Goal: Task Accomplishment & Management: Manage account settings

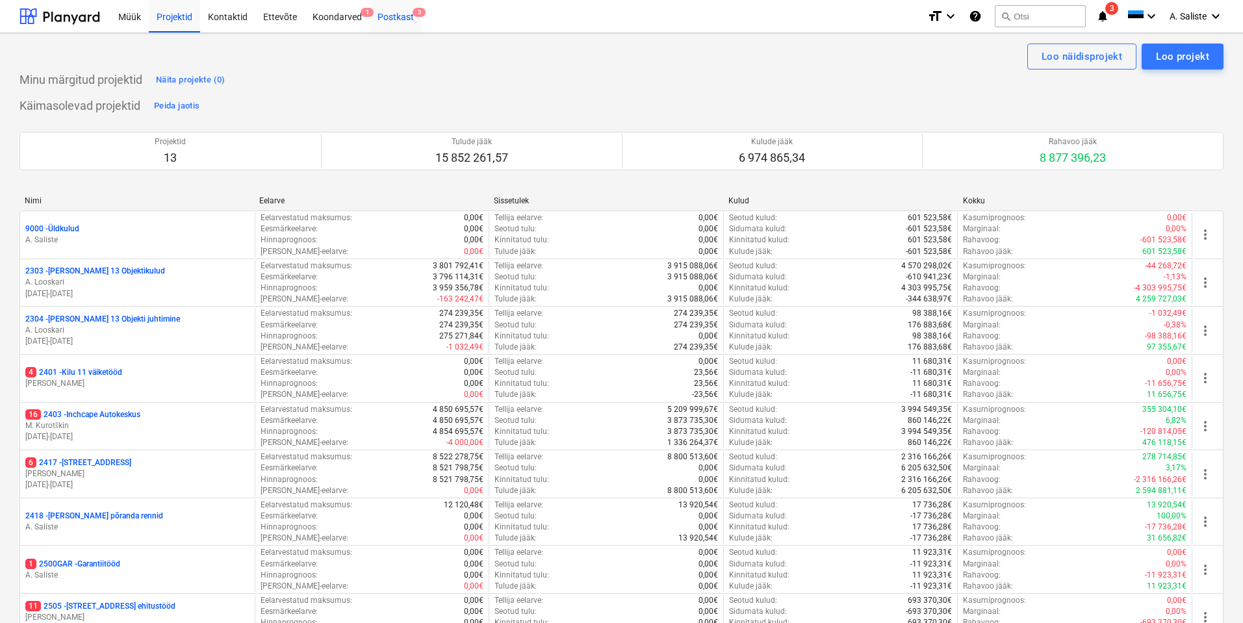
drag, startPoint x: 392, startPoint y: 15, endPoint x: 409, endPoint y: 24, distance: 19.8
click at [391, 15] on div "Postkast 3" at bounding box center [396, 15] width 52 height 33
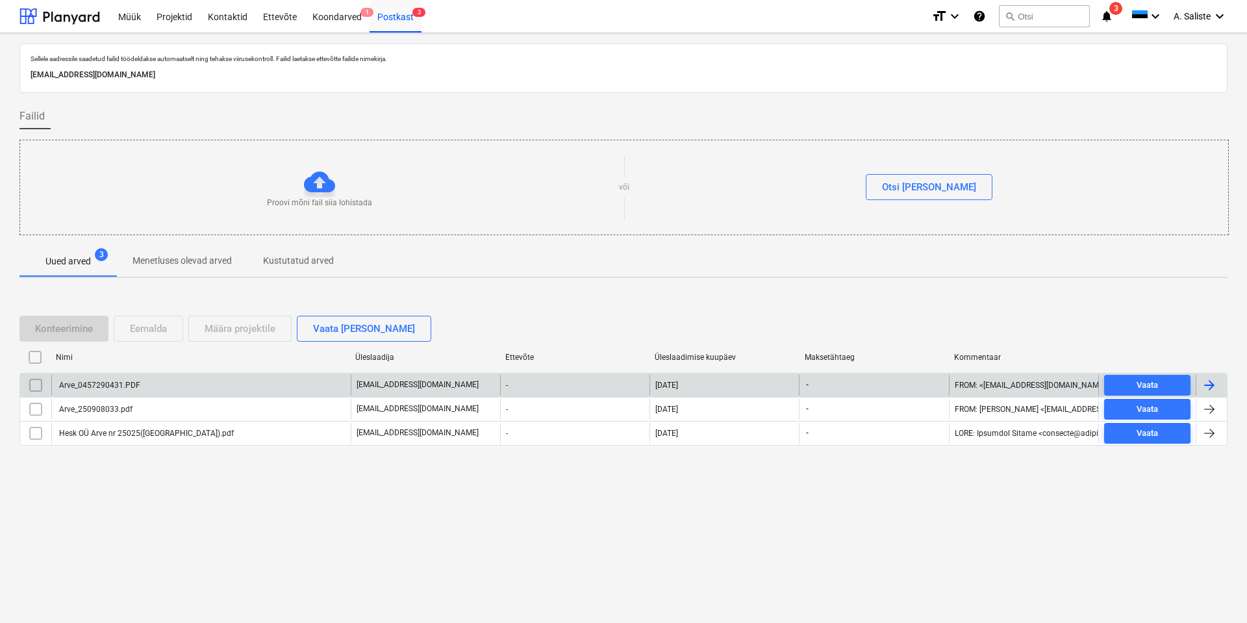
click at [205, 373] on div "Arve_0457290431.PDF no-reply@k-rauta.ee - 11.09.2025 - FROM: <NO-REPLY@K-RAUTA.…" at bounding box center [623, 385] width 1208 height 24
click at [209, 378] on div "Arve_0457290431.PDF" at bounding box center [200, 385] width 299 height 21
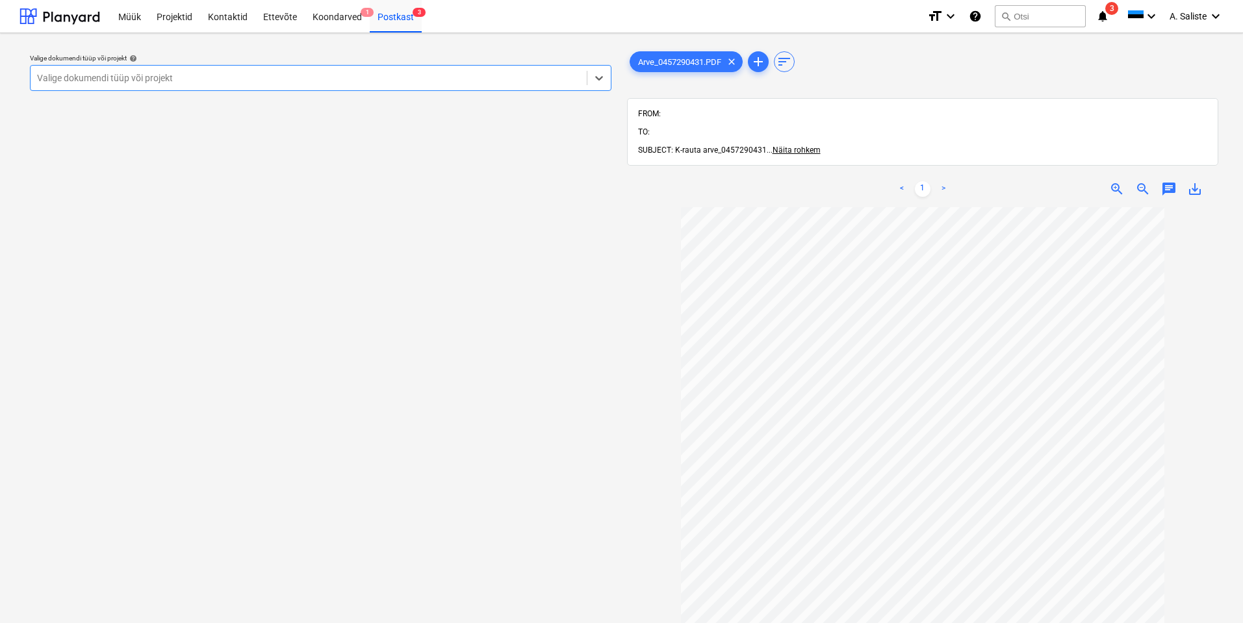
scroll to position [100, 0]
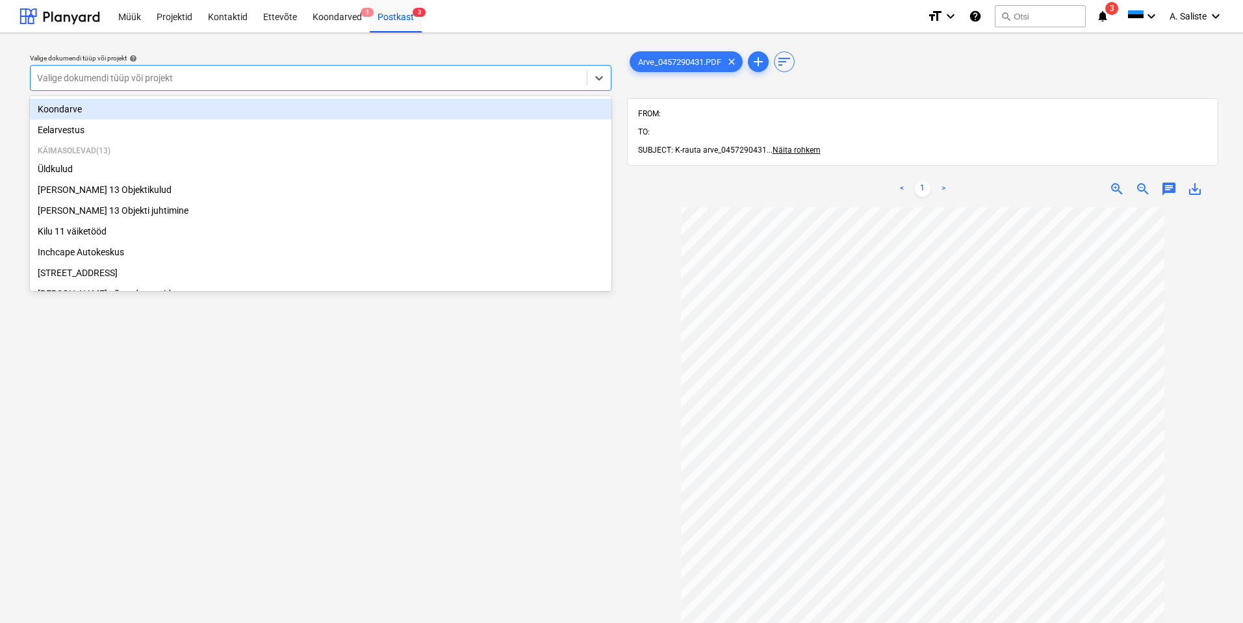
click at [566, 74] on div at bounding box center [308, 77] width 543 height 13
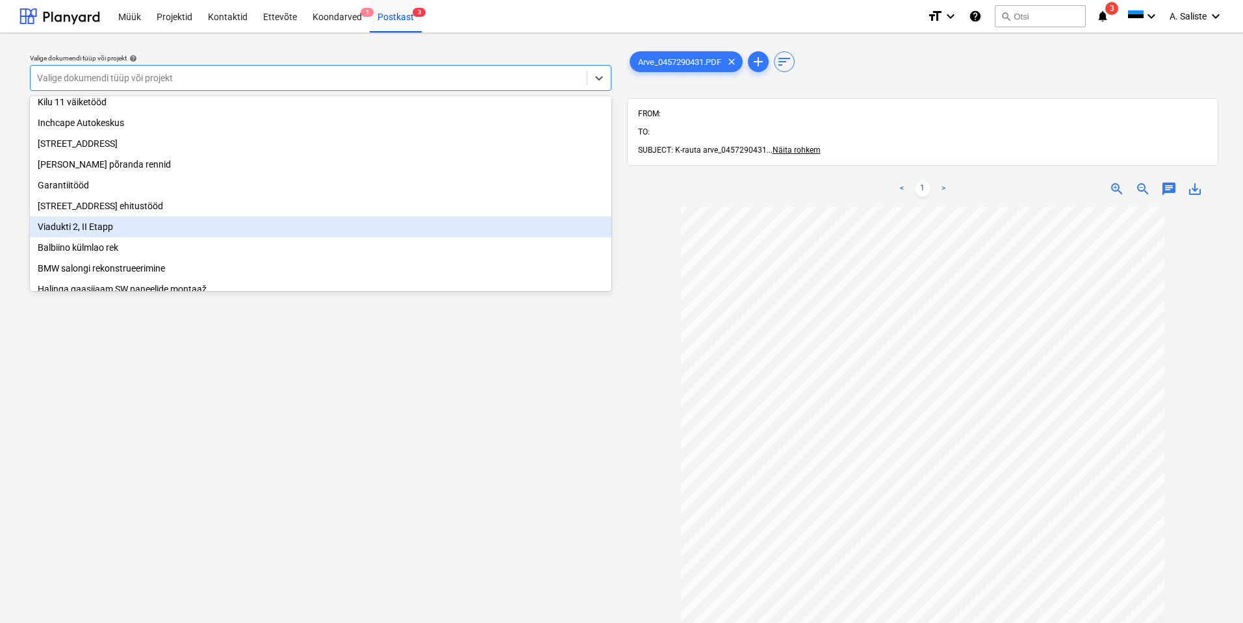
scroll to position [130, 0]
click at [62, 231] on div "Viadukti 2, II Etapp" at bounding box center [320, 226] width 581 height 21
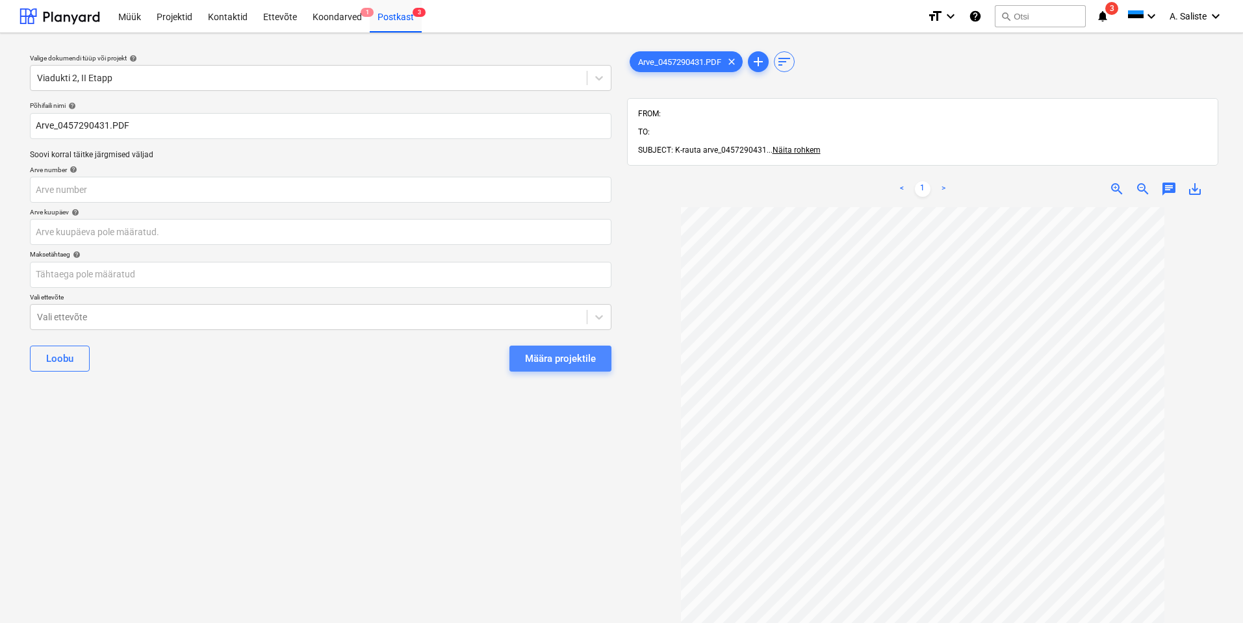
click at [592, 354] on div "Määra projektile" at bounding box center [560, 358] width 71 height 17
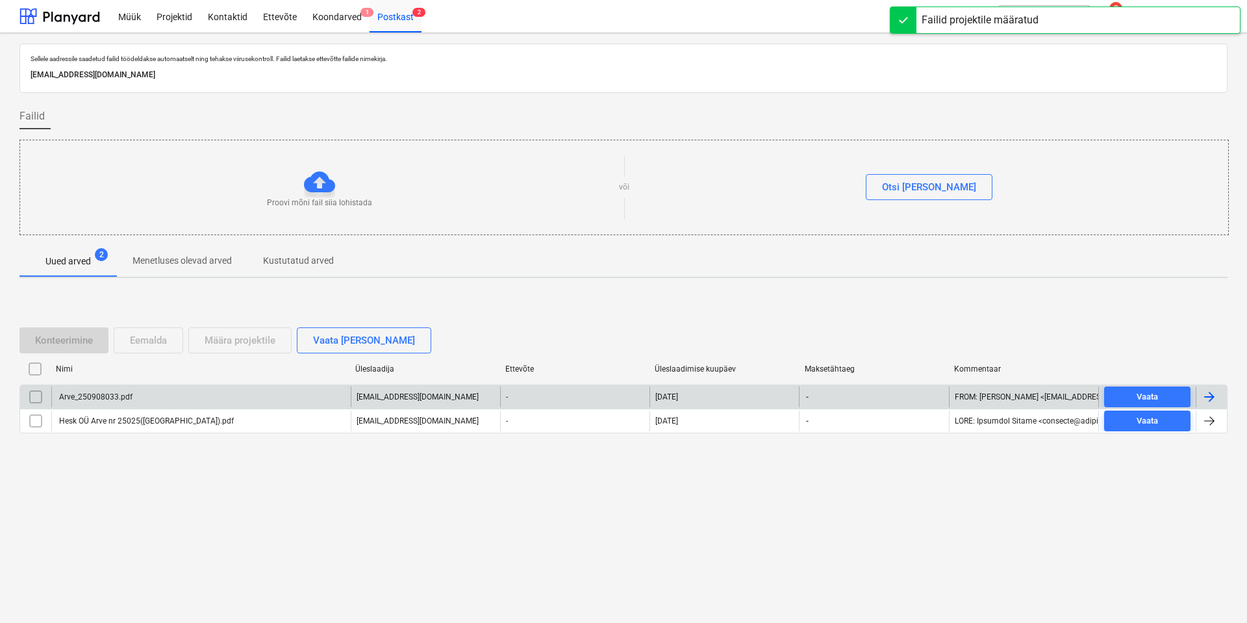
click at [236, 399] on div "Arve_250908033.pdf" at bounding box center [200, 396] width 299 height 21
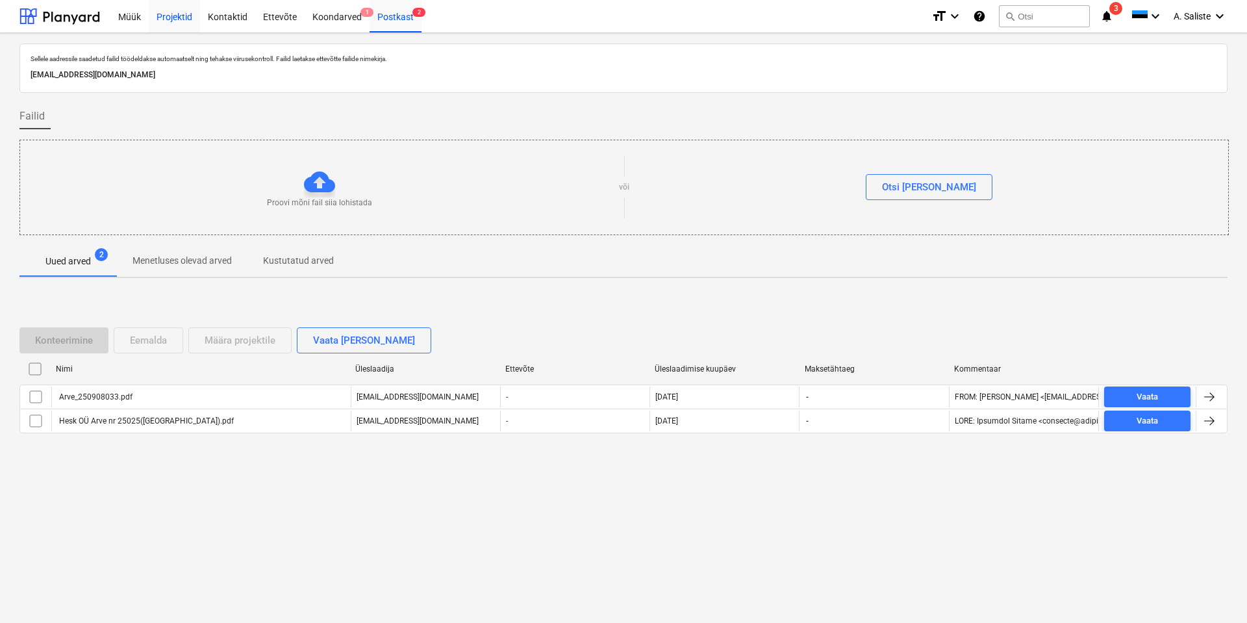
click at [175, 20] on div "Projektid" at bounding box center [174, 15] width 51 height 33
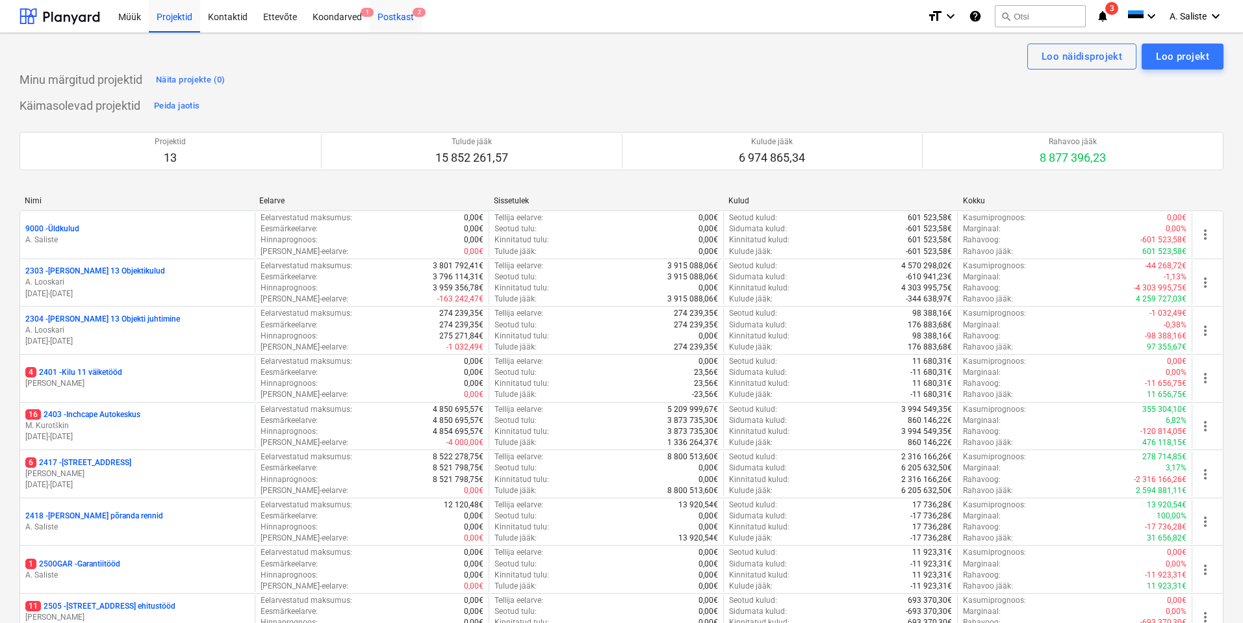
click at [396, 17] on div "Postkast 2" at bounding box center [396, 15] width 52 height 33
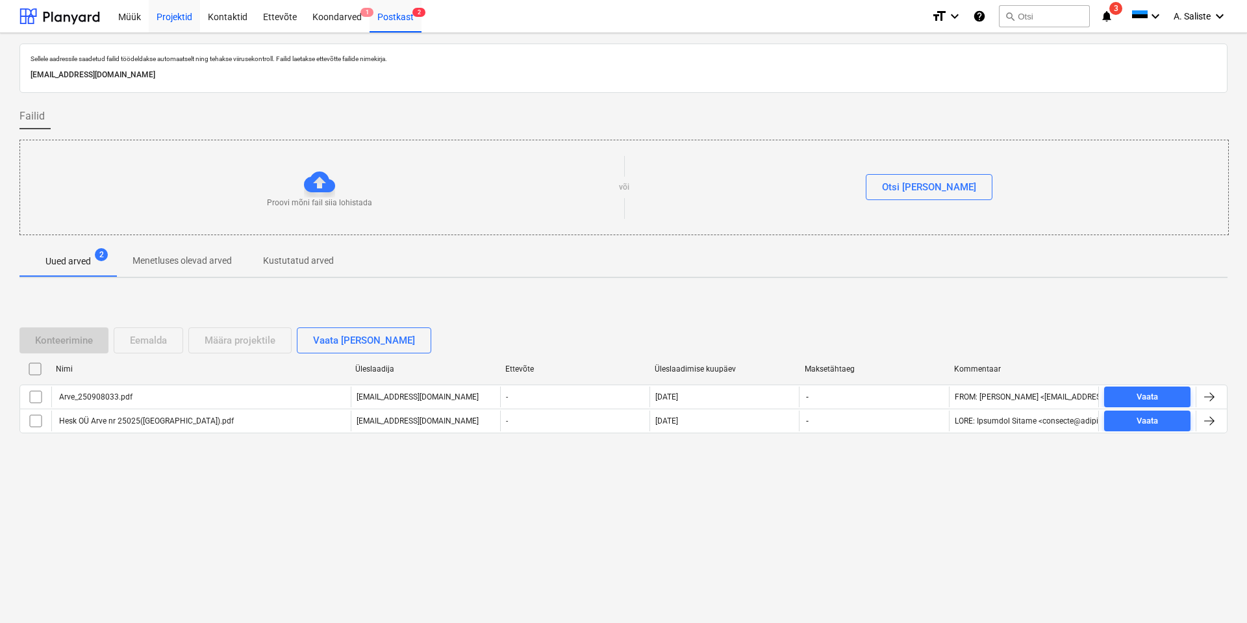
click at [171, 14] on div "Projektid" at bounding box center [174, 15] width 51 height 33
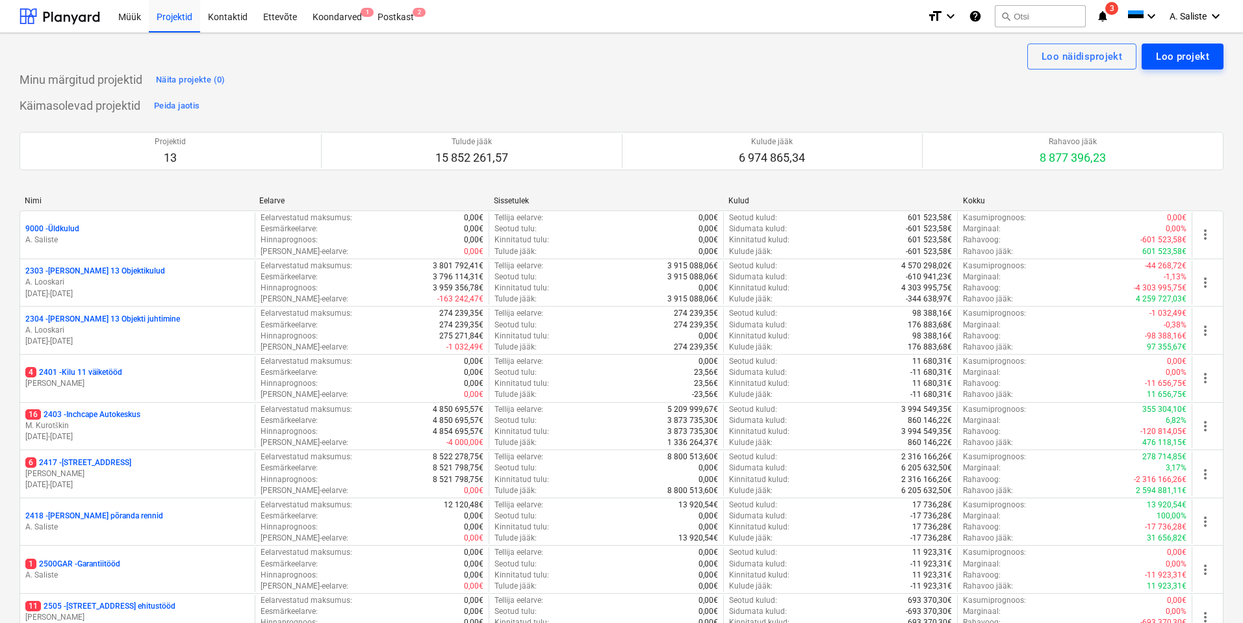
click at [1167, 54] on div "Loo projekt" at bounding box center [1182, 56] width 53 height 17
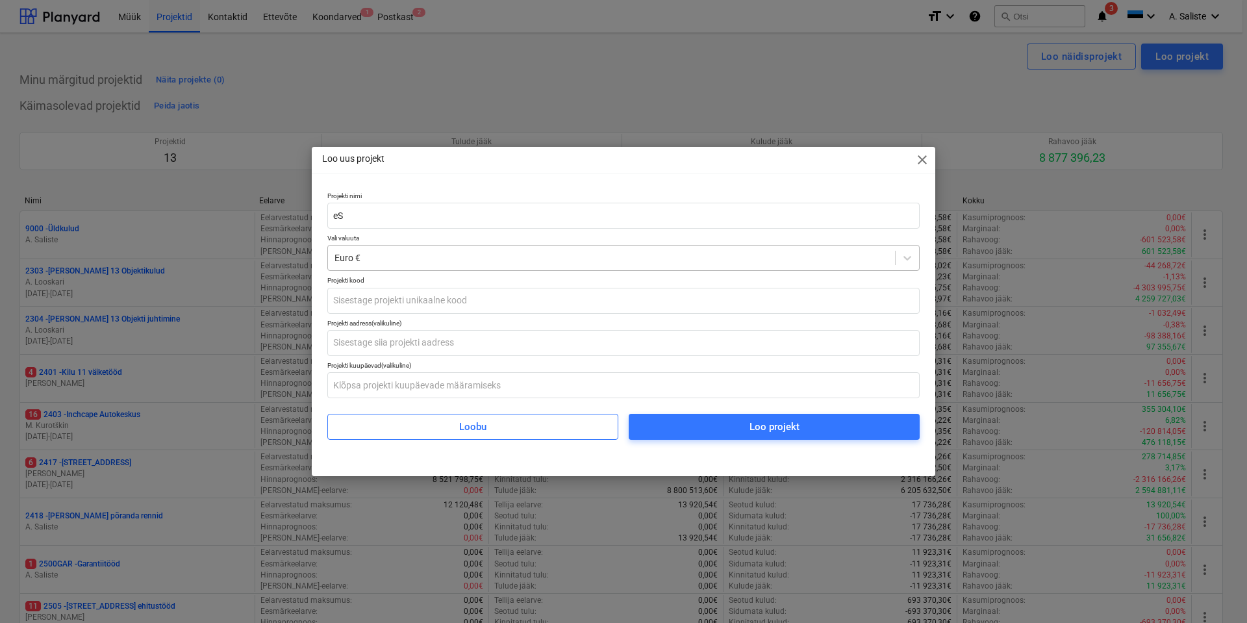
type input "e"
type input "Esvika väiketööd"
click at [373, 294] on input "text" at bounding box center [623, 301] width 592 height 26
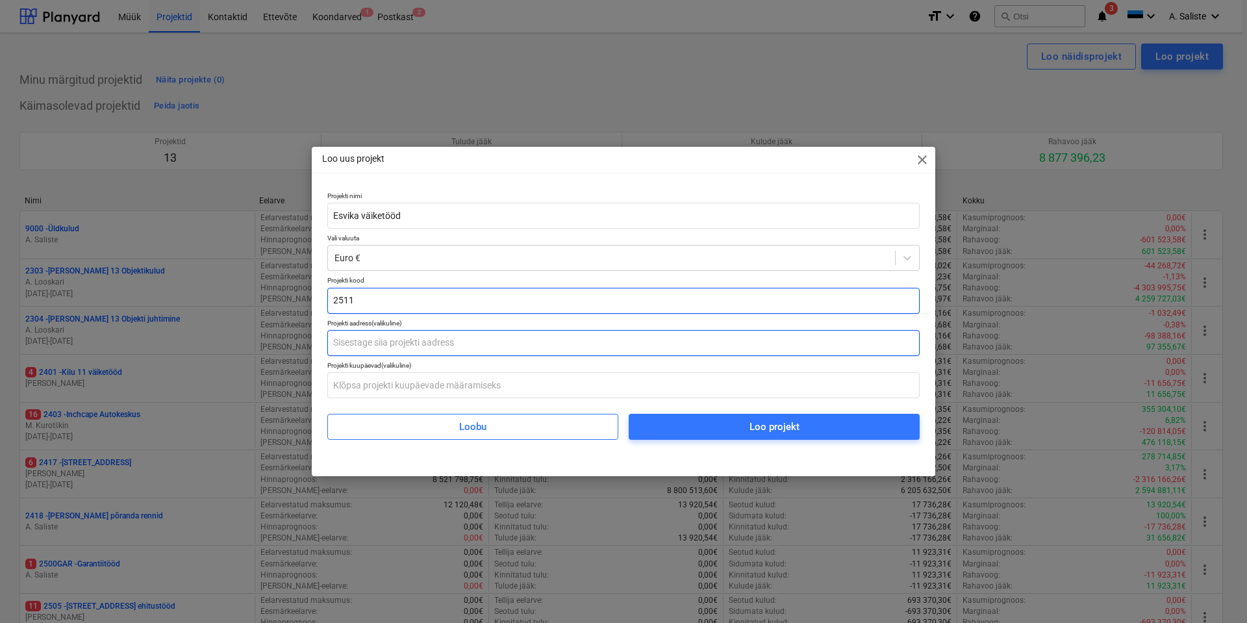
type input "2511"
click at [366, 345] on input "text" at bounding box center [623, 343] width 592 height 26
click at [387, 348] on input "text" at bounding box center [623, 343] width 592 height 26
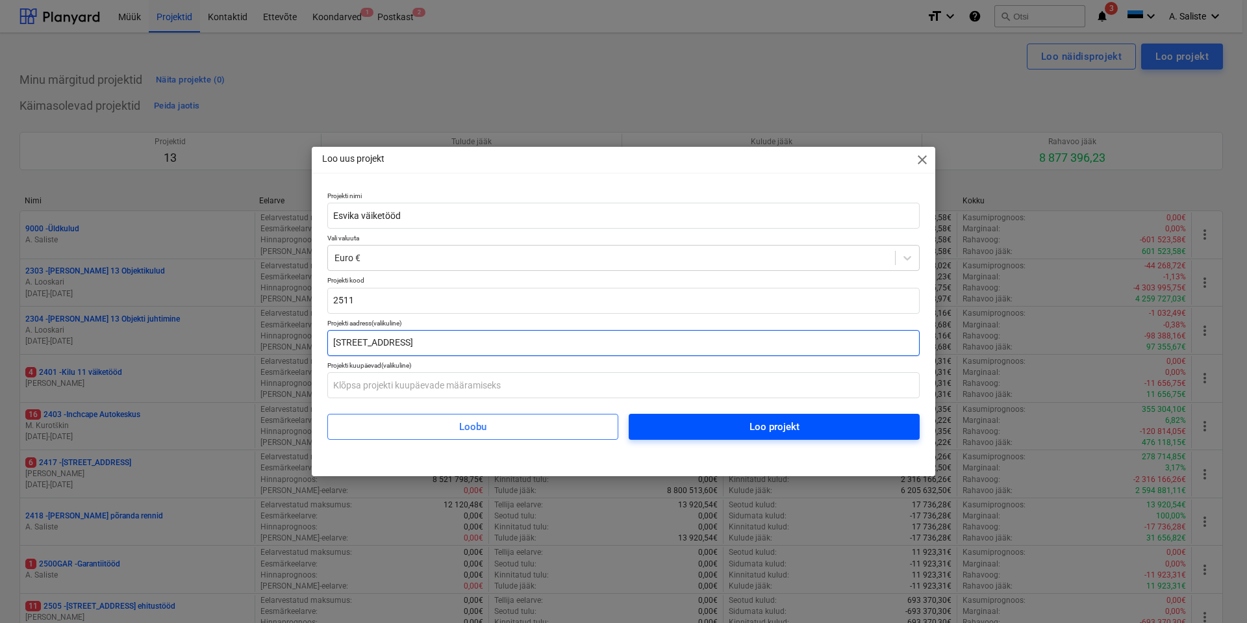
type input "Karjavälja tn 6, Tallinn"
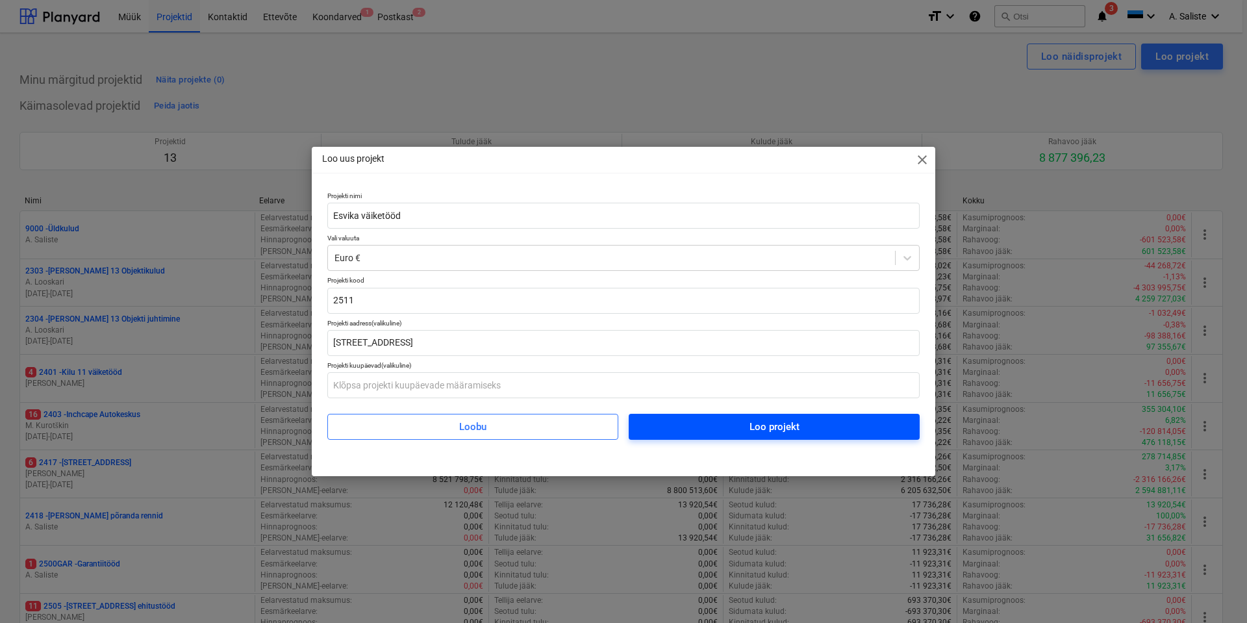
click at [764, 429] on div "Loo projekt" at bounding box center [775, 426] width 50 height 17
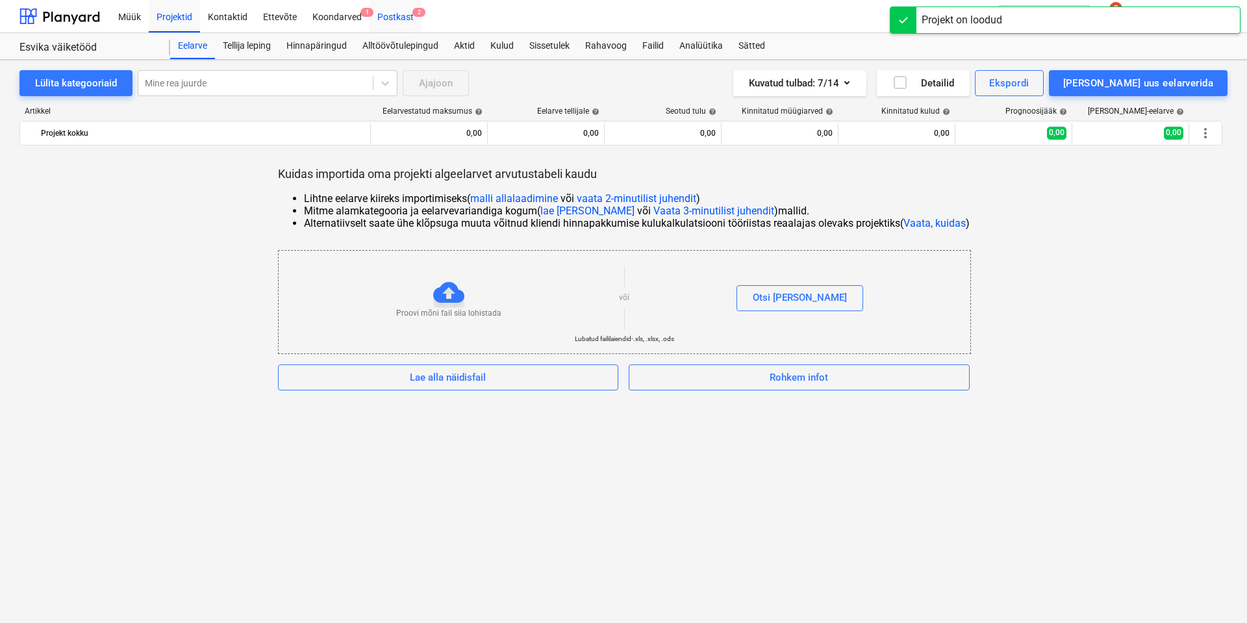
click at [392, 16] on div "Postkast 2" at bounding box center [396, 15] width 52 height 33
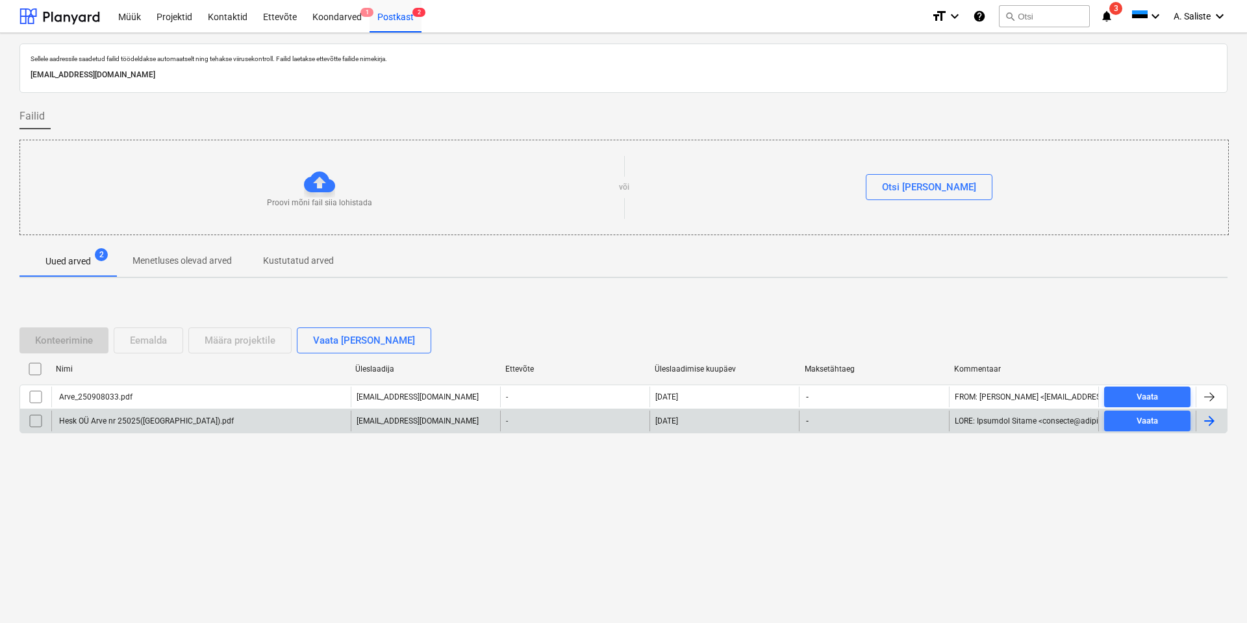
click at [131, 418] on div "Hesk OÜ Arve nr 25025([GEOGRAPHIC_DATA]).pdf" at bounding box center [145, 420] width 177 height 9
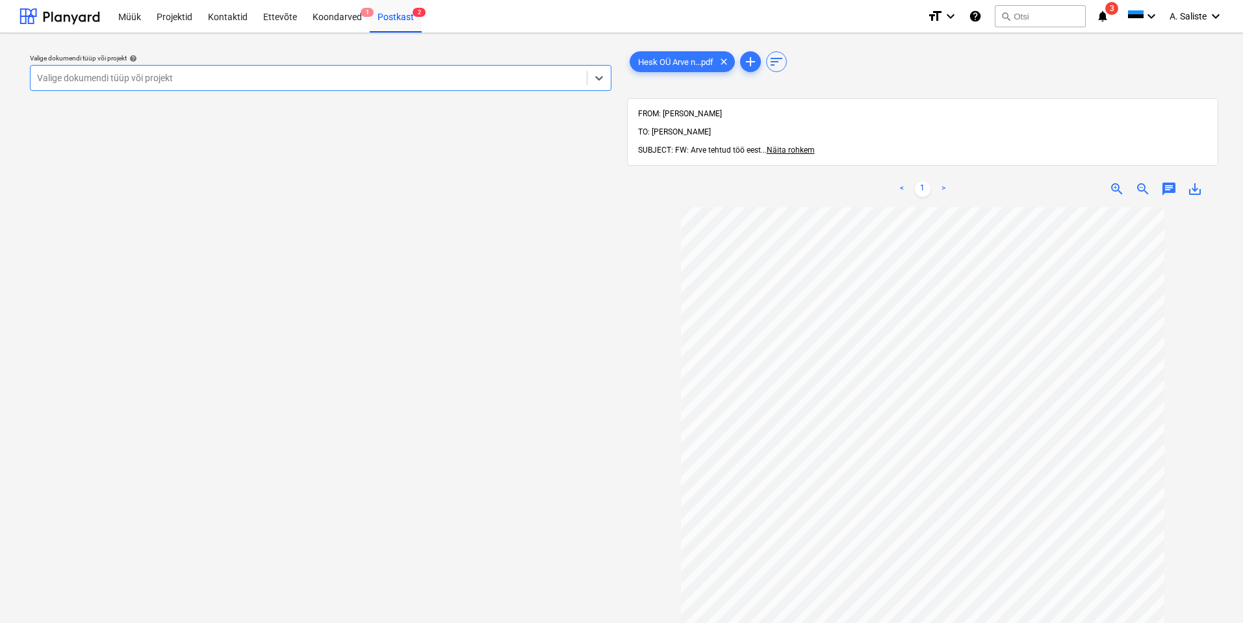
click at [372, 81] on div at bounding box center [308, 77] width 543 height 13
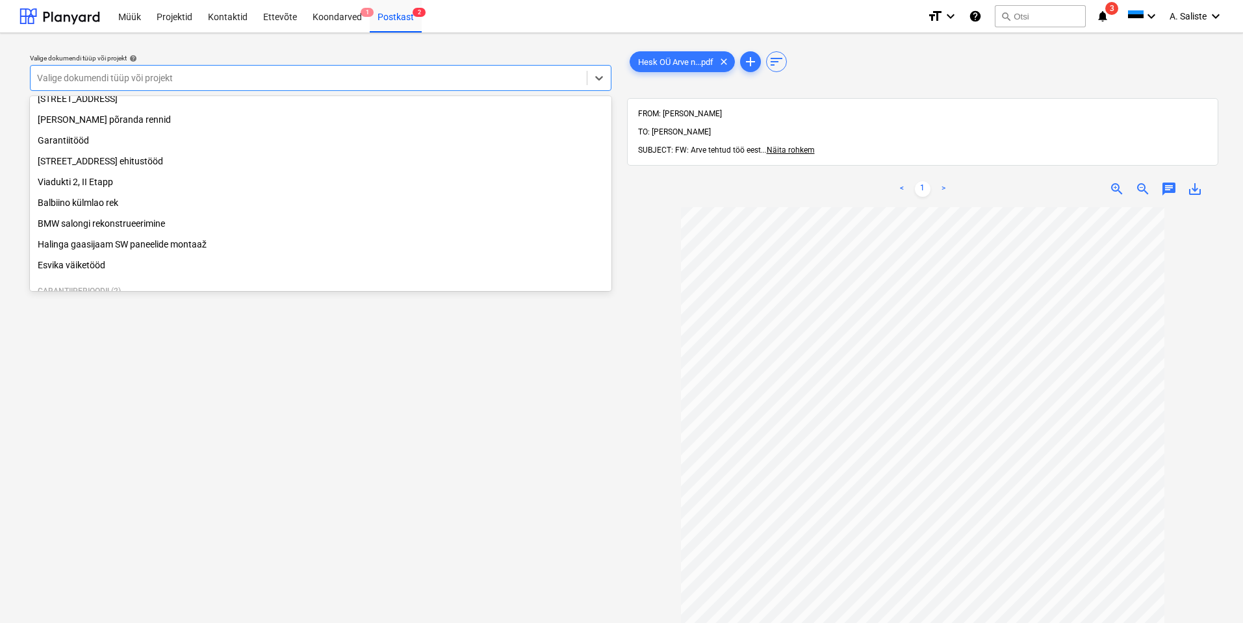
scroll to position [243, 0]
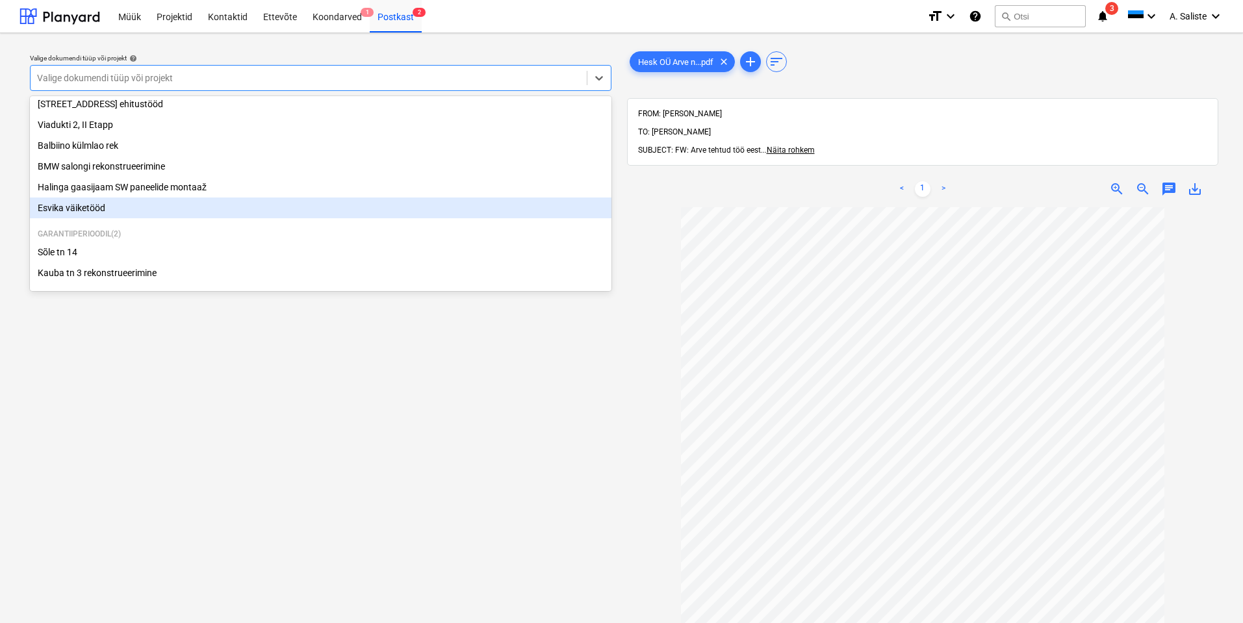
click at [105, 210] on div "Esvika väiketööd" at bounding box center [320, 207] width 581 height 21
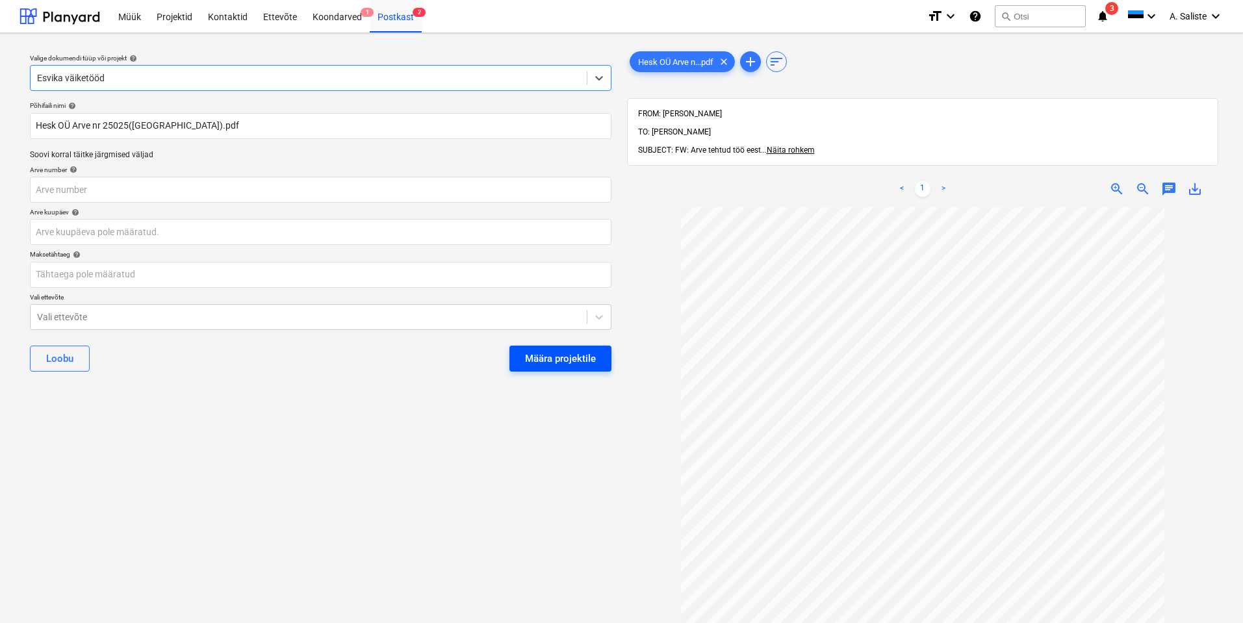
click at [540, 360] on div "Määra projektile" at bounding box center [560, 358] width 71 height 17
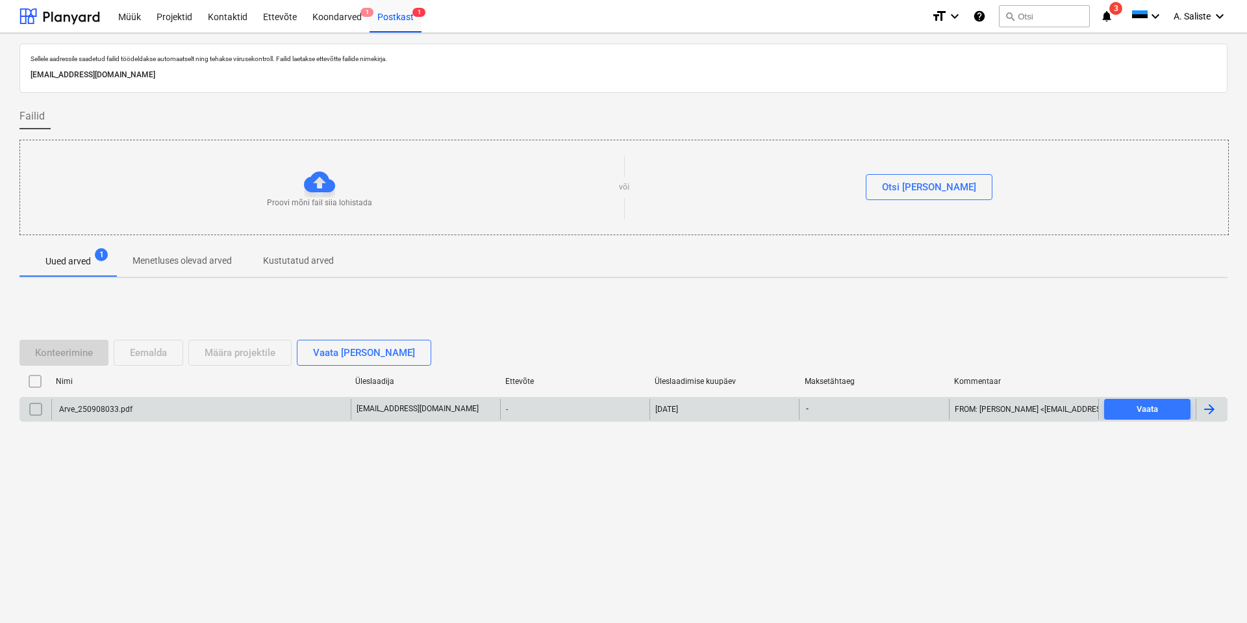
click at [99, 408] on div "Arve_250908033.pdf" at bounding box center [94, 409] width 75 height 9
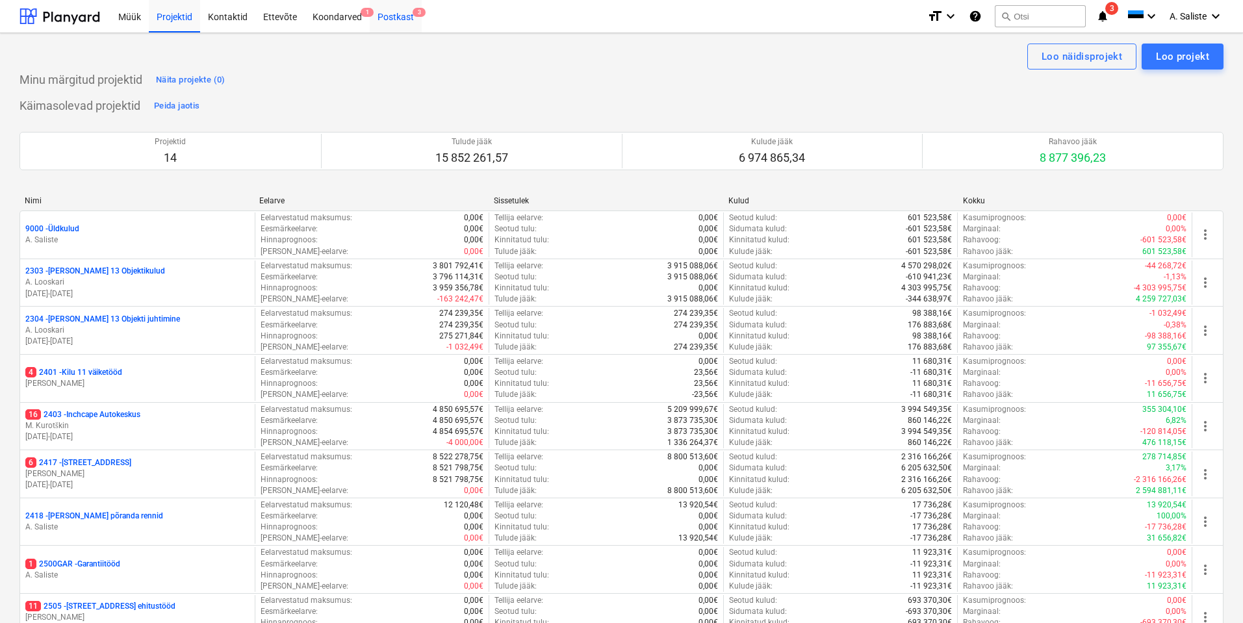
click at [398, 25] on div "Postkast 3" at bounding box center [396, 15] width 52 height 33
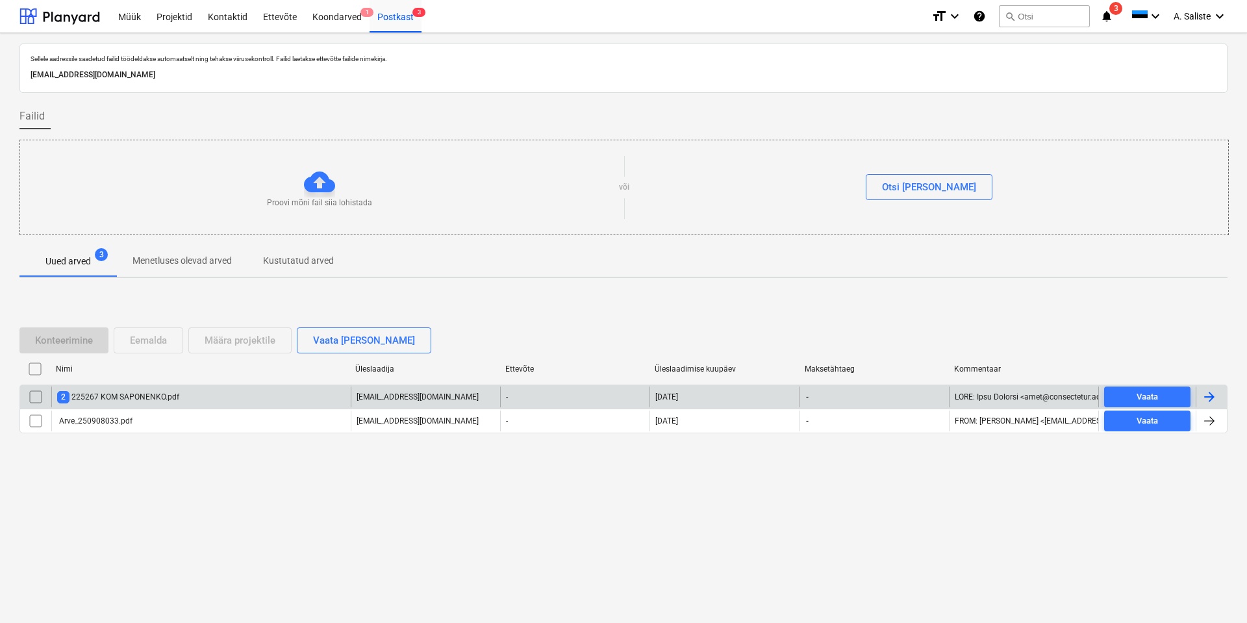
click at [179, 396] on div "2 225267 KOM [PERSON_NAME].pdf" at bounding box center [200, 396] width 299 height 21
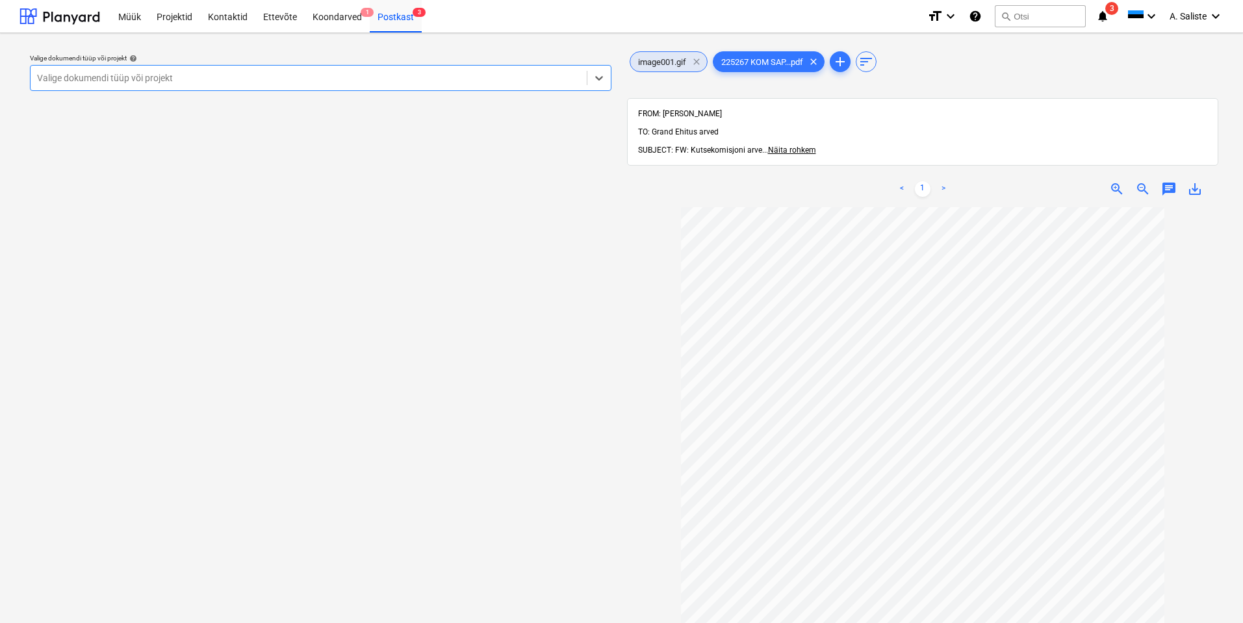
click at [699, 64] on span "clear" at bounding box center [697, 62] width 16 height 16
drag, startPoint x: 535, startPoint y: 70, endPoint x: 525, endPoint y: 74, distance: 10.2
click at [534, 70] on div "Valige dokumendi tüüp või projekt" at bounding box center [309, 78] width 556 height 18
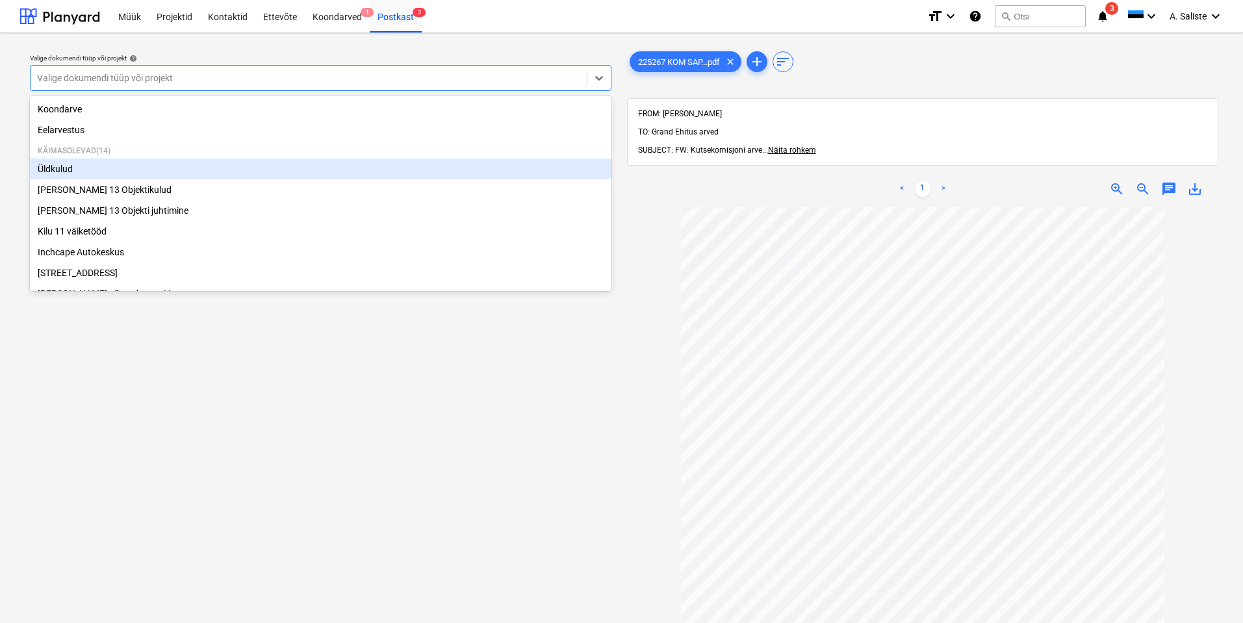
click at [89, 170] on div "Üldkulud" at bounding box center [320, 168] width 581 height 21
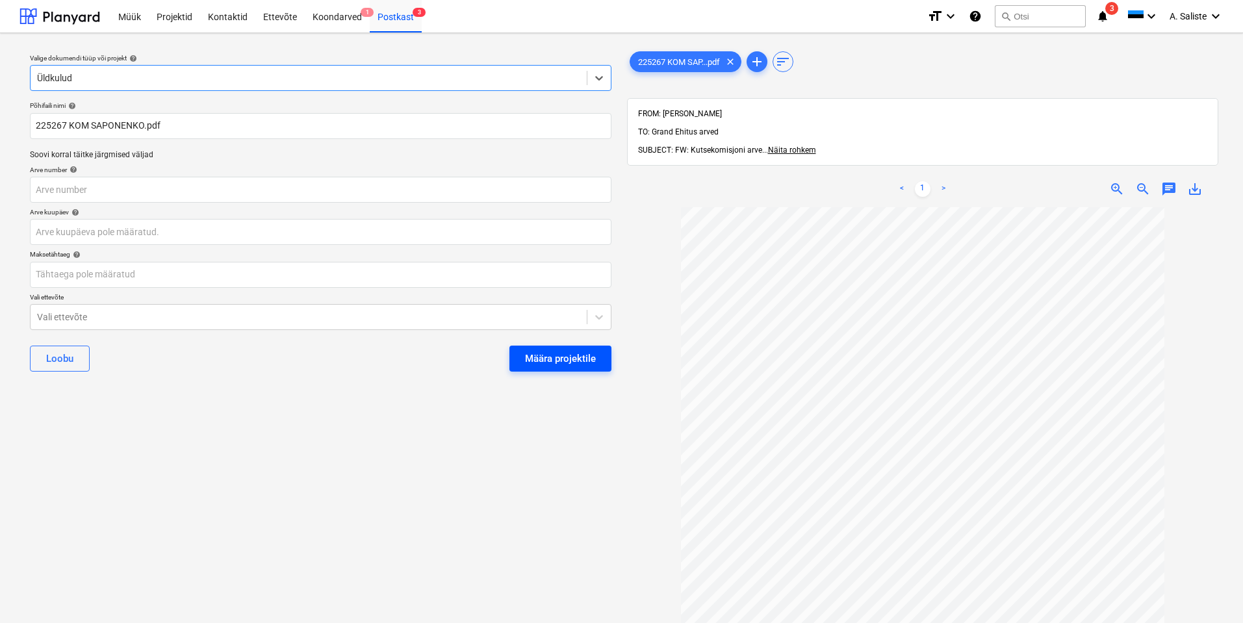
click at [552, 360] on div "Määra projektile" at bounding box center [560, 358] width 71 height 17
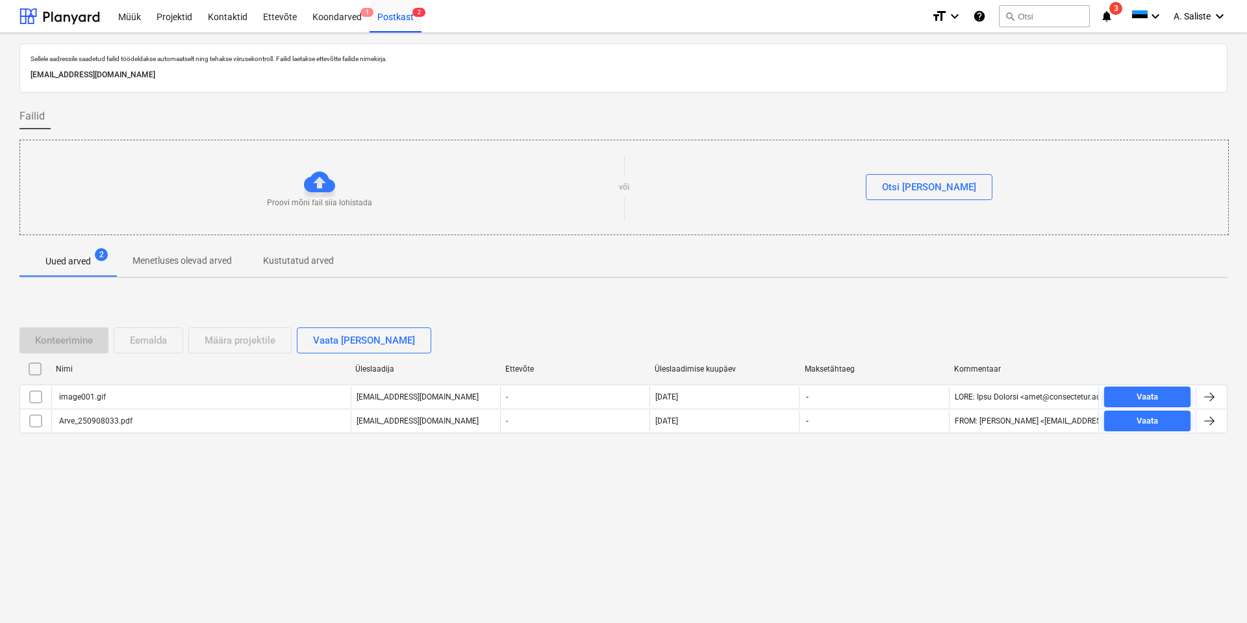
click at [498, 305] on div "Konteerimine Eemalda Määra projektile Vaata [PERSON_NAME] Nimi Üleslaadija Ette…" at bounding box center [623, 385] width 1208 height 195
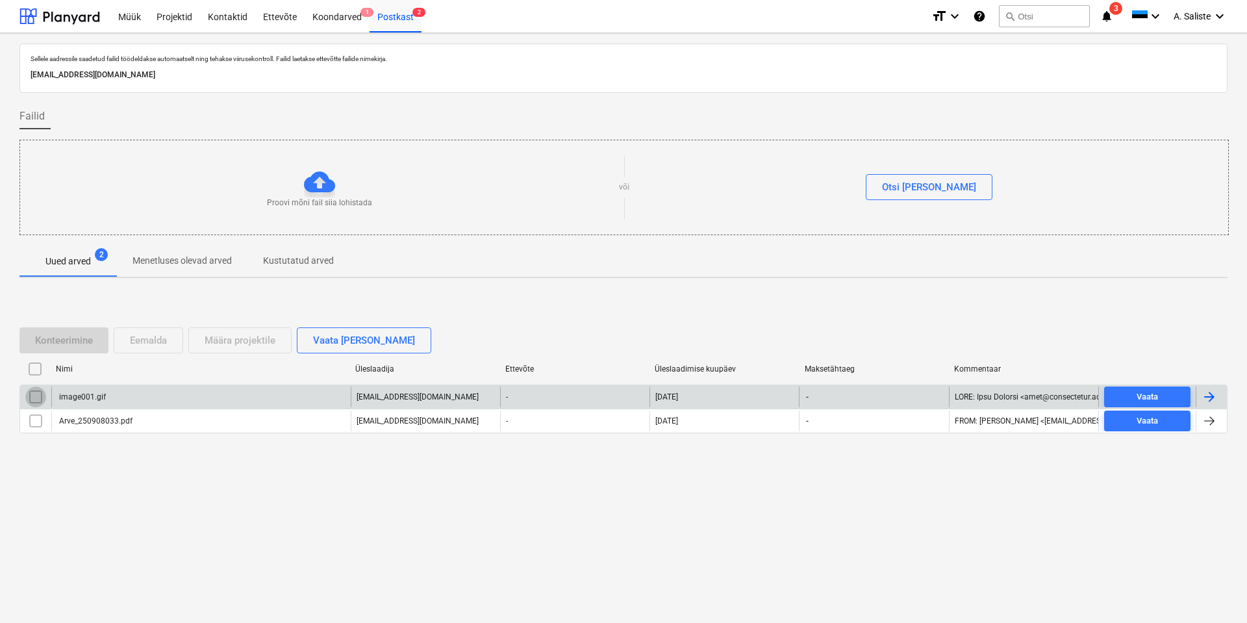
drag, startPoint x: 32, startPoint y: 395, endPoint x: 57, endPoint y: 395, distance: 24.7
click at [32, 395] on input "checkbox" at bounding box center [35, 396] width 21 height 21
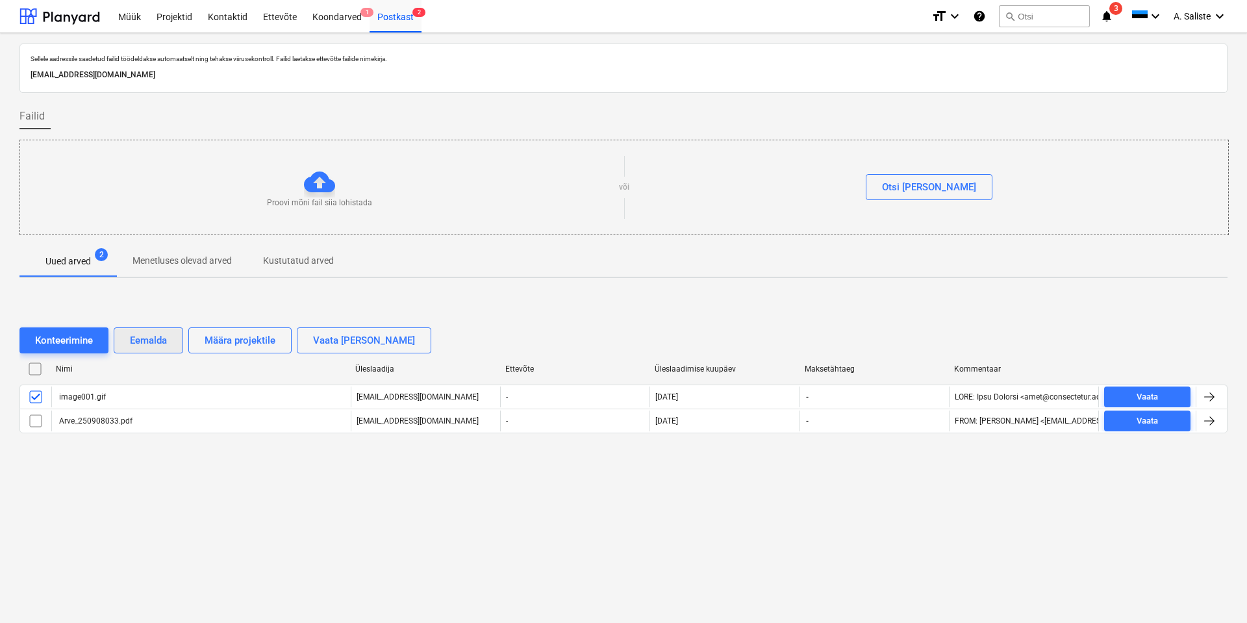
click at [158, 342] on div "Eemalda" at bounding box center [148, 340] width 37 height 17
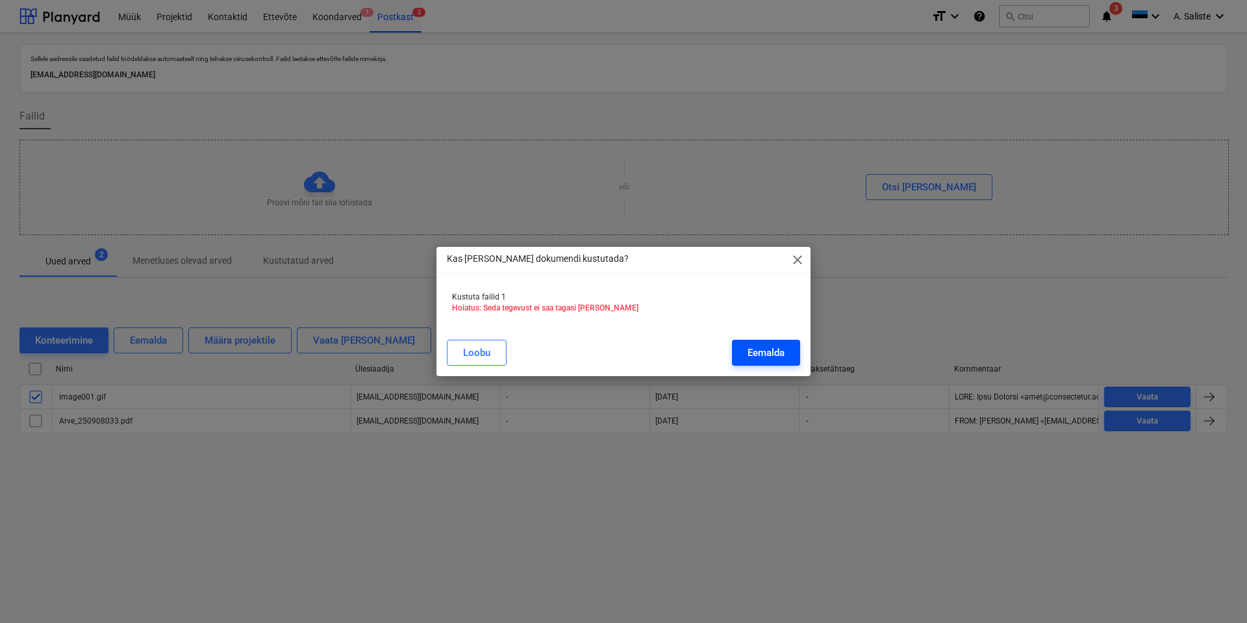
click at [787, 360] on button "Eemalda" at bounding box center [766, 353] width 68 height 26
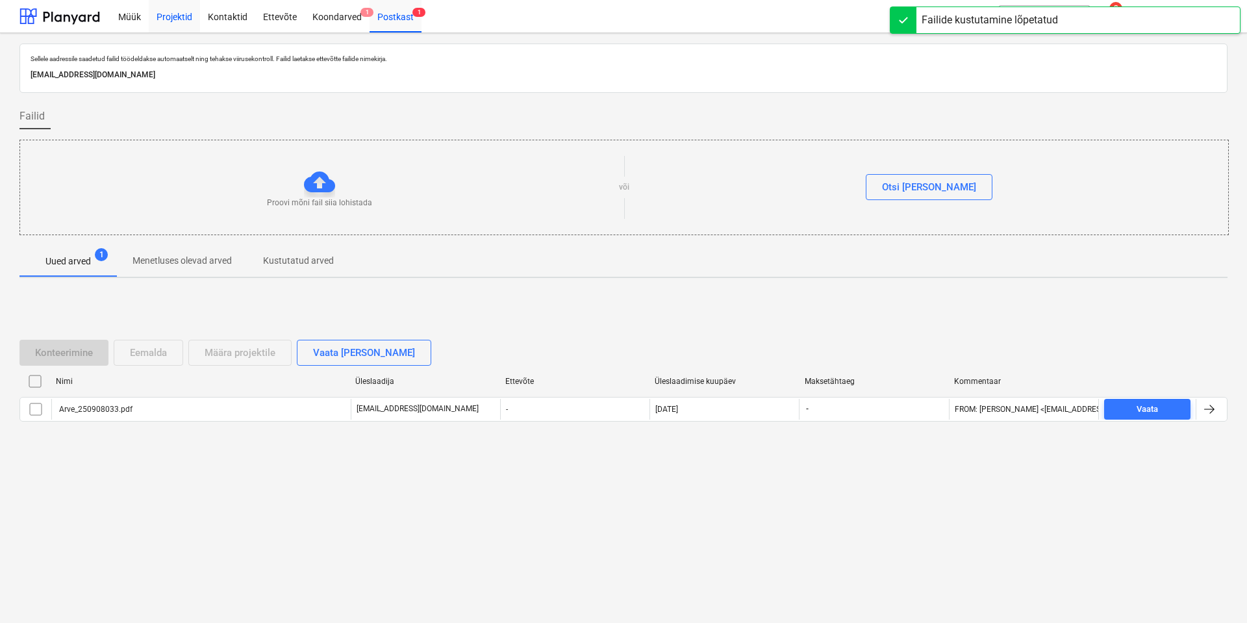
click at [168, 10] on div "Projektid" at bounding box center [174, 15] width 51 height 33
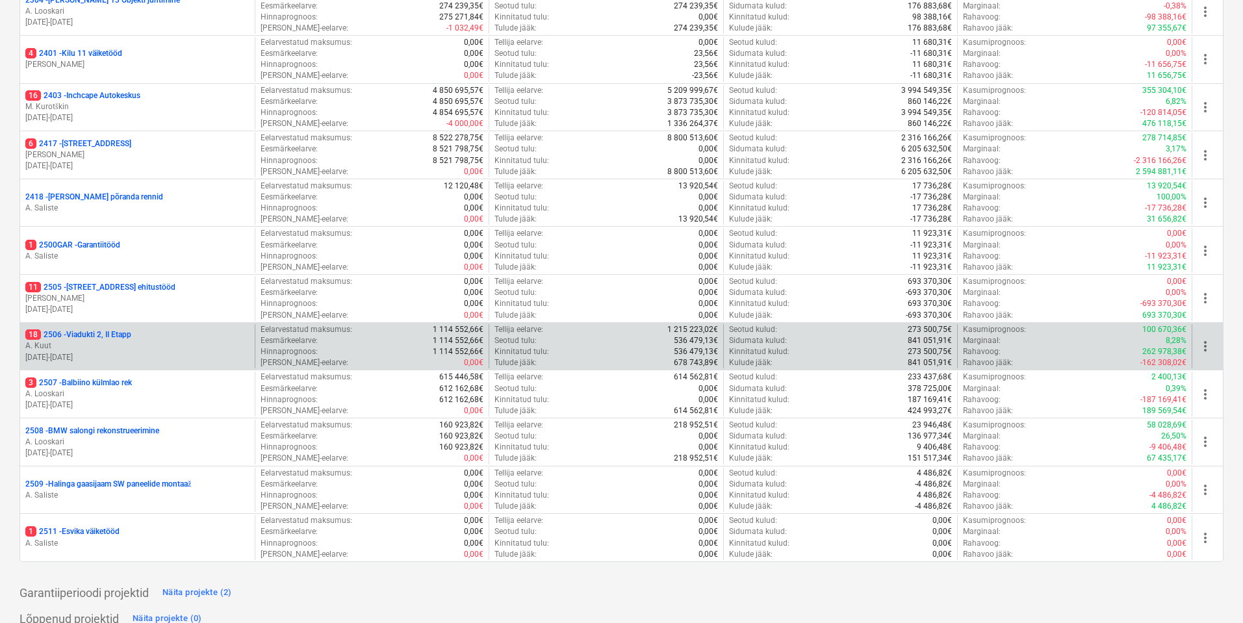
scroll to position [362, 0]
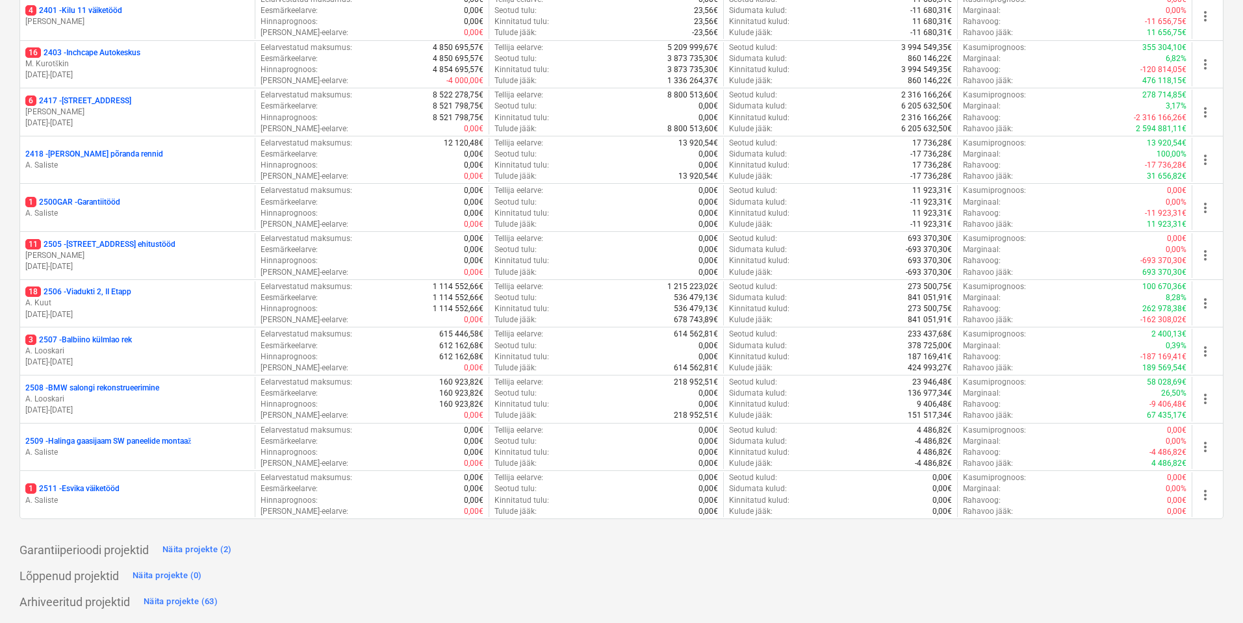
click at [120, 487] on p "1 2511 - Esvika väiketööd" at bounding box center [72, 488] width 94 height 11
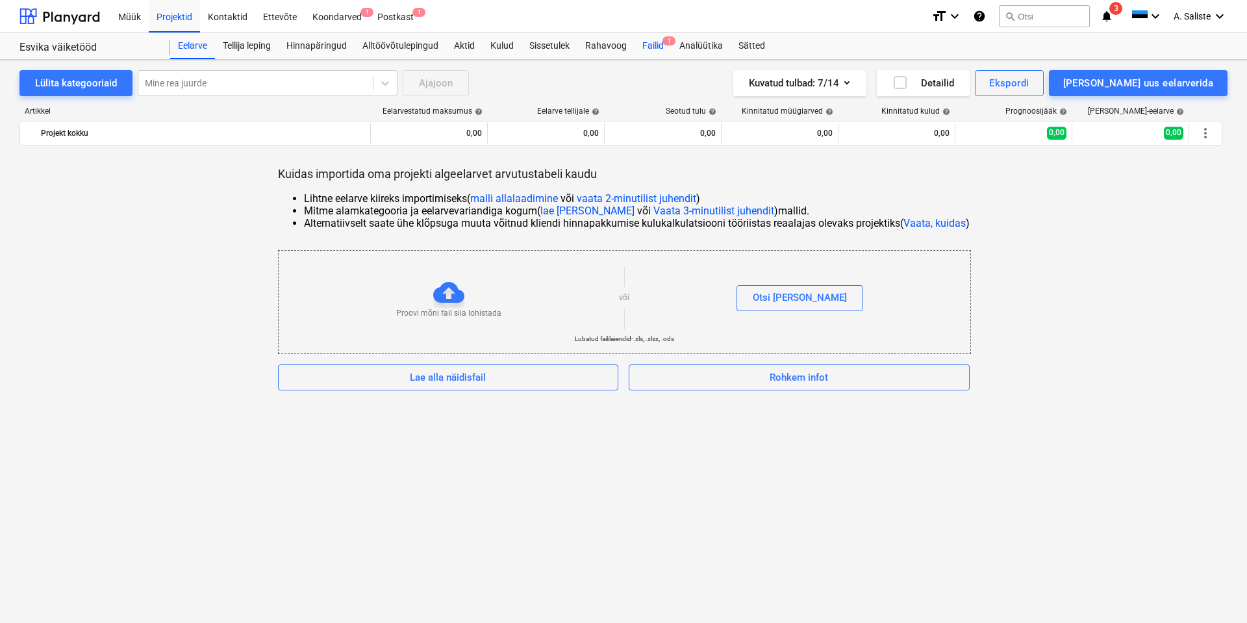
click at [660, 45] on div "Failid 1" at bounding box center [653, 46] width 37 height 26
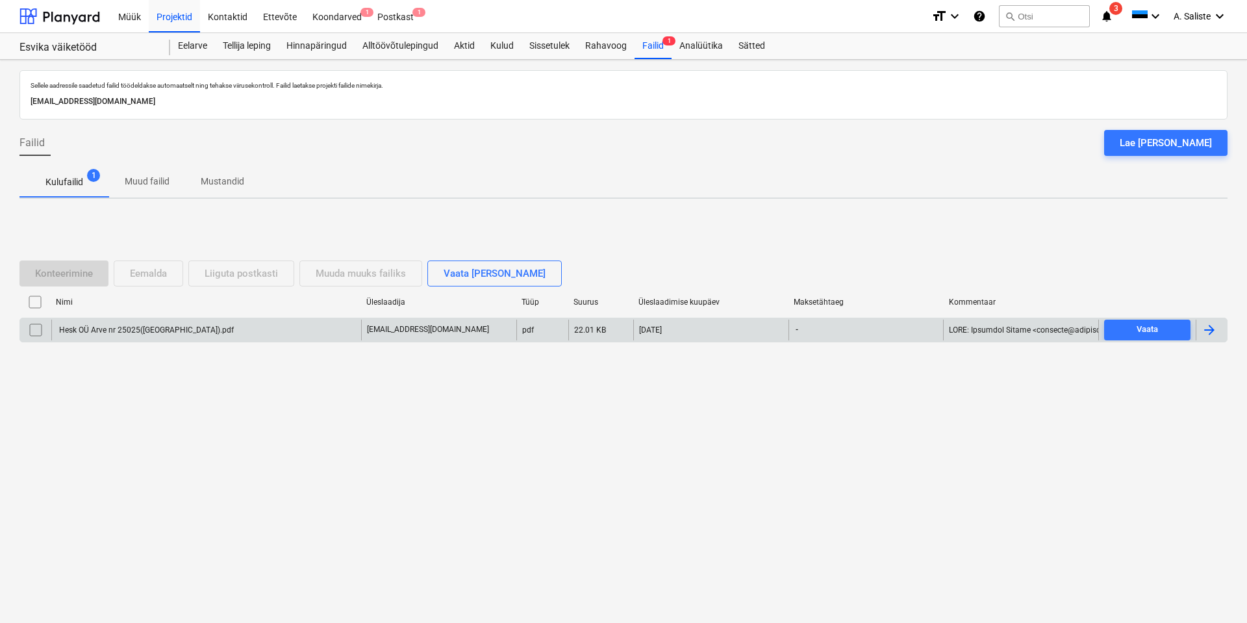
click at [138, 336] on div "Hesk OÜ Arve nr 25025([GEOGRAPHIC_DATA]).pdf" at bounding box center [206, 330] width 310 height 21
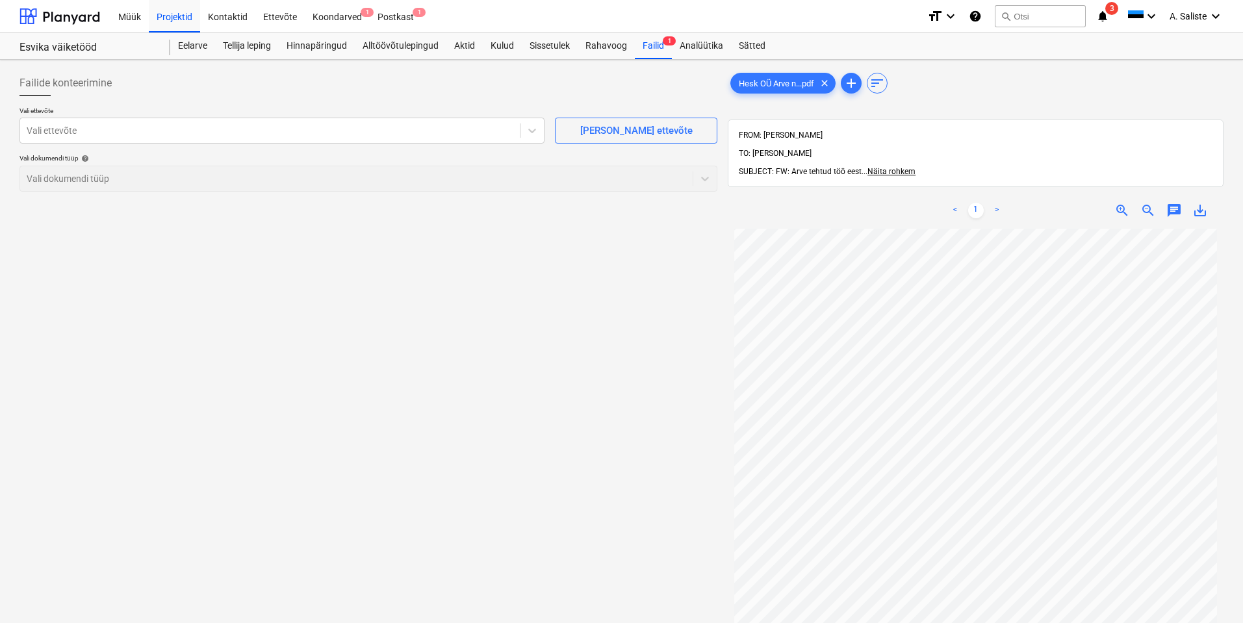
scroll to position [100, 0]
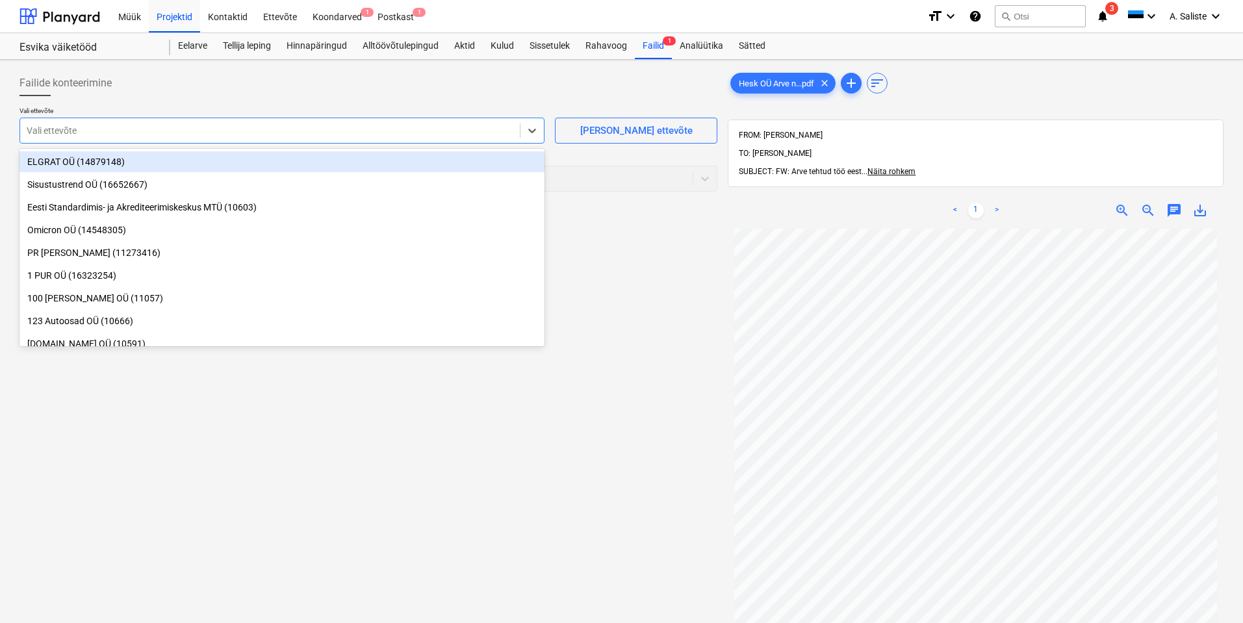
click at [286, 131] on div at bounding box center [270, 130] width 487 height 13
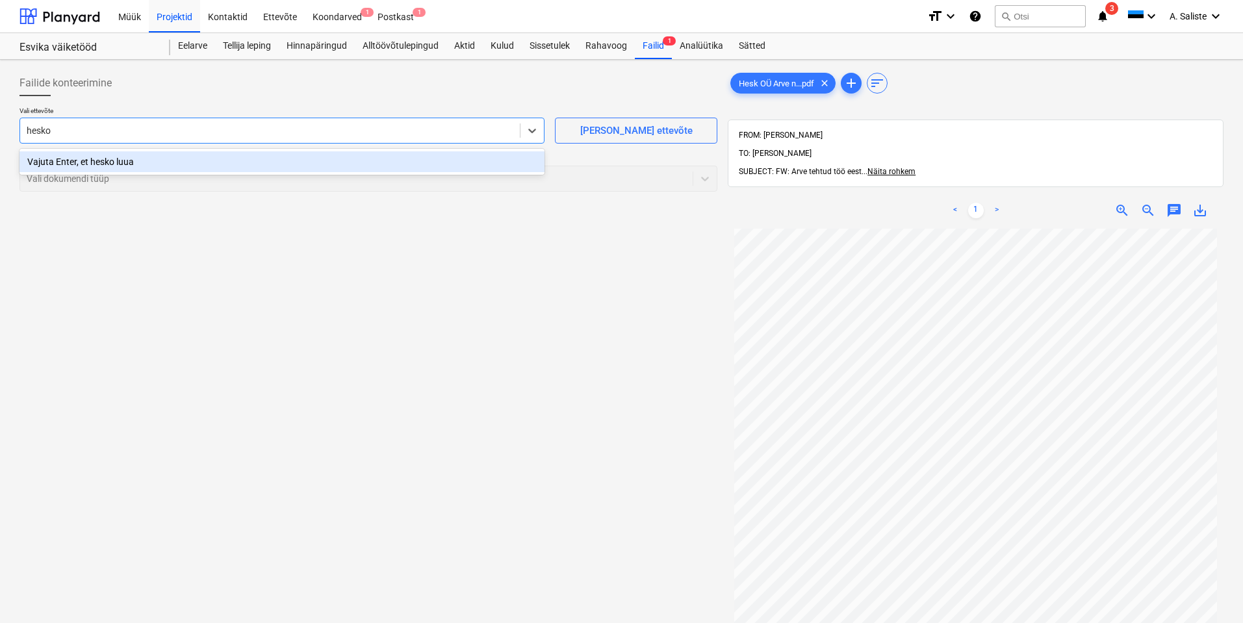
type input "hesk"
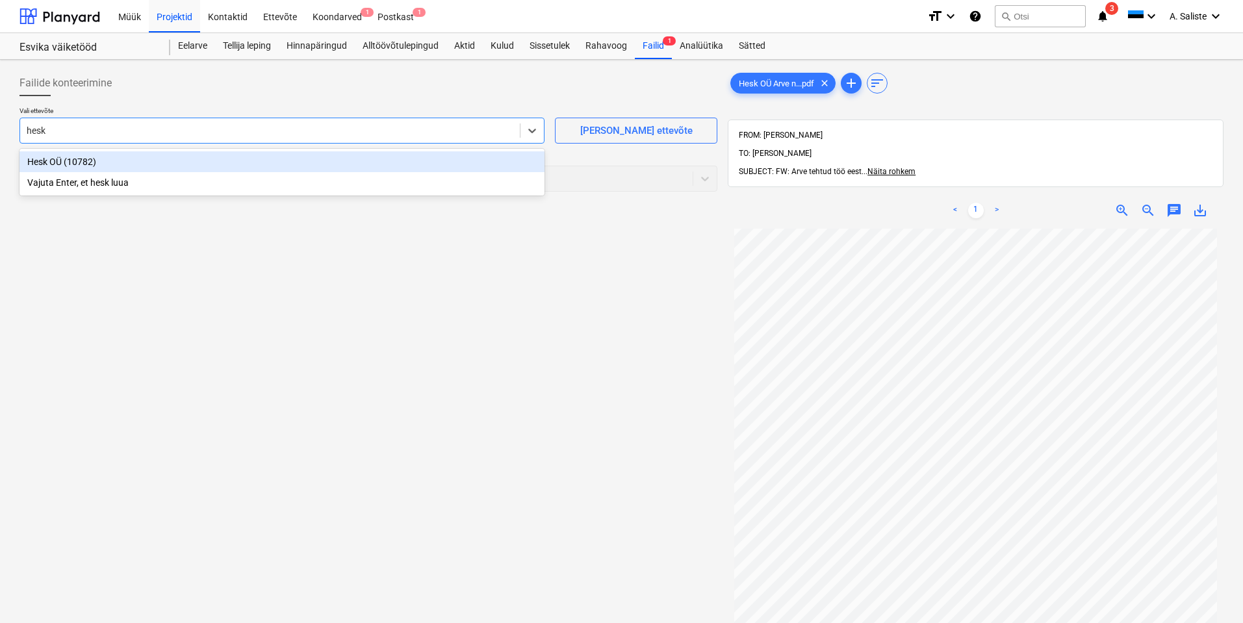
click at [275, 158] on div "Hesk OÜ (10782)" at bounding box center [281, 161] width 525 height 21
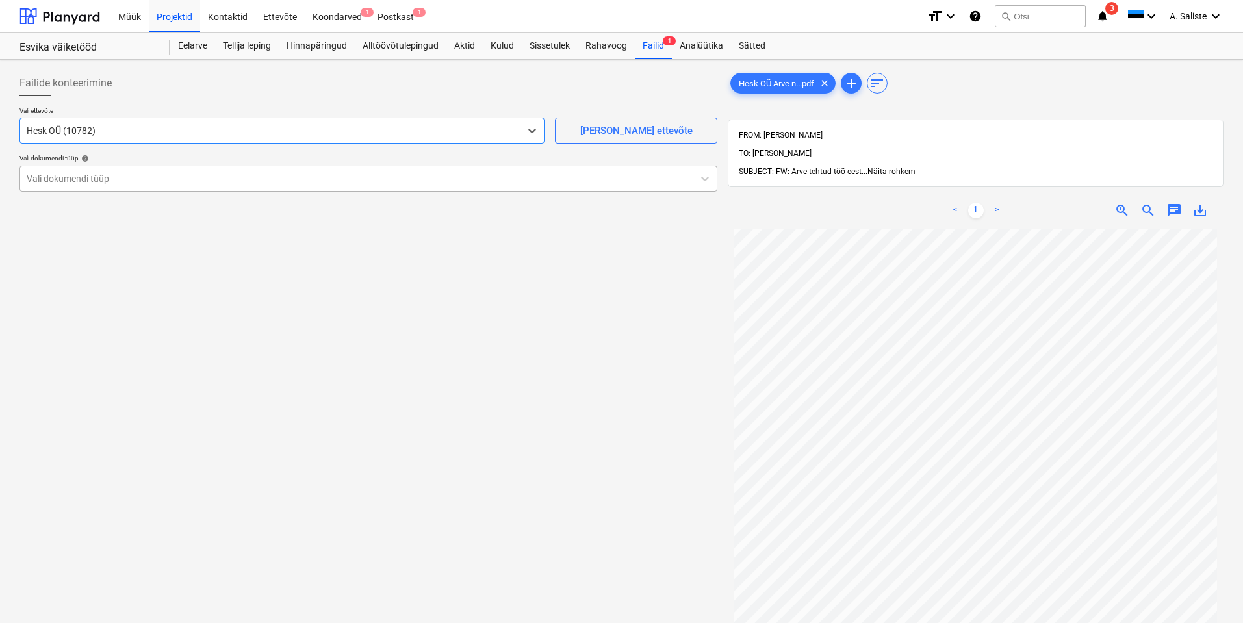
click at [242, 184] on div at bounding box center [356, 178] width 659 height 13
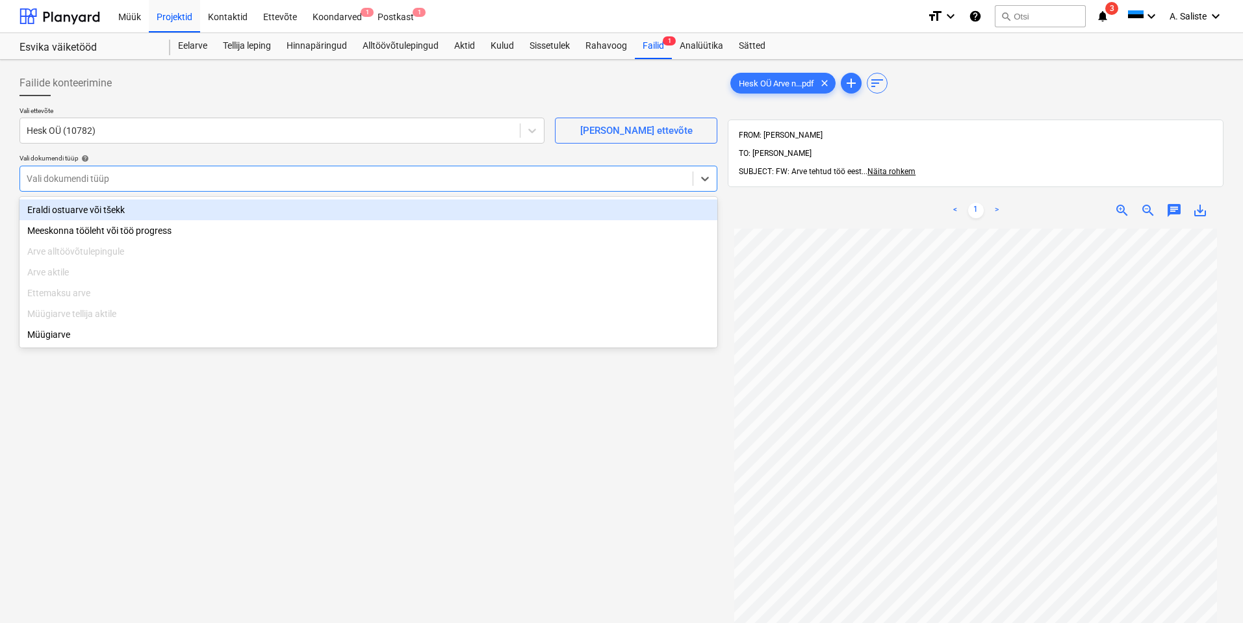
click at [134, 218] on div "Eraldi ostuarve või tšekk" at bounding box center [368, 209] width 698 height 21
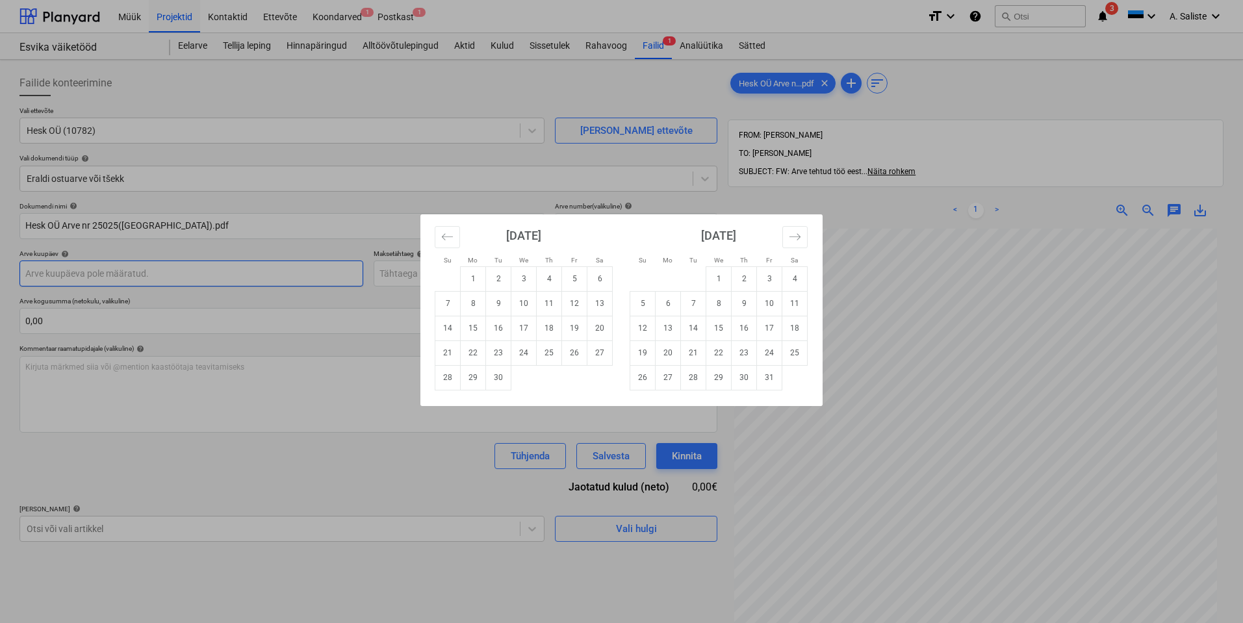
click at [110, 277] on body "Müük Projektid Kontaktid Ettevõte Koondarved 1 Postkast 1 format_size keyboard_…" at bounding box center [621, 311] width 1243 height 623
click at [521, 278] on td "3" at bounding box center [523, 278] width 25 height 25
type input "[DATE]"
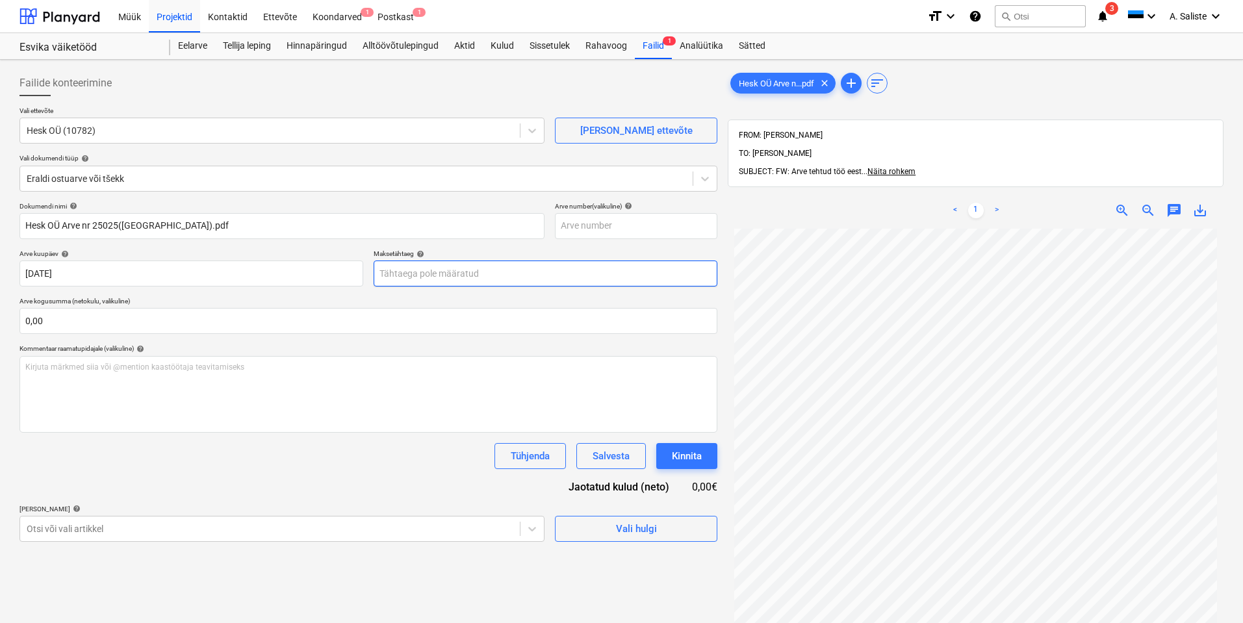
click at [423, 271] on body "Müük Projektid Kontaktid Ettevõte Koondarved 1 Postkast 1 format_size keyboard_…" at bounding box center [621, 311] width 1243 height 623
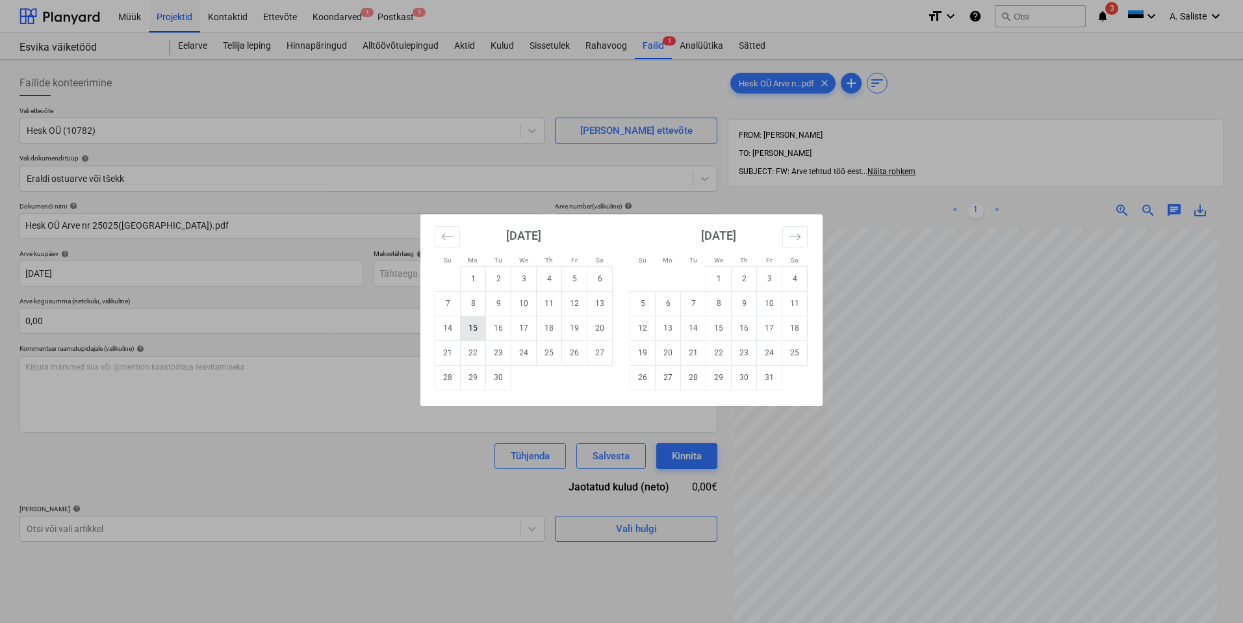
click at [474, 329] on td "15" at bounding box center [473, 328] width 25 height 25
type input "[DATE]"
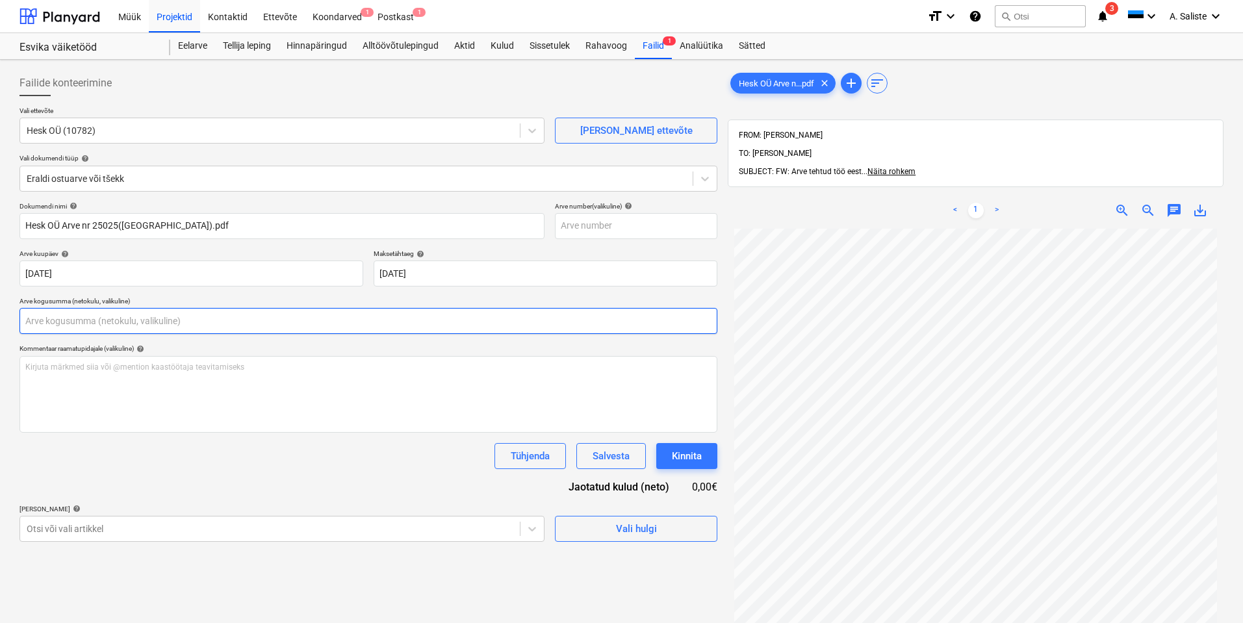
click at [253, 329] on input "text" at bounding box center [368, 321] width 698 height 26
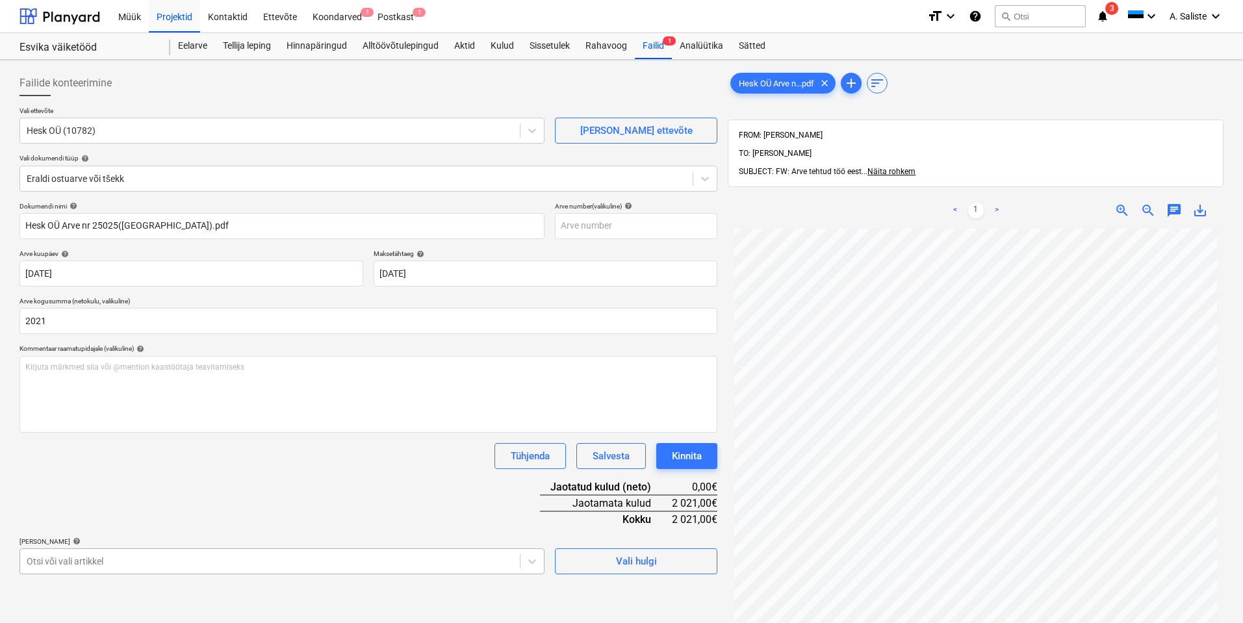
type input "2 021,00"
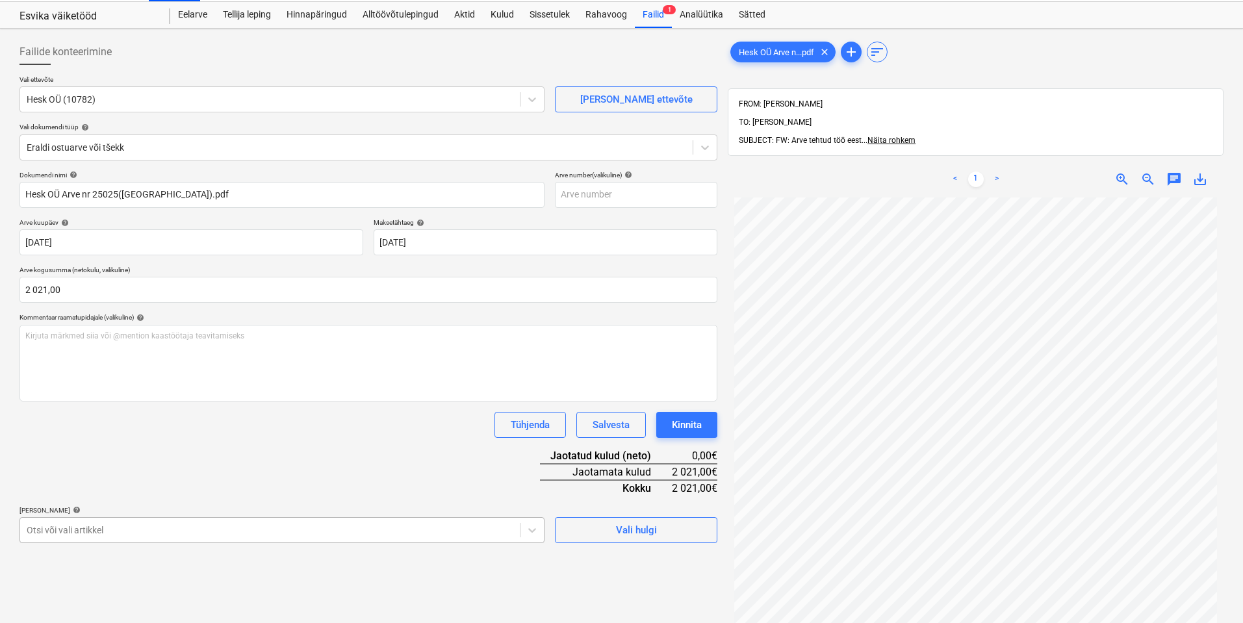
click at [194, 568] on body "Müük Projektid Kontaktid Ettevõte Koondarved 1 Postkast 1 format_size keyboard_…" at bounding box center [621, 280] width 1243 height 623
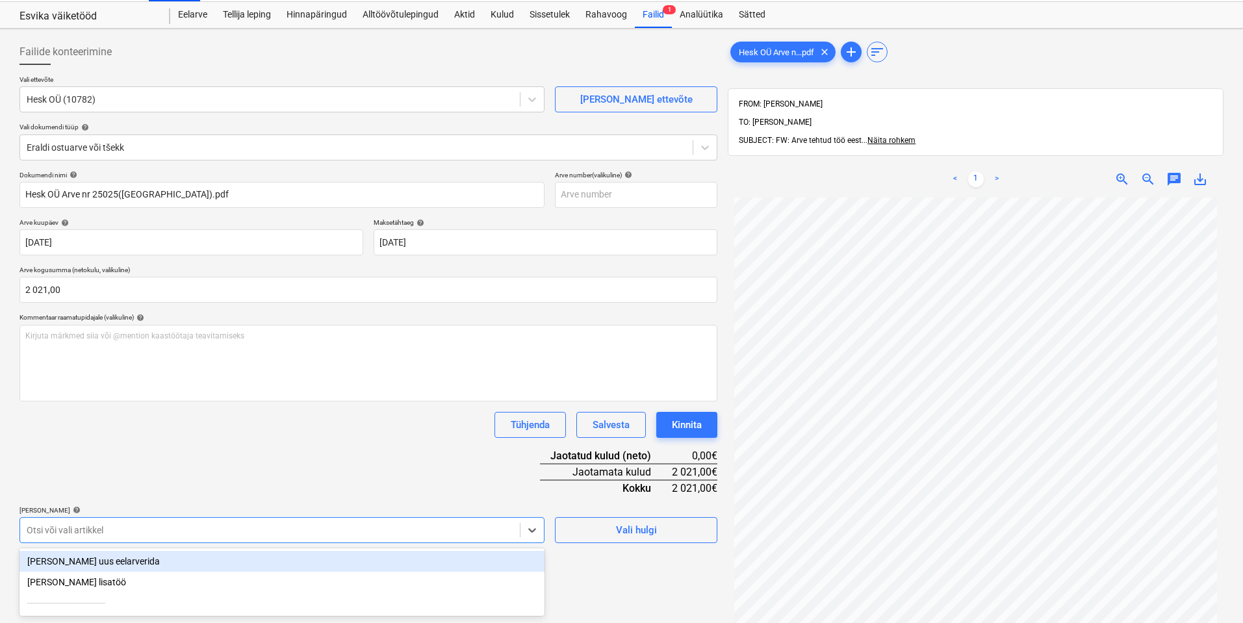
click at [194, 568] on div "[PERSON_NAME] uus eelarverida" at bounding box center [281, 561] width 525 height 21
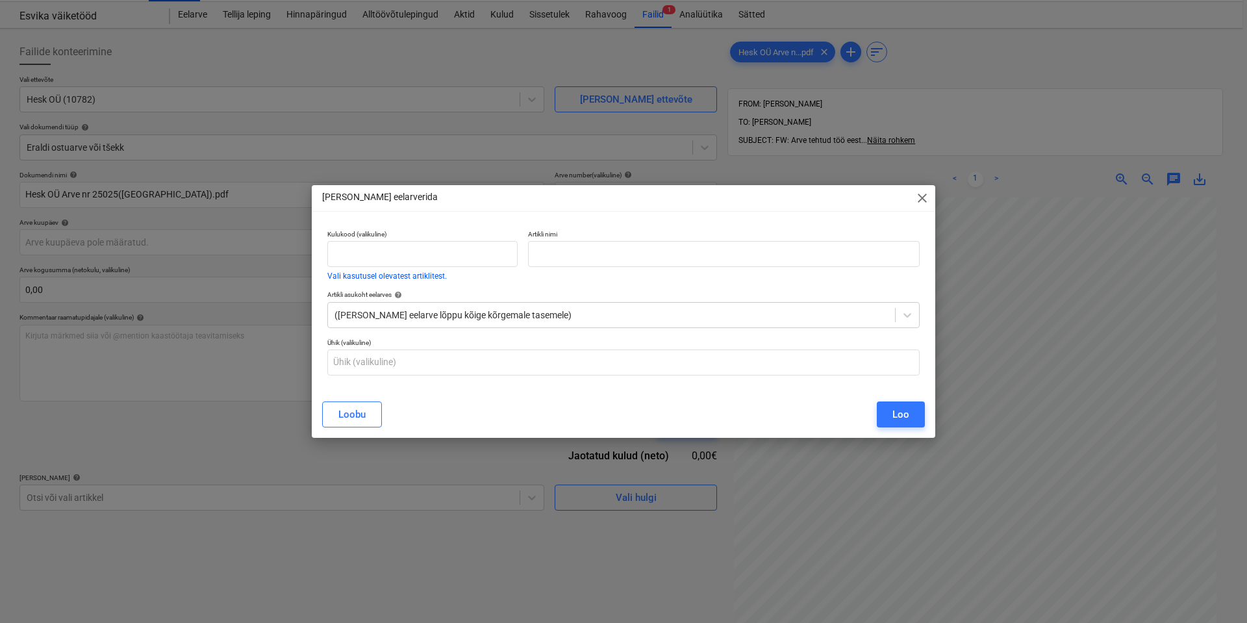
type input "[DATE]"
click at [351, 255] on input "text" at bounding box center [422, 254] width 190 height 26
click at [401, 258] on input "text" at bounding box center [422, 254] width 190 height 26
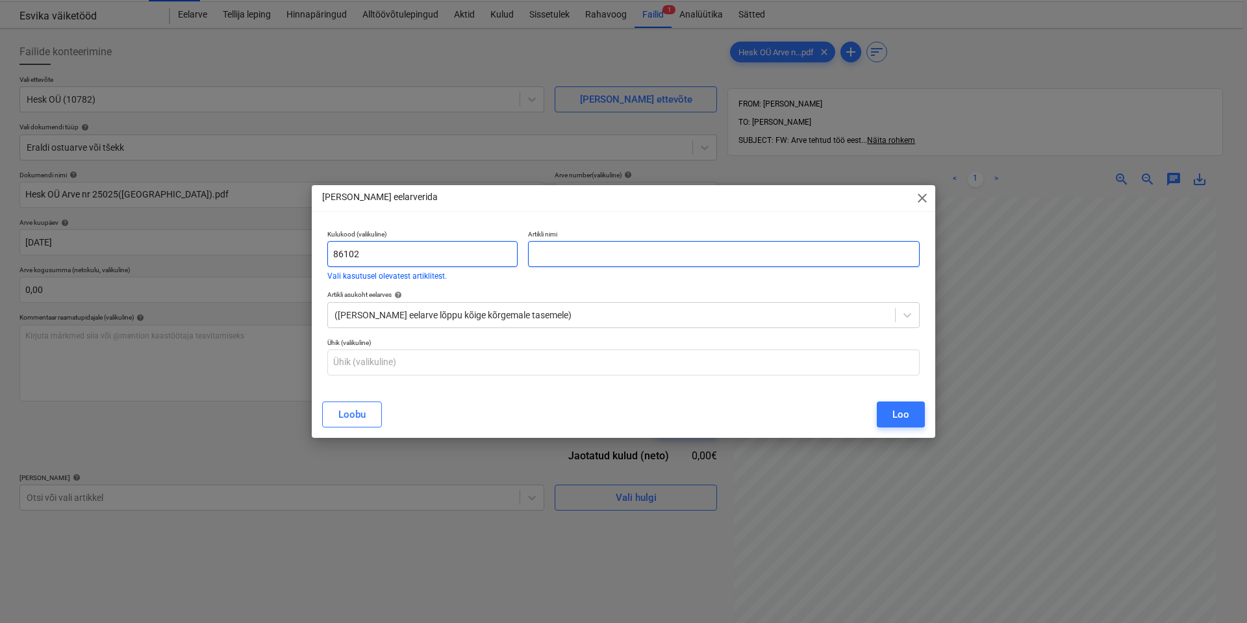
type input "86102"
click at [636, 266] on input "text" at bounding box center [724, 254] width 392 height 26
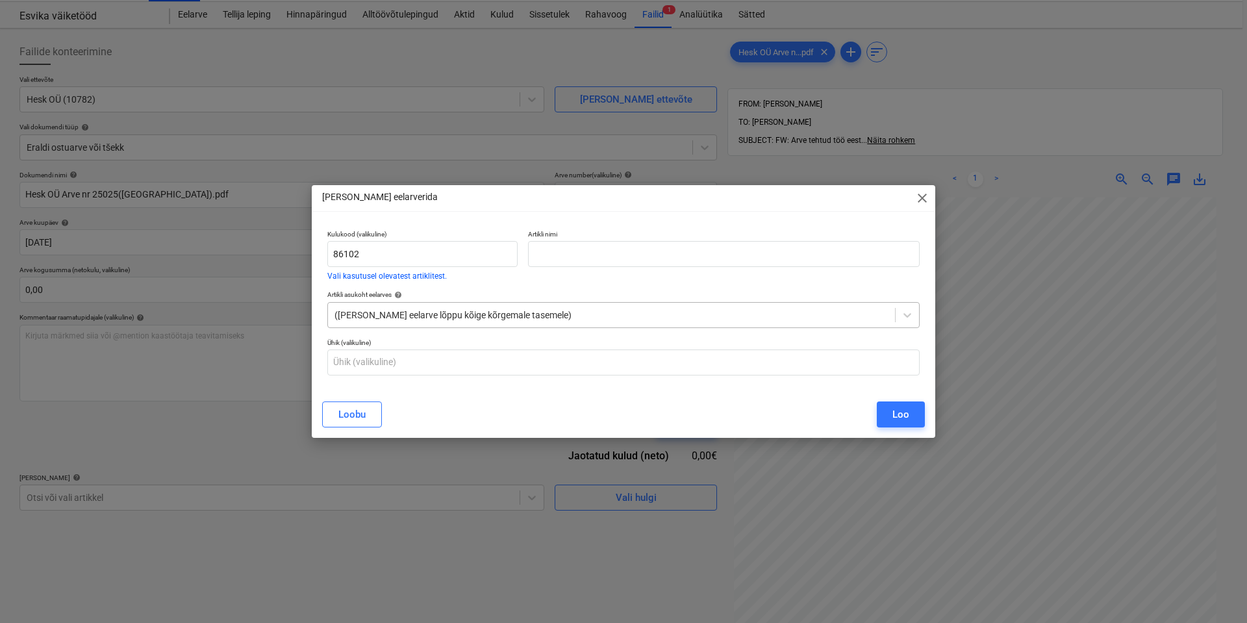
click at [479, 314] on div at bounding box center [612, 315] width 554 height 13
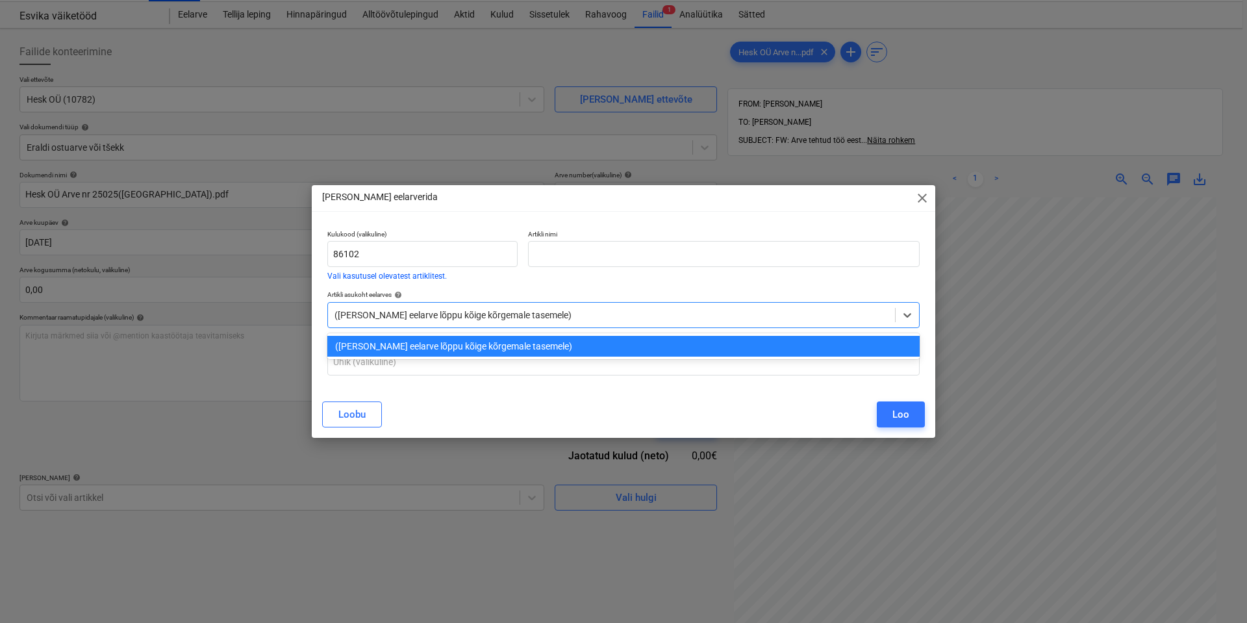
click at [479, 314] on div at bounding box center [612, 315] width 554 height 13
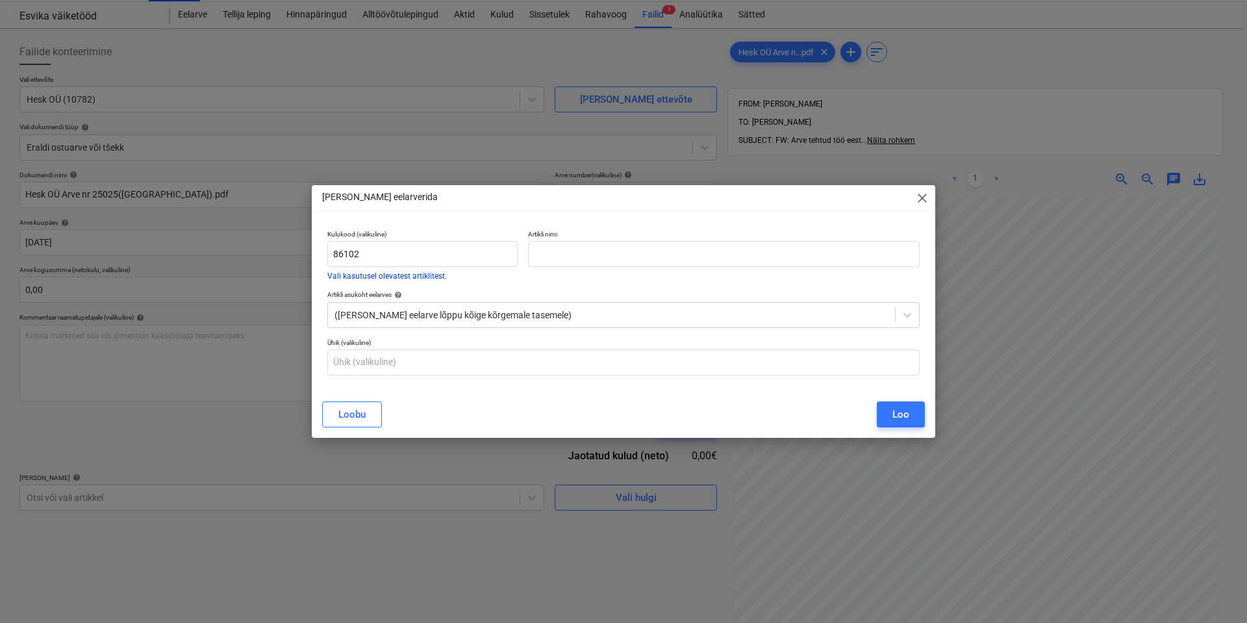
click at [420, 276] on button "Vali kasutusel olevatest artiklitest." at bounding box center [387, 276] width 120 height 8
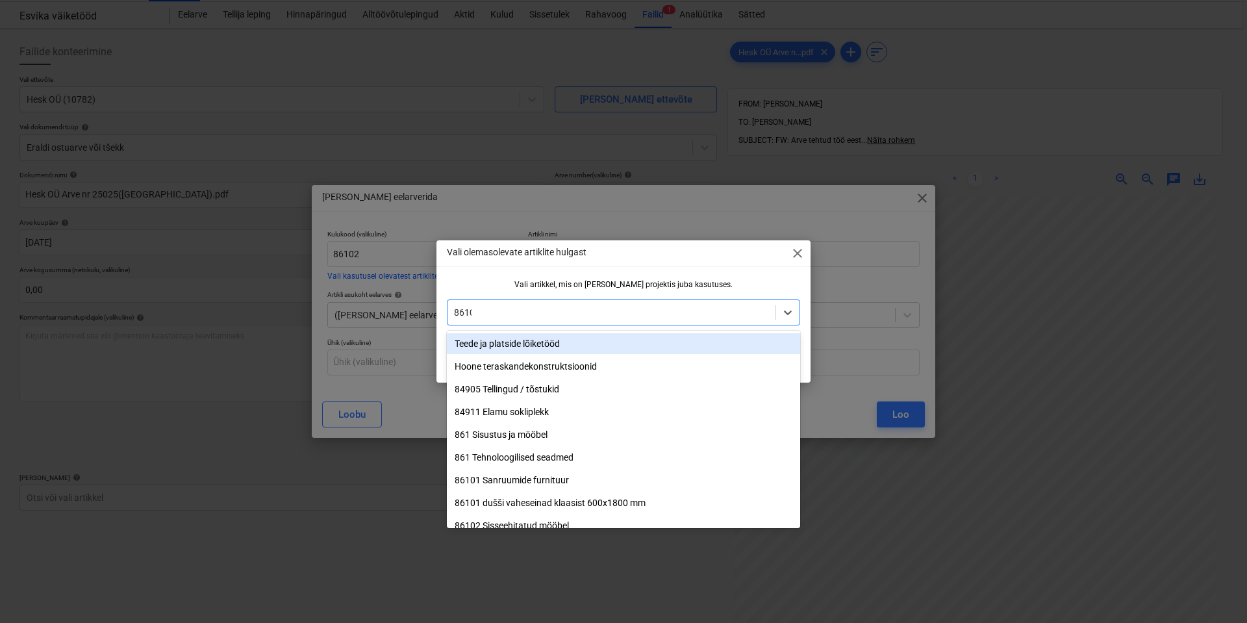
type input "86102"
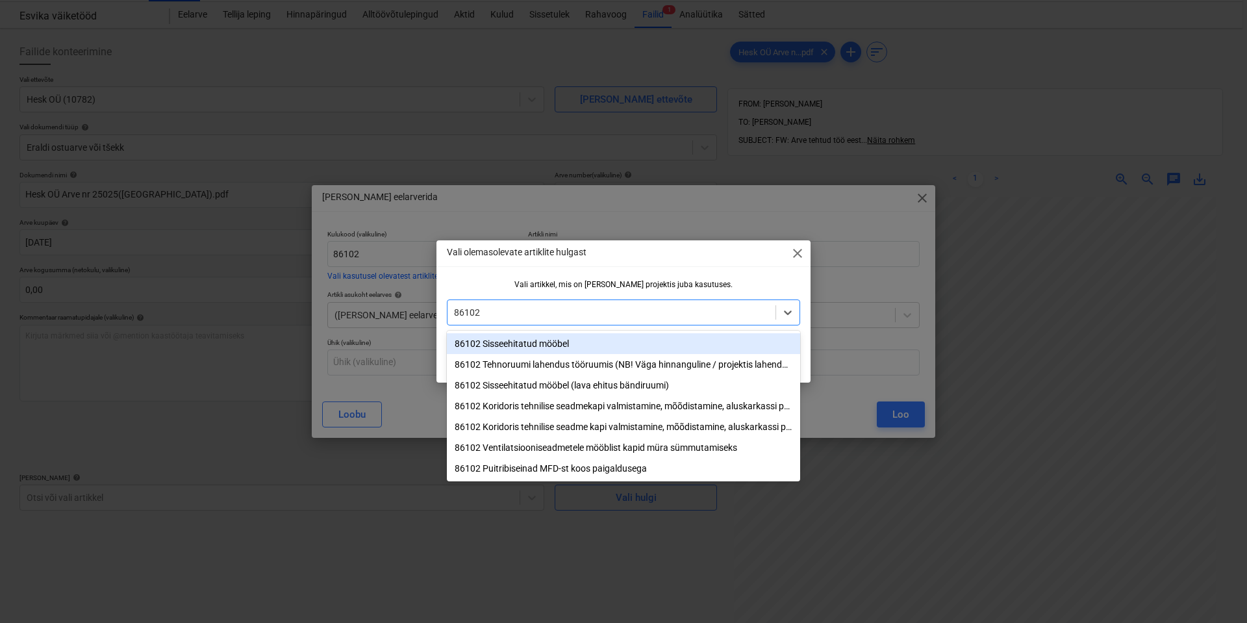
click at [504, 344] on div "86102 Sisseehitatud mööbel" at bounding box center [623, 343] width 353 height 21
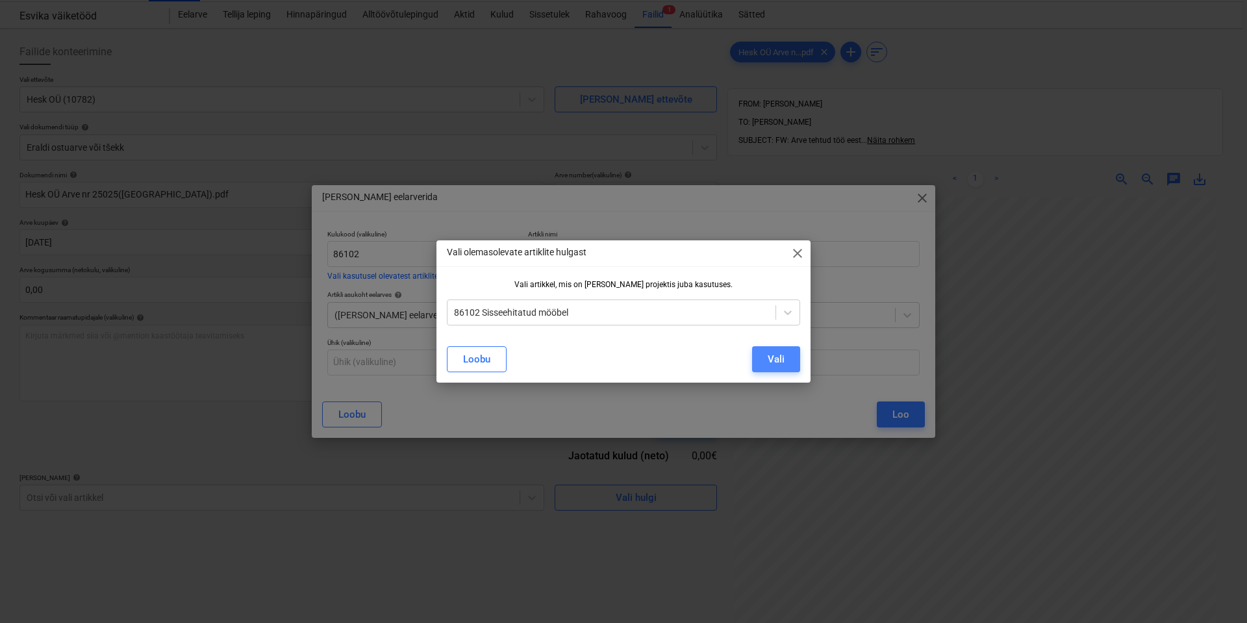
click at [782, 359] on div "Vali" at bounding box center [776, 359] width 17 height 17
type input "Sisseehitatud mööbel"
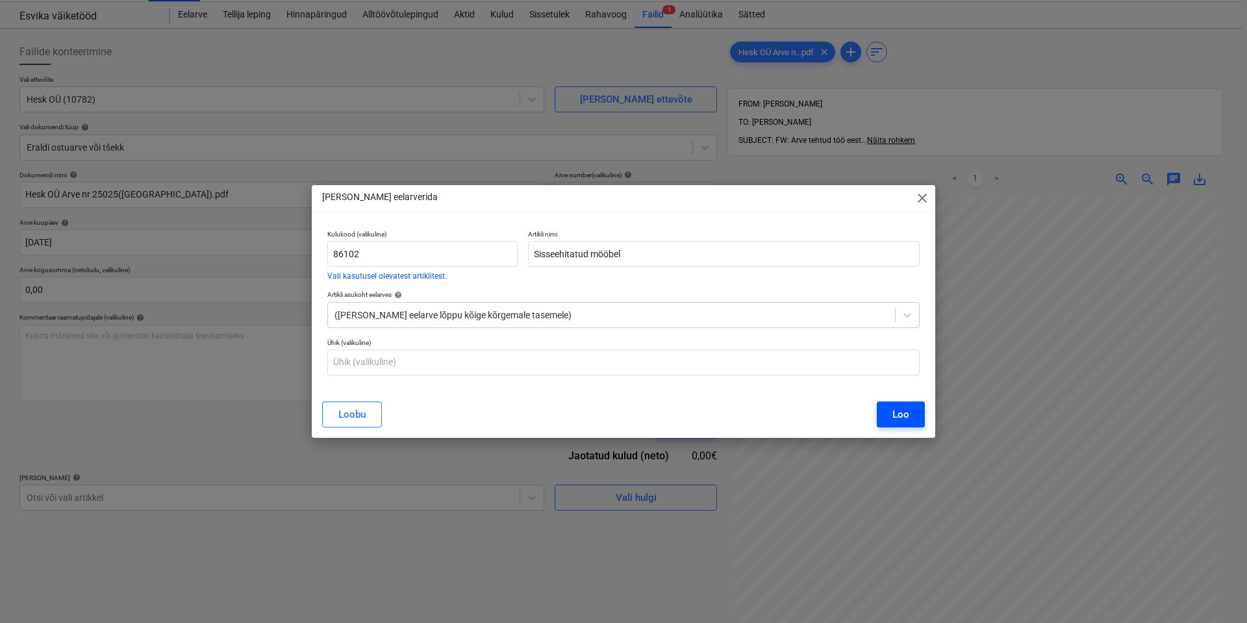
click at [912, 416] on button "Loo" at bounding box center [901, 414] width 48 height 26
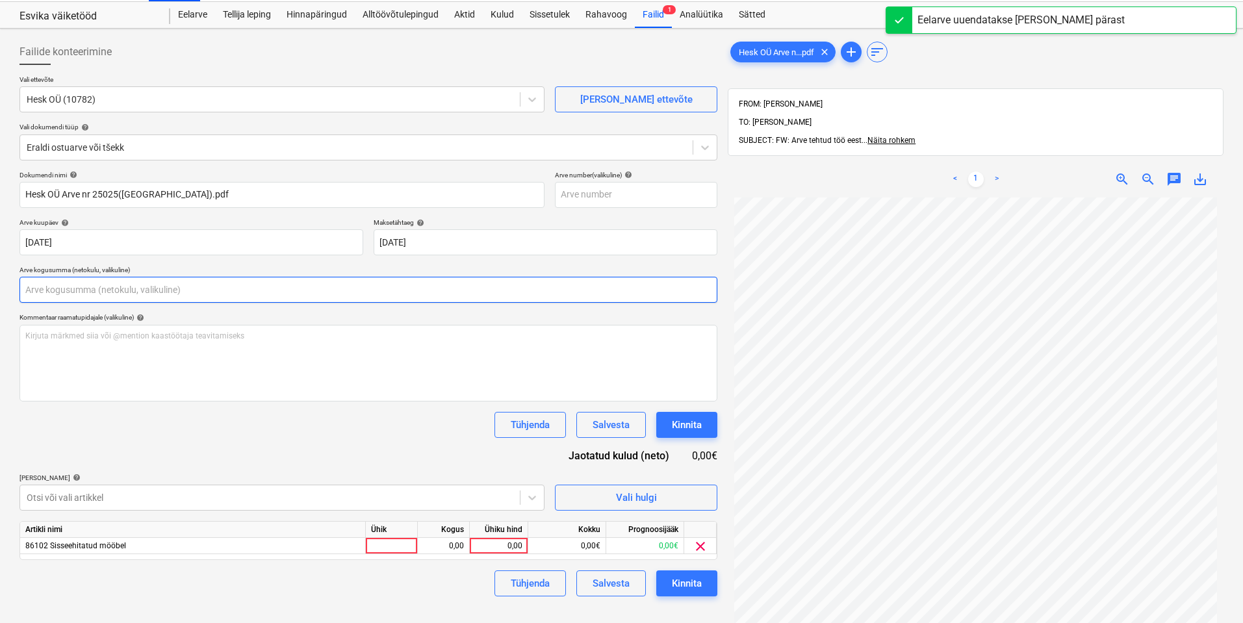
click at [80, 293] on input "text" at bounding box center [368, 290] width 698 height 26
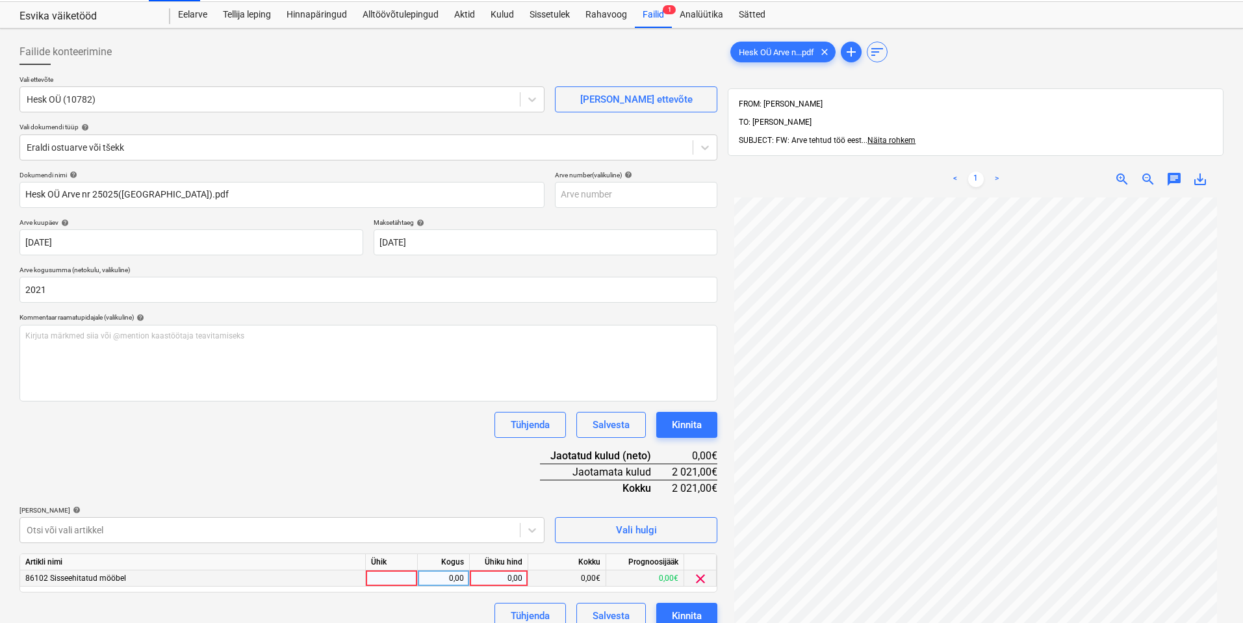
type input "2 021,00"
click at [416, 581] on div at bounding box center [392, 578] width 52 height 16
type input "kmpl"
click at [437, 567] on div "Kogus" at bounding box center [444, 562] width 52 height 16
click at [448, 575] on div "0,00" at bounding box center [443, 578] width 41 height 16
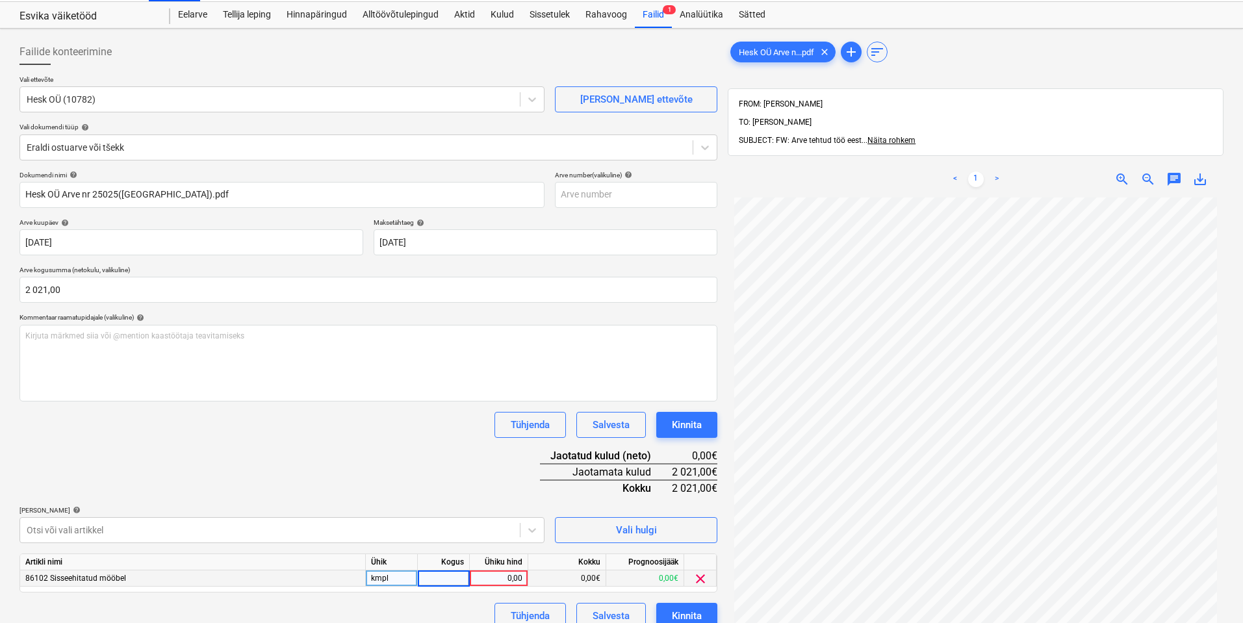
type input "1"
click at [506, 580] on div "0,00" at bounding box center [498, 578] width 47 height 16
type input "2021"
click at [424, 607] on div "Tühjenda Salvesta Kinnita" at bounding box center [368, 616] width 698 height 26
click at [694, 614] on div "Kinnita" at bounding box center [687, 615] width 30 height 17
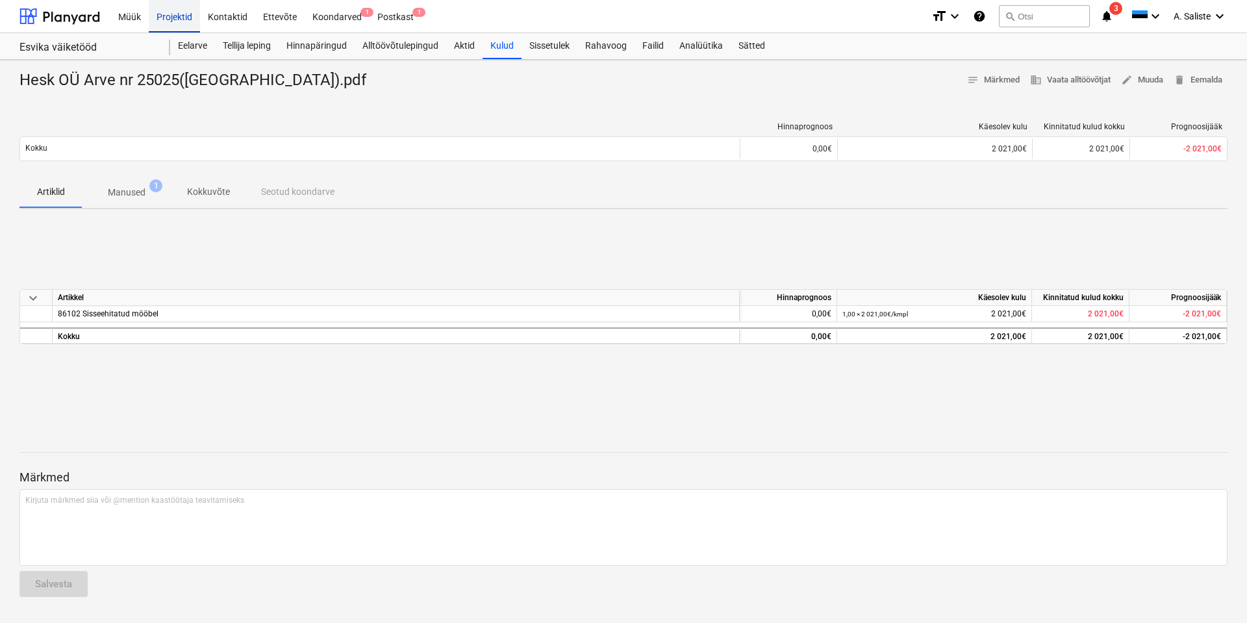
click at [177, 13] on div "Projektid" at bounding box center [174, 15] width 51 height 33
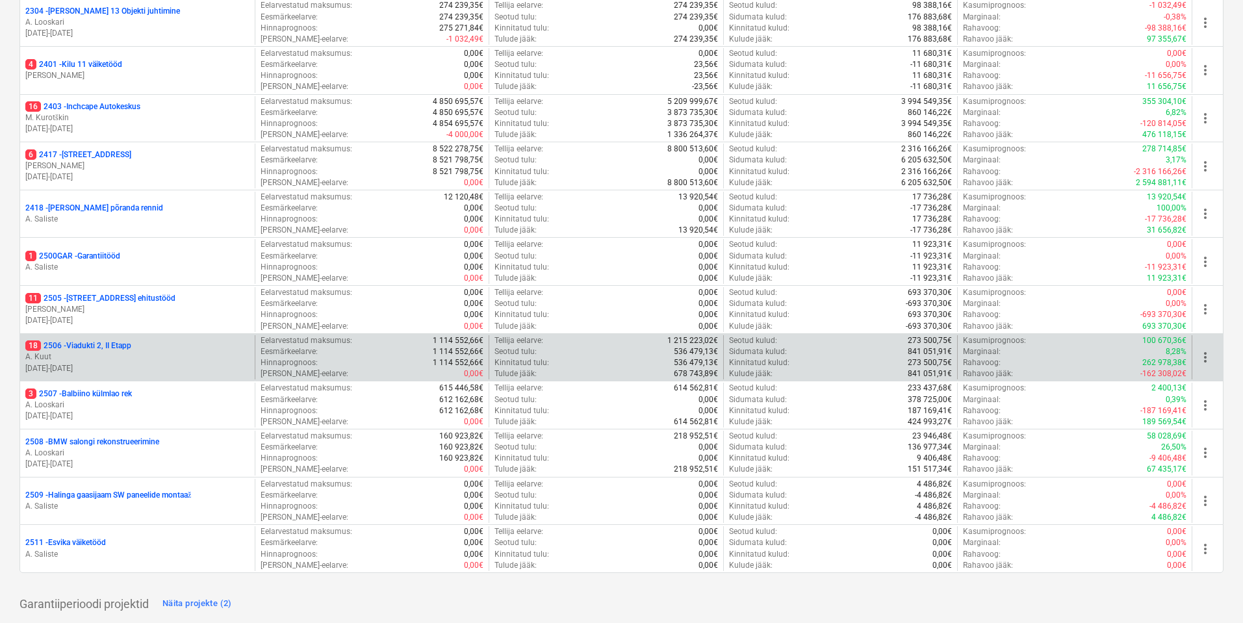
scroll to position [297, 0]
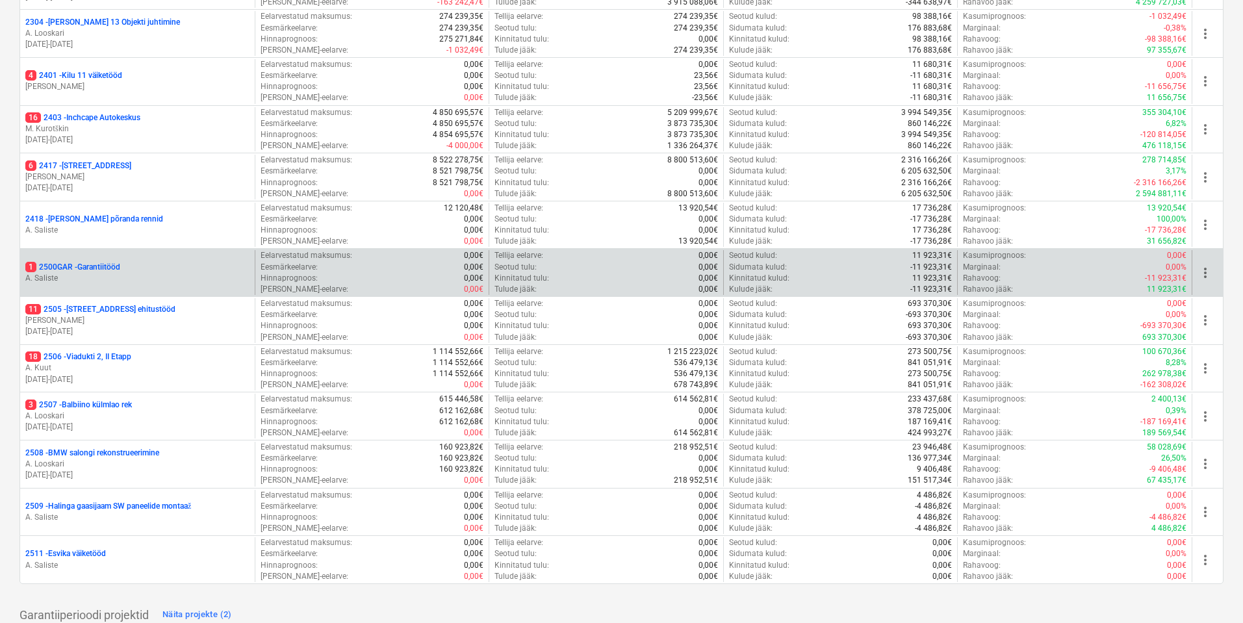
click at [180, 276] on p "A. Saliste" at bounding box center [137, 278] width 224 height 11
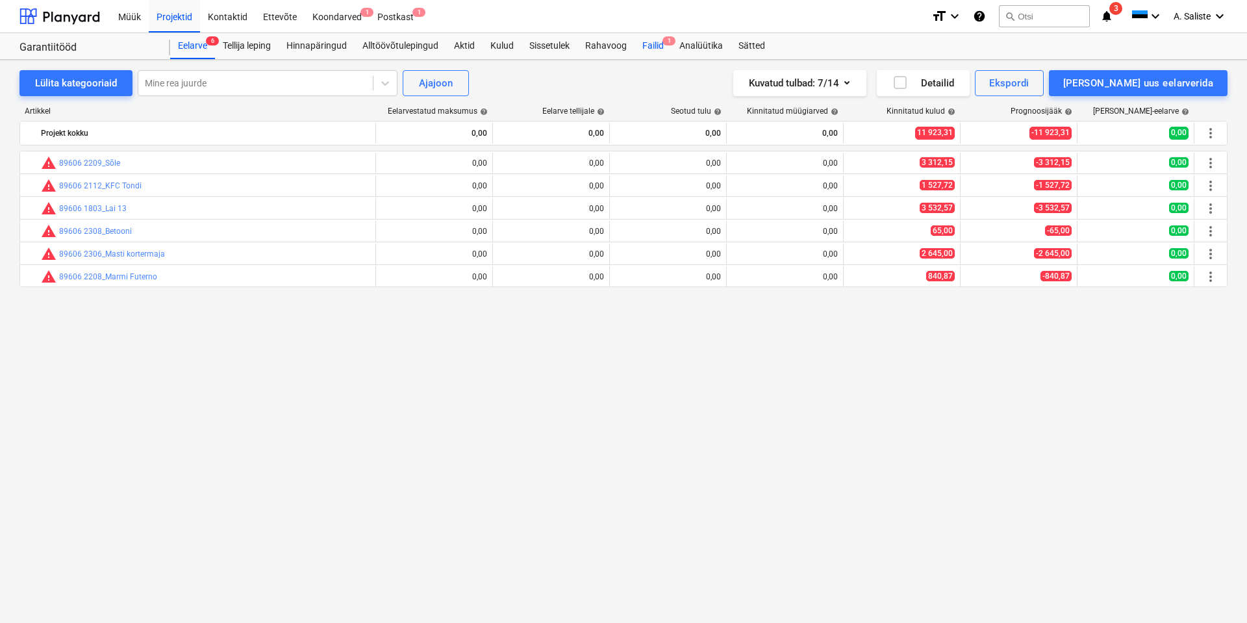
click at [648, 51] on div "Failid 1" at bounding box center [653, 46] width 37 height 26
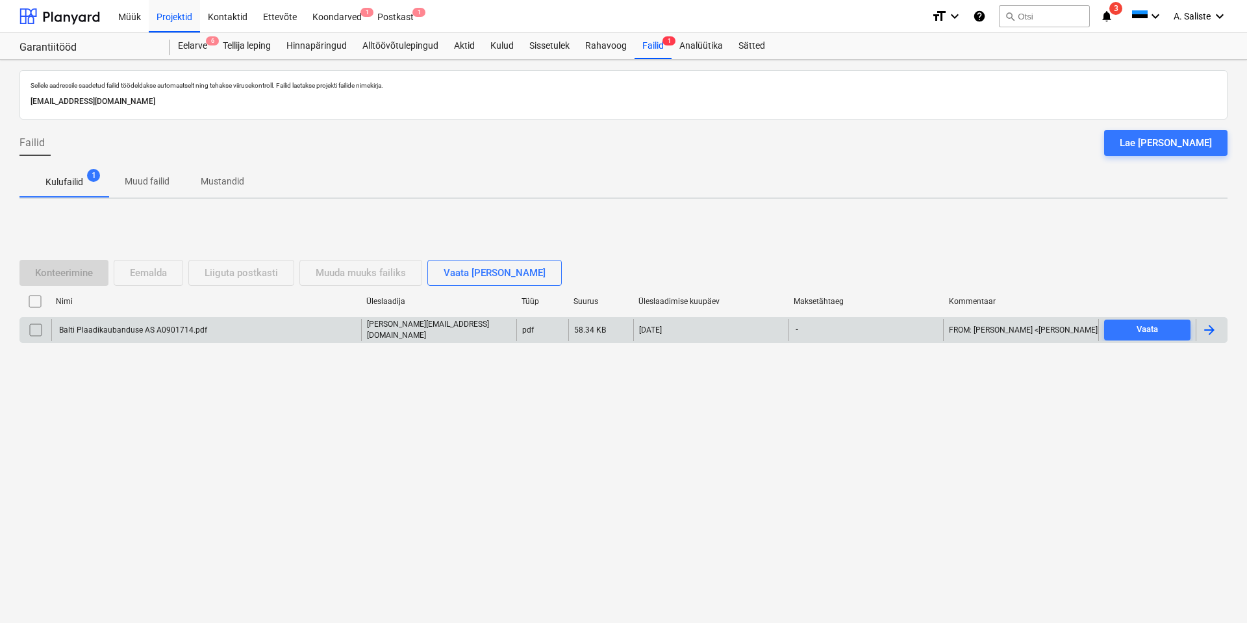
click at [279, 331] on div "Balti Plaadikaubanduse AS A0901714.pdf" at bounding box center [206, 330] width 310 height 22
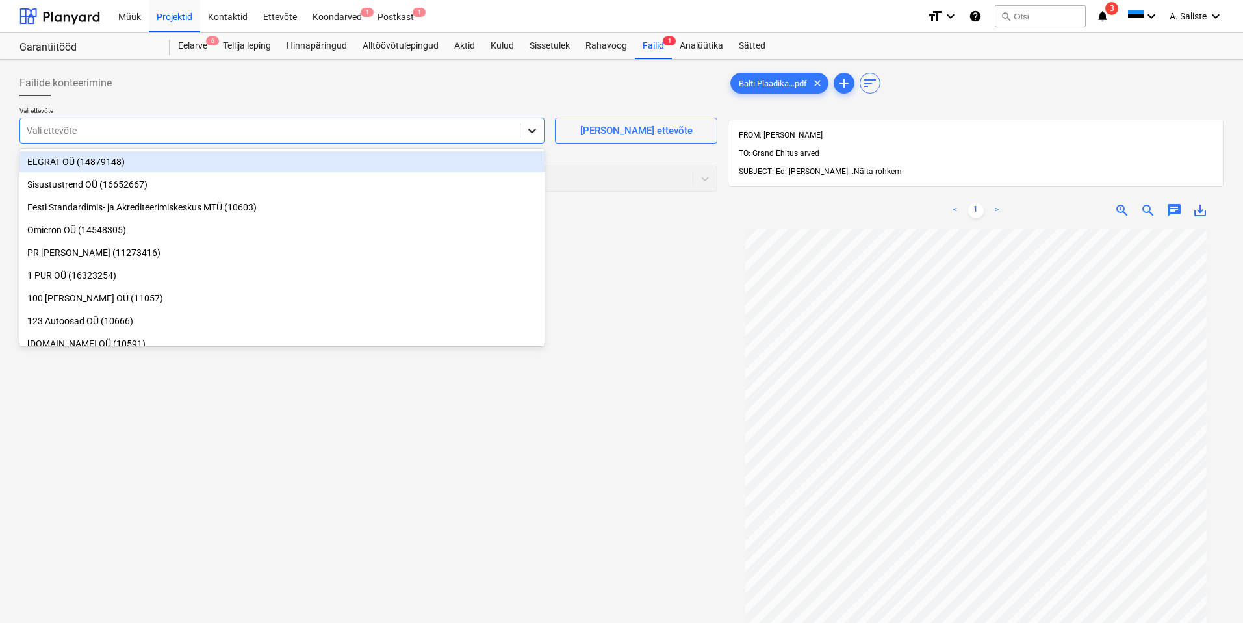
click at [531, 135] on icon at bounding box center [531, 130] width 13 height 13
type input "balti"
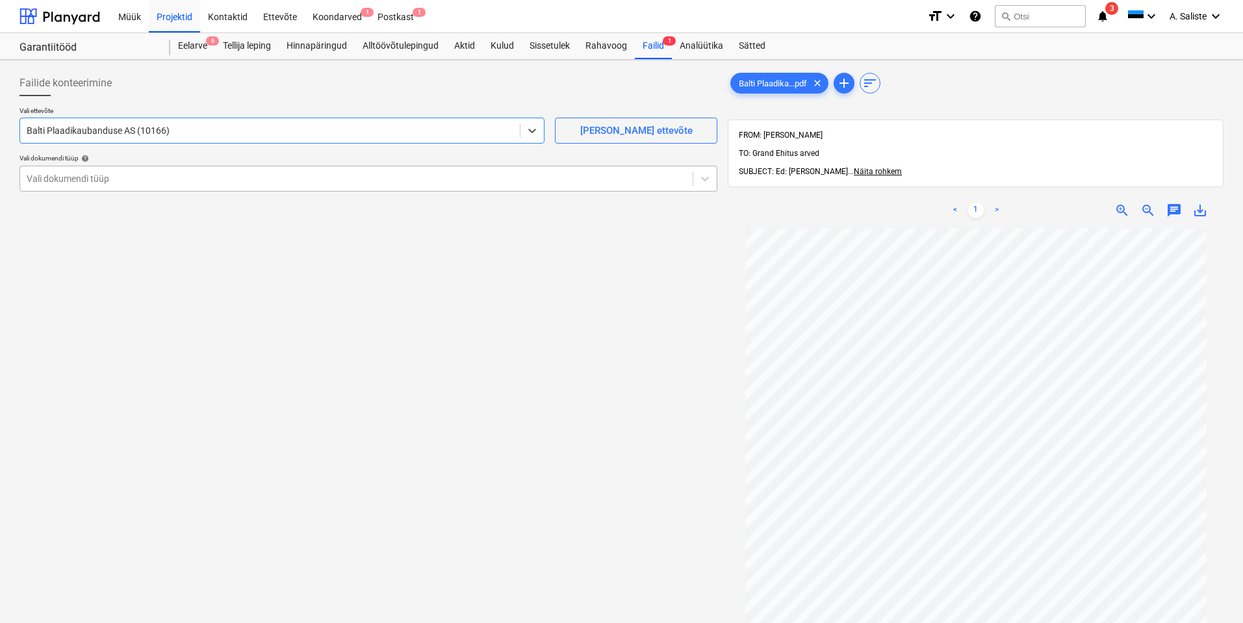
click at [160, 185] on div at bounding box center [356, 178] width 659 height 13
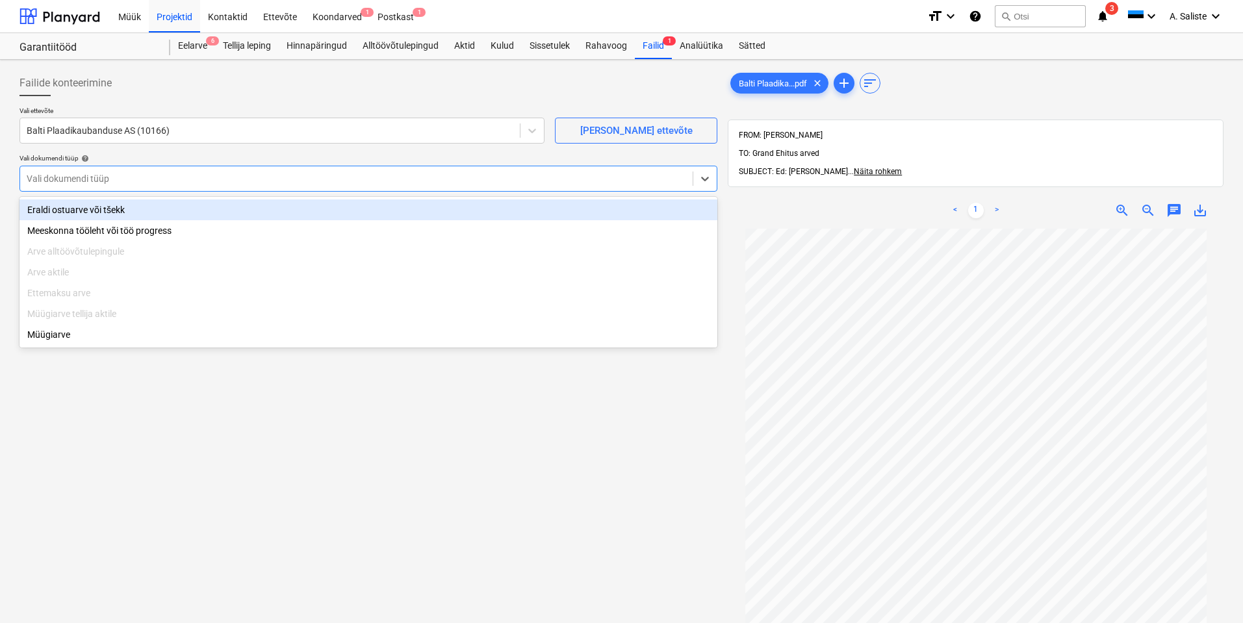
click at [120, 207] on div "Eraldi ostuarve või tšekk" at bounding box center [368, 209] width 698 height 21
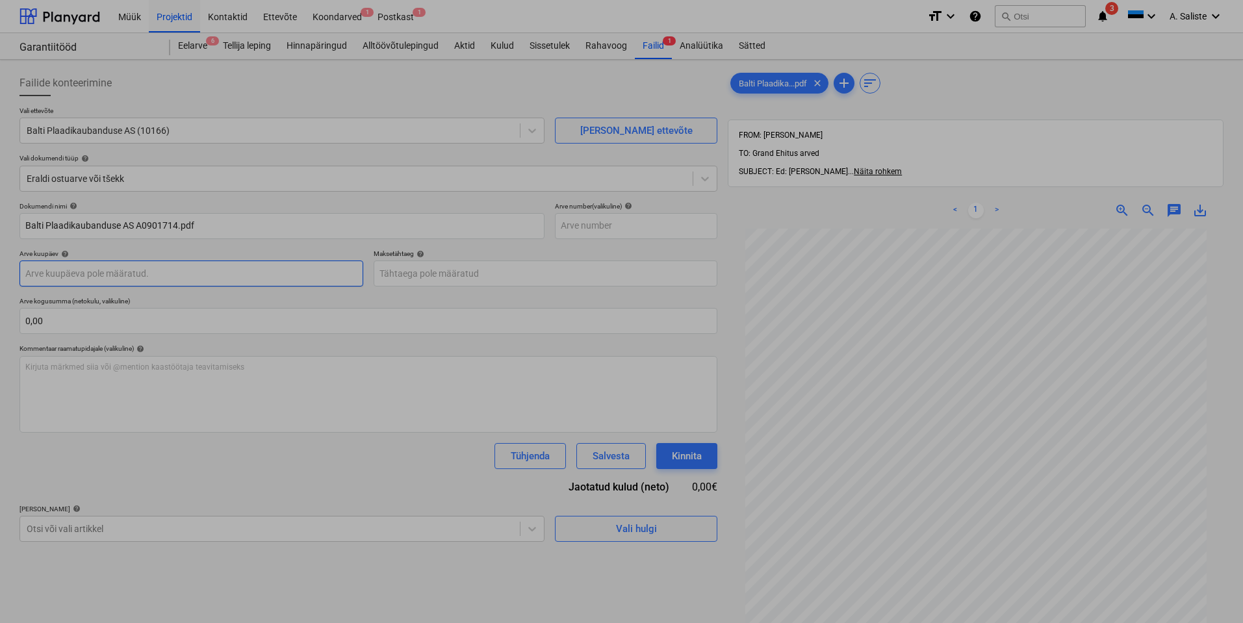
click at [77, 277] on body "Müük Projektid Kontaktid Ettevõte Koondarved 1 Postkast 1 format_size keyboard_…" at bounding box center [621, 311] width 1243 height 623
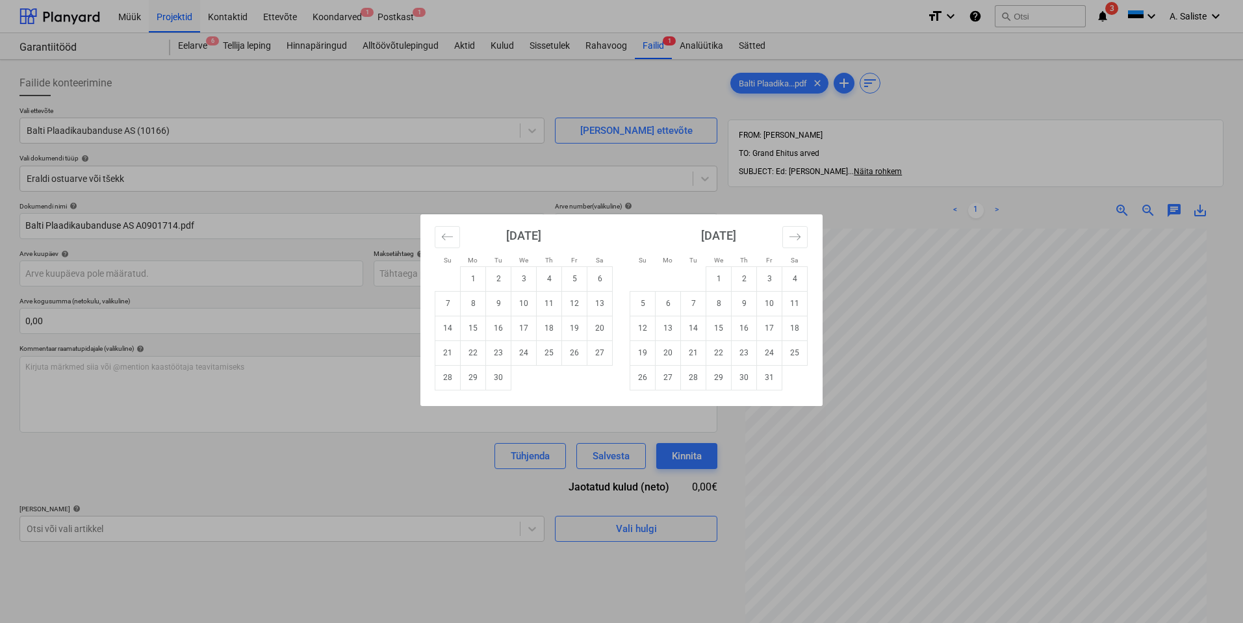
click at [494, 306] on td "9" at bounding box center [498, 303] width 25 height 25
type input "[DATE]"
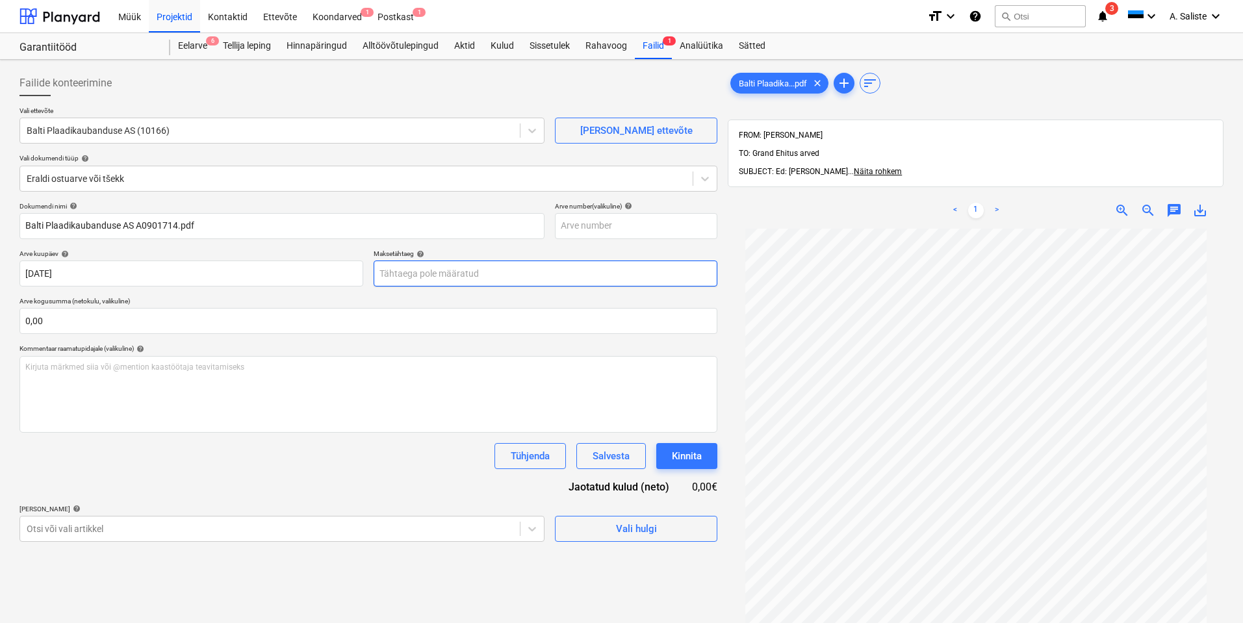
click at [443, 278] on body "Müük Projektid Kontaktid Ettevõte Koondarved 1 Postkast 1 format_size keyboard_…" at bounding box center [621, 311] width 1243 height 623
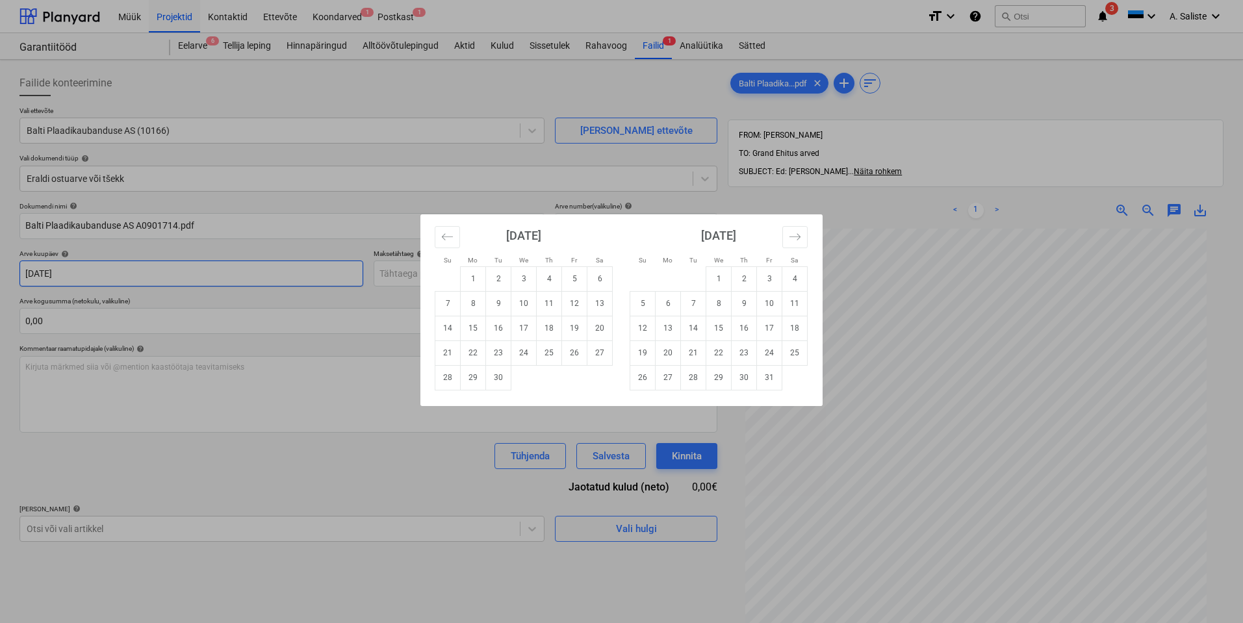
drag, startPoint x: 499, startPoint y: 385, endPoint x: 190, endPoint y: 286, distance: 324.4
click at [499, 383] on td "30" at bounding box center [498, 377] width 25 height 25
type input "[DATE]"
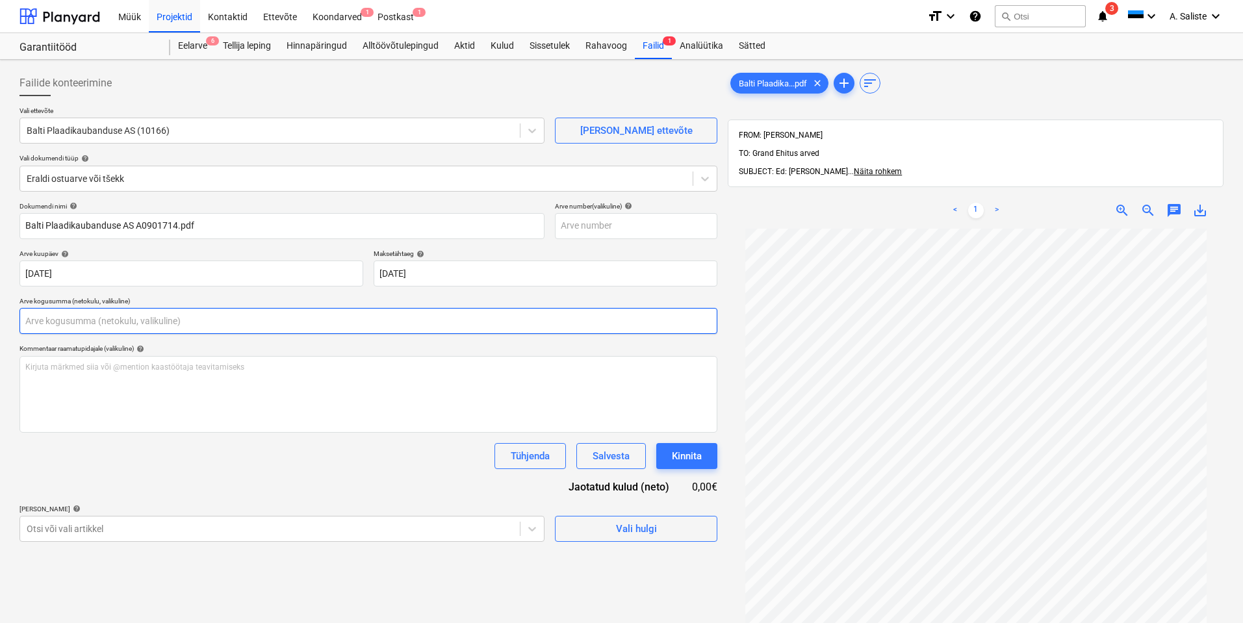
click at [84, 310] on input "text" at bounding box center [368, 321] width 698 height 26
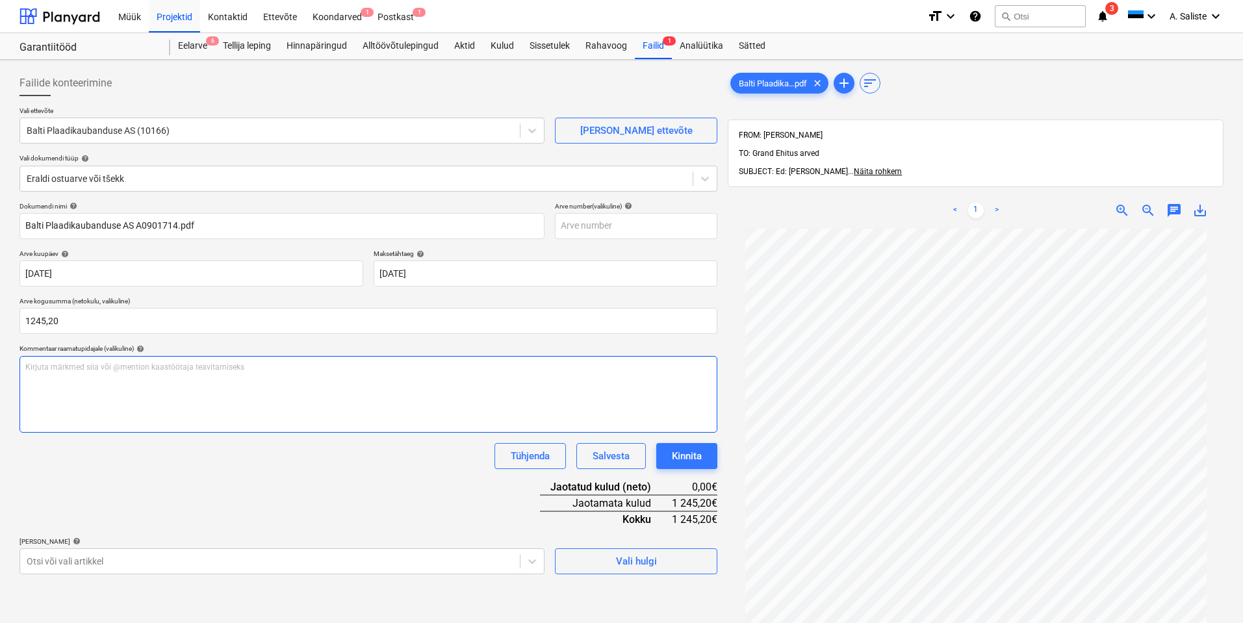
type input "1 245,20"
click at [95, 388] on div "Kirjuta märkmed siia või @mention kaastöötaja teavitamiseks ﻿" at bounding box center [368, 394] width 698 height 77
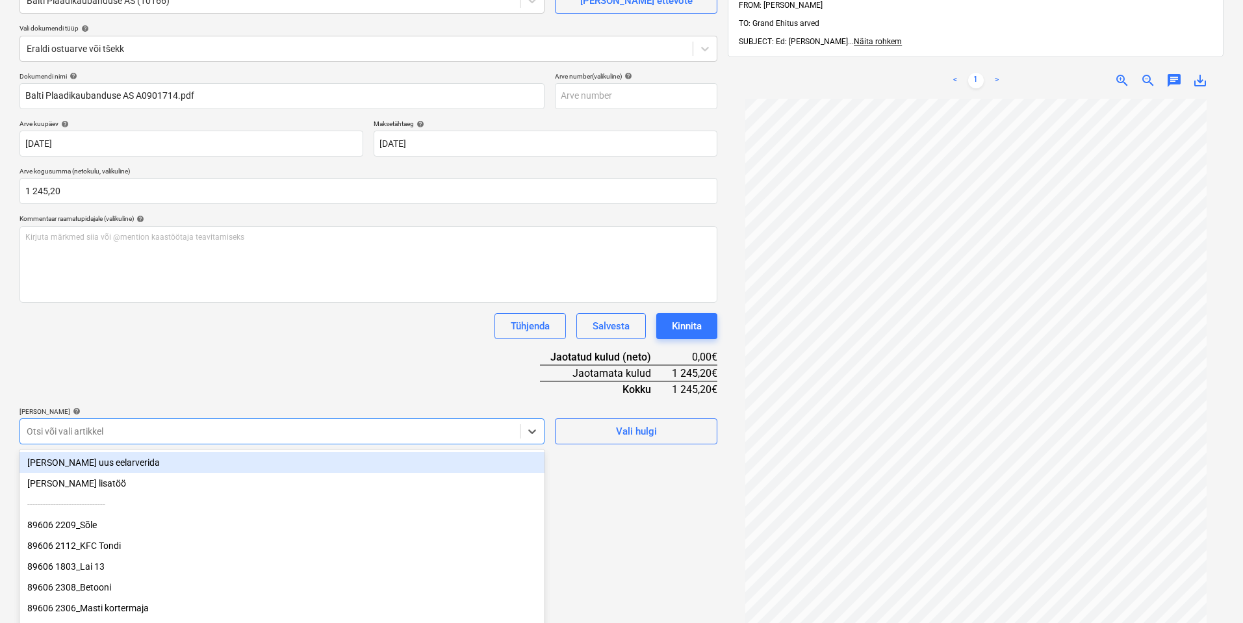
click at [304, 427] on body "Müük Projektid Kontaktid Ettevõte Koondarved 1 Postkast 1 format_size keyboard_…" at bounding box center [621, 181] width 1243 height 623
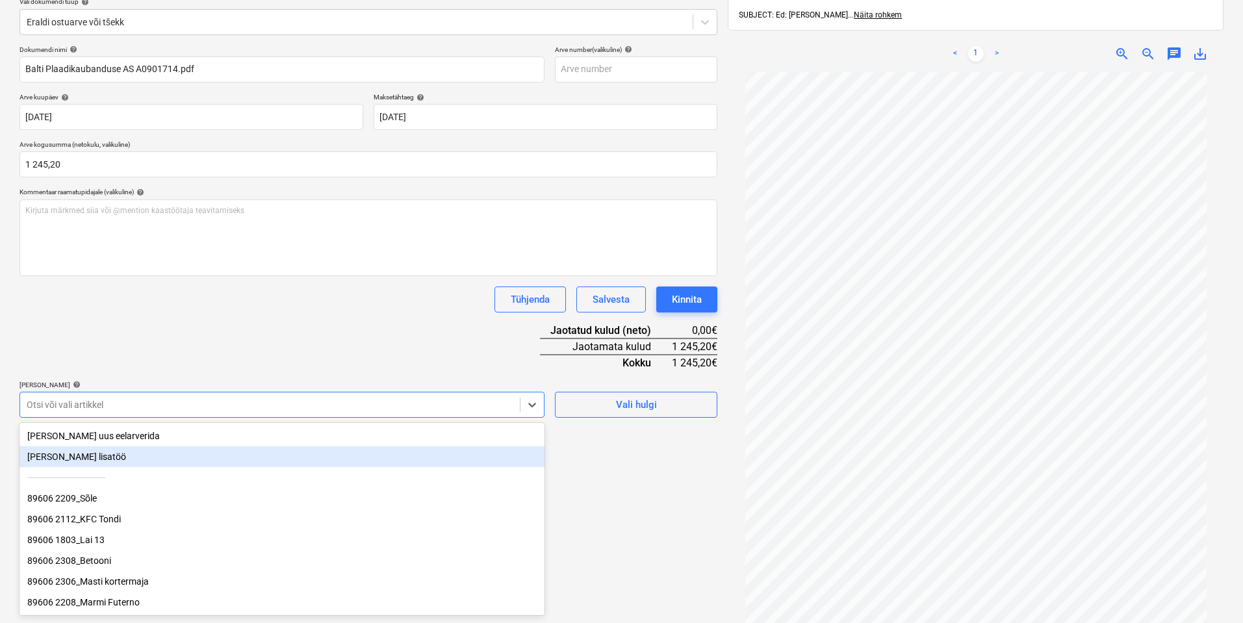
scroll to position [3, 0]
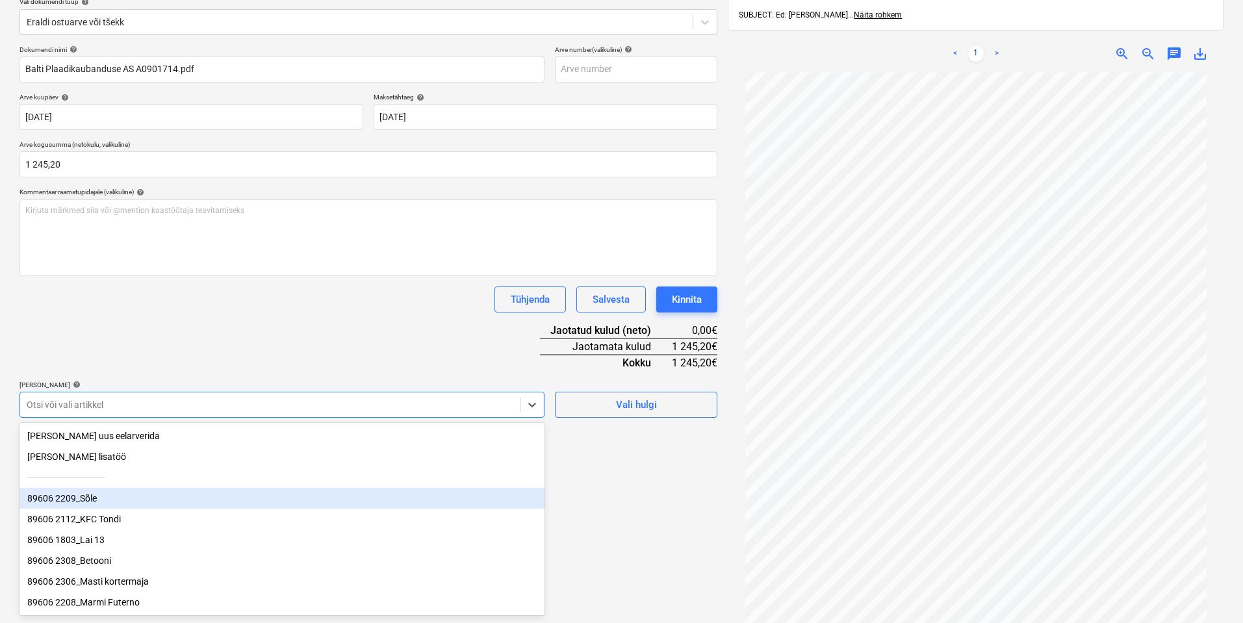
click at [133, 494] on div "89606 2209_Sõle" at bounding box center [281, 498] width 525 height 21
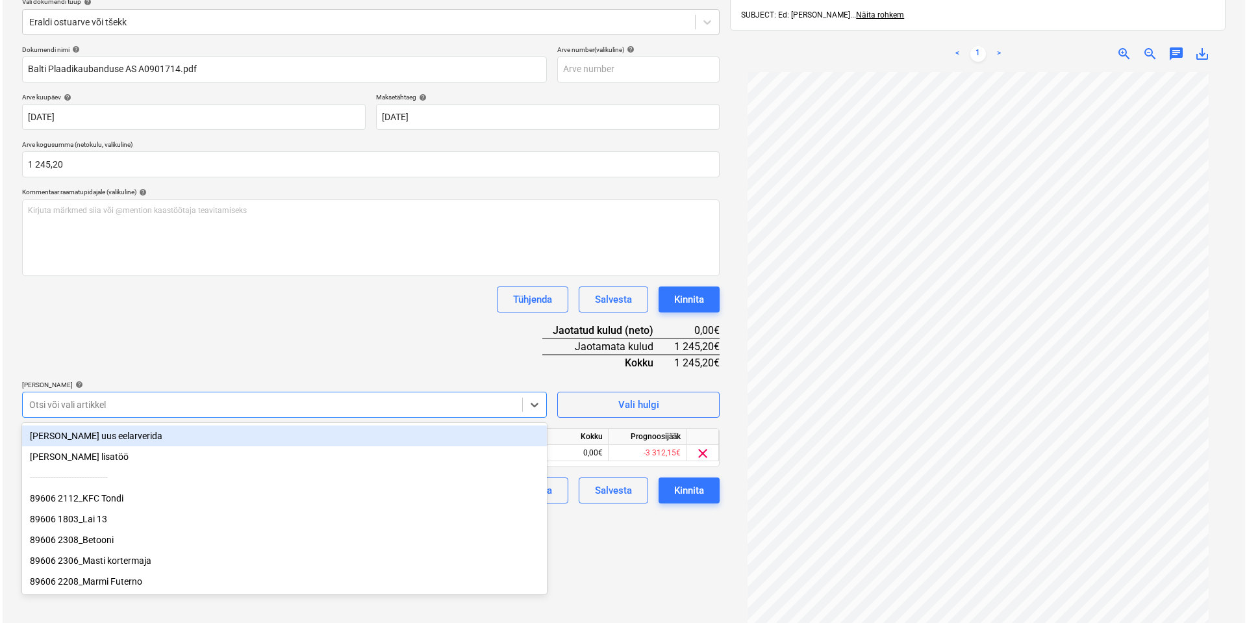
scroll to position [0, 0]
click at [160, 336] on div "Dokumendi nimi help Balti Plaadikaubanduse AS A0901714.pdf Arve number (valikul…" at bounding box center [368, 274] width 698 height 458
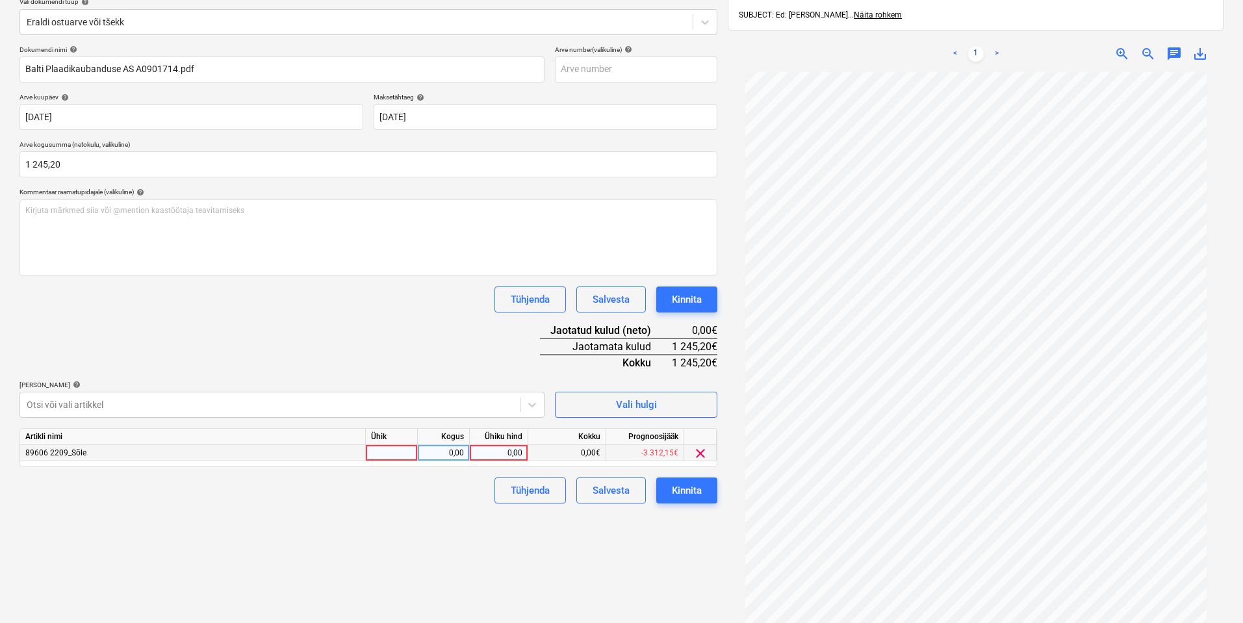
click at [370, 448] on div at bounding box center [392, 453] width 52 height 16
type input "kmpl"
click at [457, 449] on div "0,00" at bounding box center [443, 453] width 41 height 16
type input "1"
click at [524, 454] on div "0,00" at bounding box center [499, 453] width 58 height 16
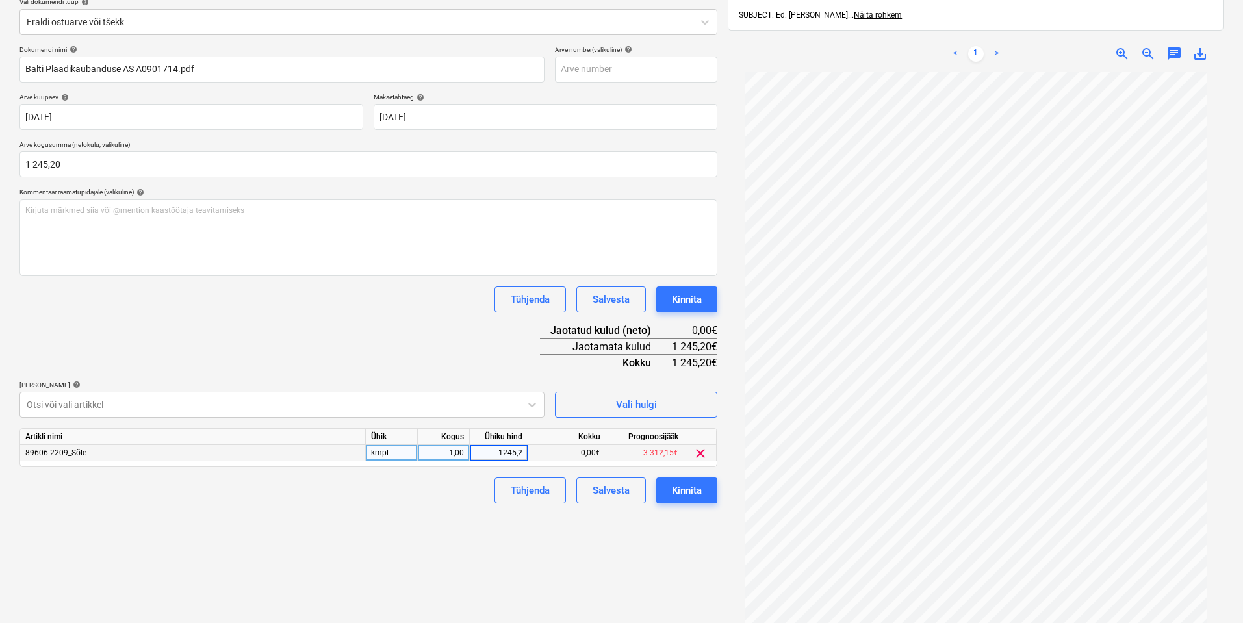
type input "1245,20"
click at [390, 540] on div "Failide konteerimine Vali ettevõte Balti Plaadikaubanduse AS (10166) [PERSON_NA…" at bounding box center [368, 285] width 708 height 755
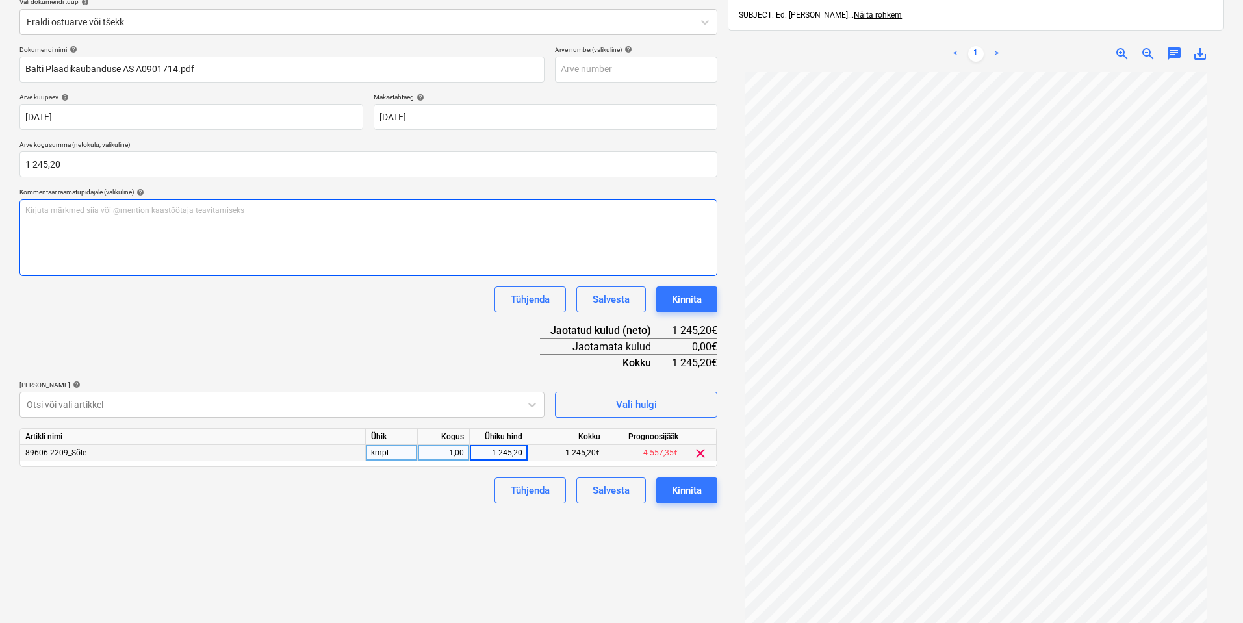
click at [196, 228] on div "Kirjuta märkmed siia või @mention kaastöötaja teavitamiseks ﻿" at bounding box center [368, 237] width 698 height 77
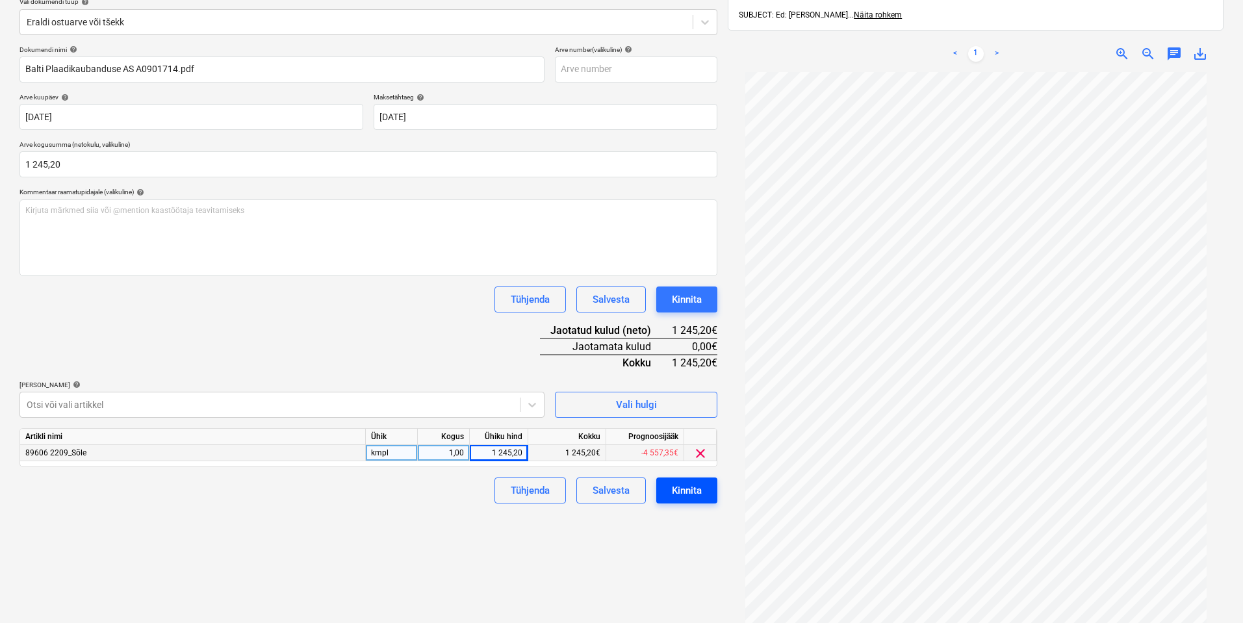
click at [687, 488] on div "Kinnita" at bounding box center [687, 490] width 30 height 17
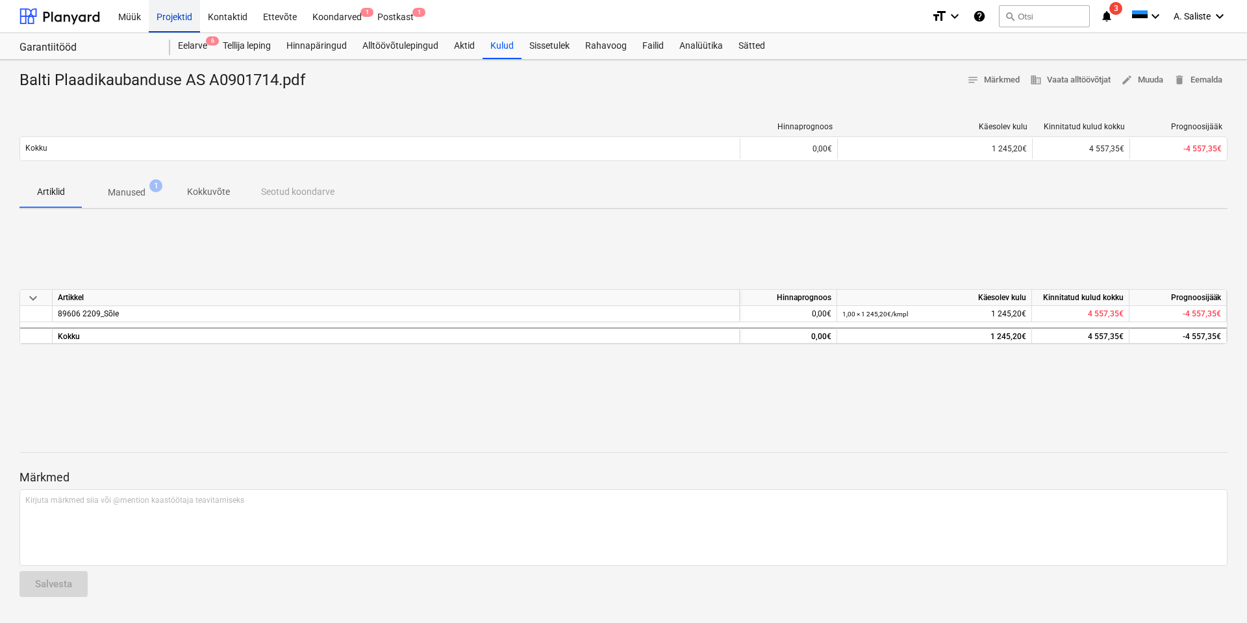
click at [190, 9] on div "Projektid" at bounding box center [174, 15] width 51 height 33
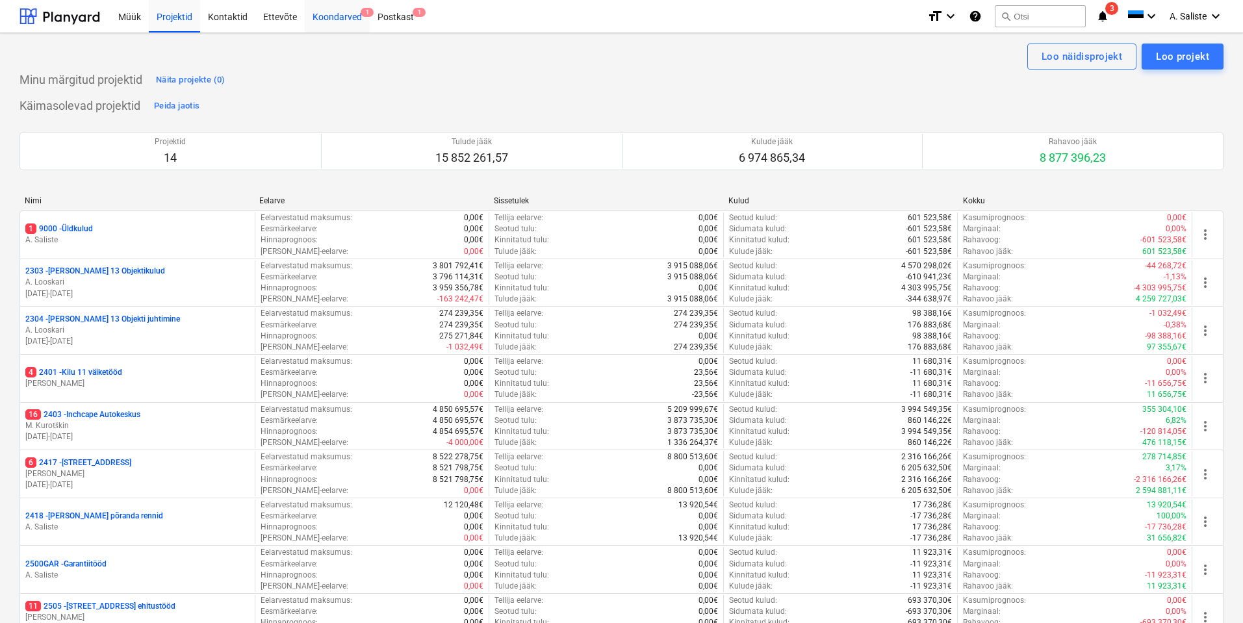
drag, startPoint x: 312, startPoint y: 10, endPoint x: 327, endPoint y: 23, distance: 20.2
click at [313, 11] on div "Koondarved 1" at bounding box center [337, 15] width 65 height 33
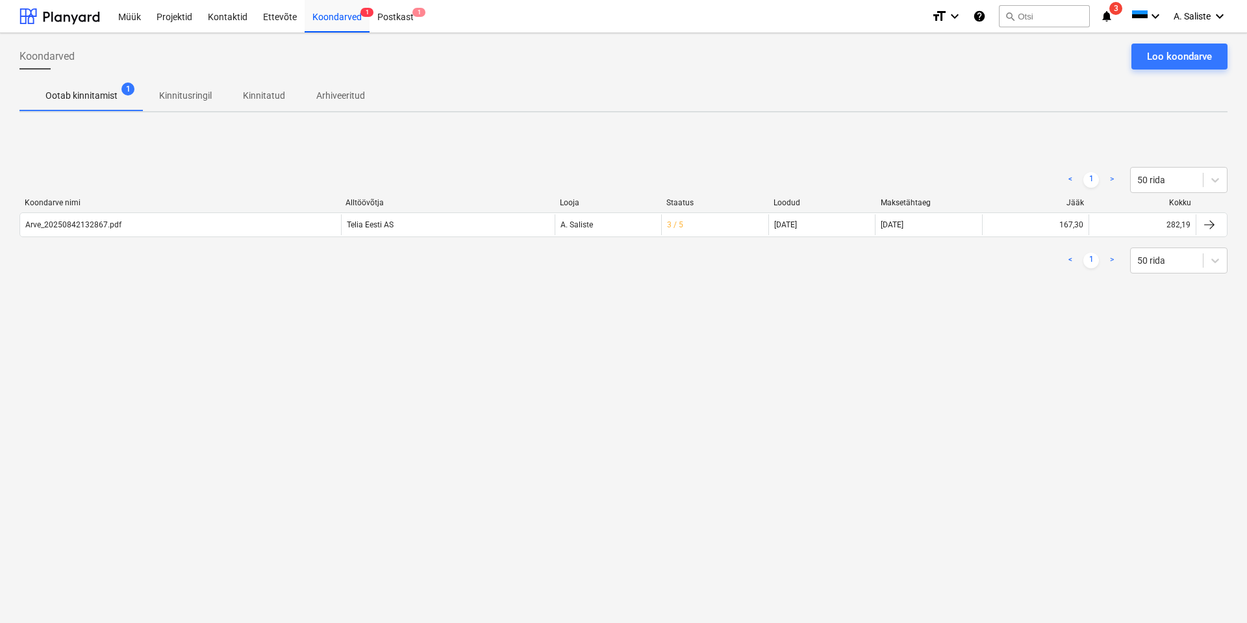
click at [101, 98] on p "Ootab kinnitamist" at bounding box center [81, 96] width 72 height 14
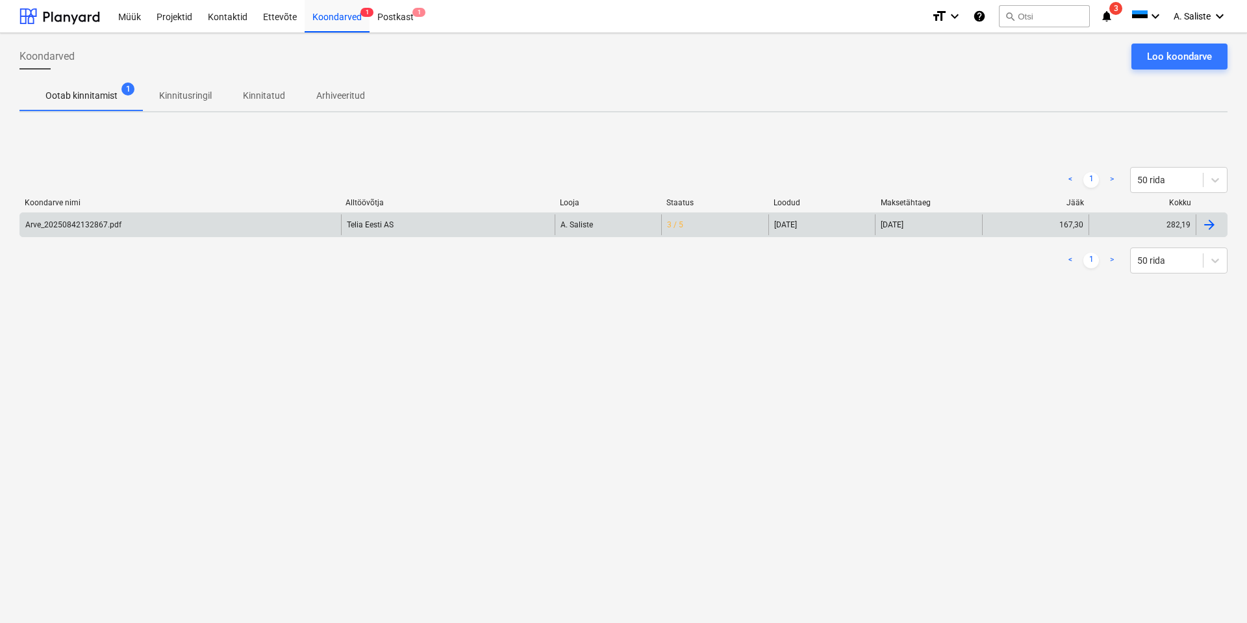
click at [103, 221] on div "Arve_20250842132867.pdf" at bounding box center [73, 224] width 96 height 9
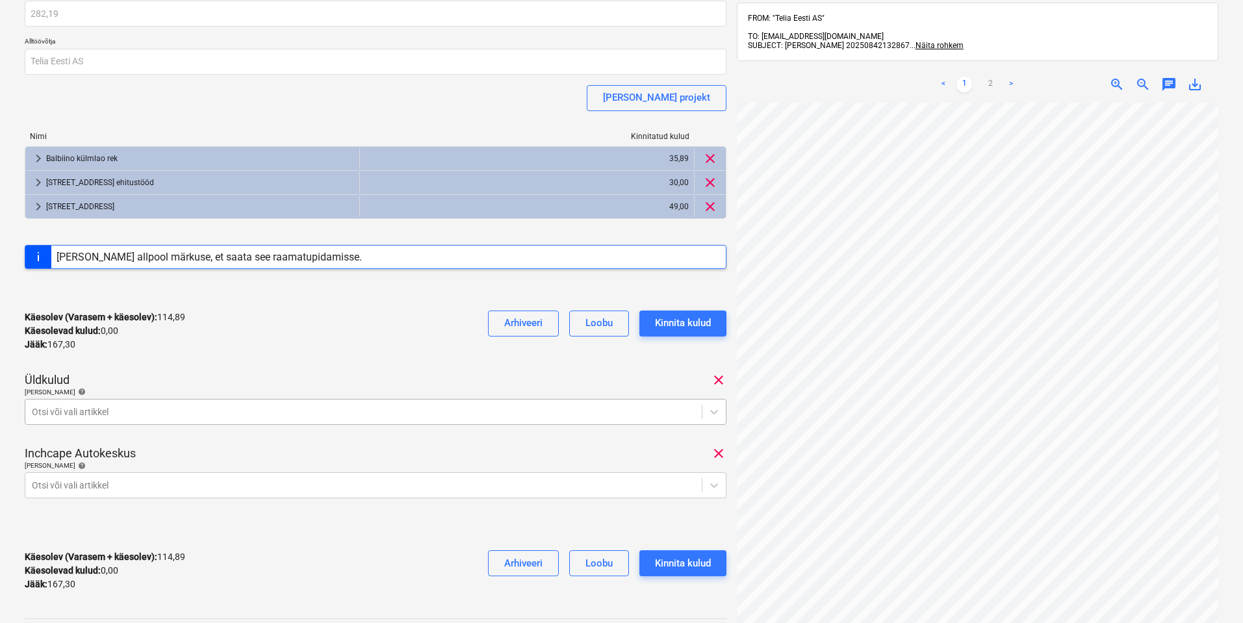
scroll to position [130, 0]
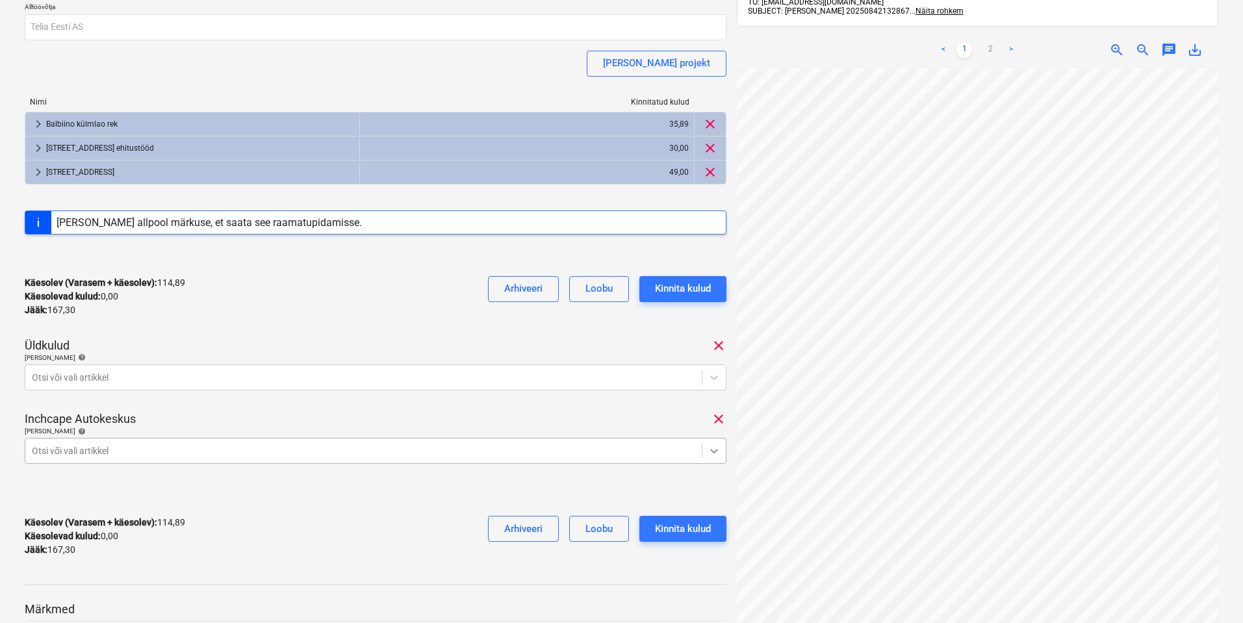
click at [711, 450] on body "Müük Projektid Kontaktid Ettevõte Koondarved 1 Postkast 1 format_size keyboard_…" at bounding box center [621, 181] width 1243 height 623
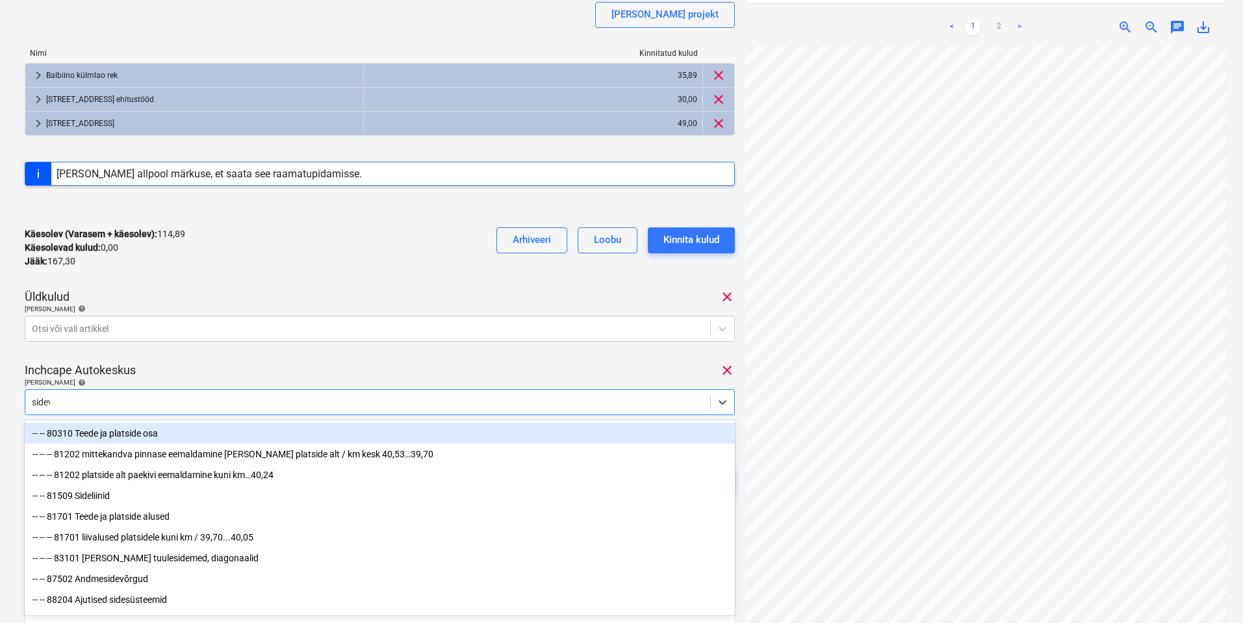
type input "sideva"
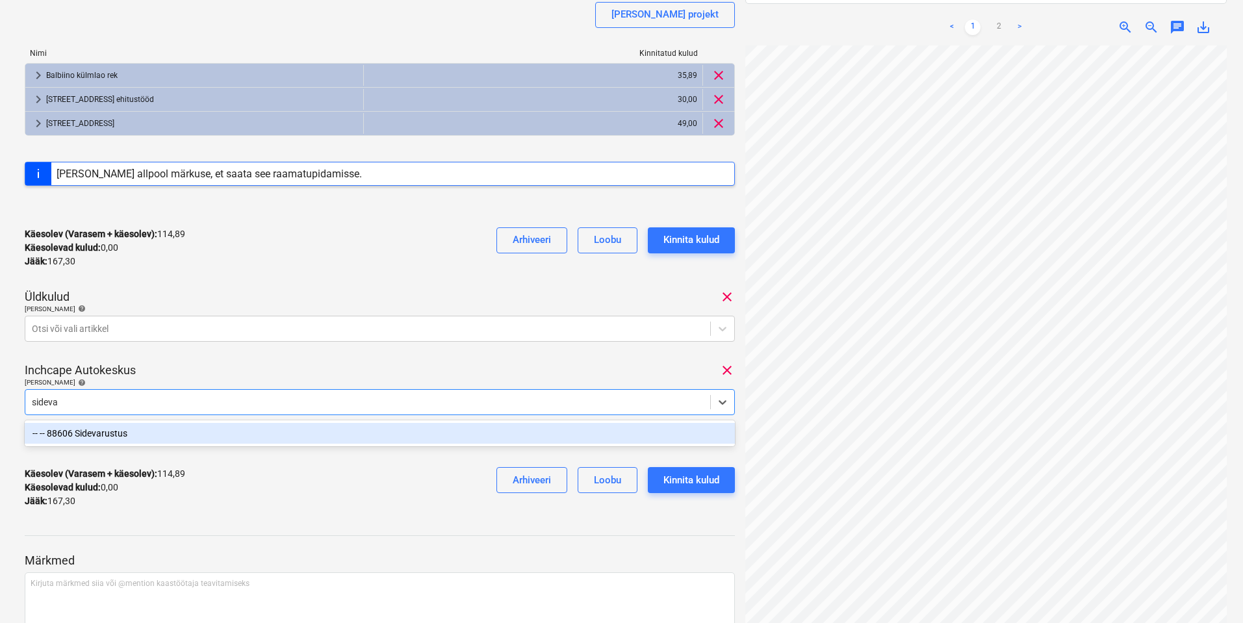
click at [220, 436] on div "-- -- 88606 Sidevarustus" at bounding box center [380, 433] width 710 height 21
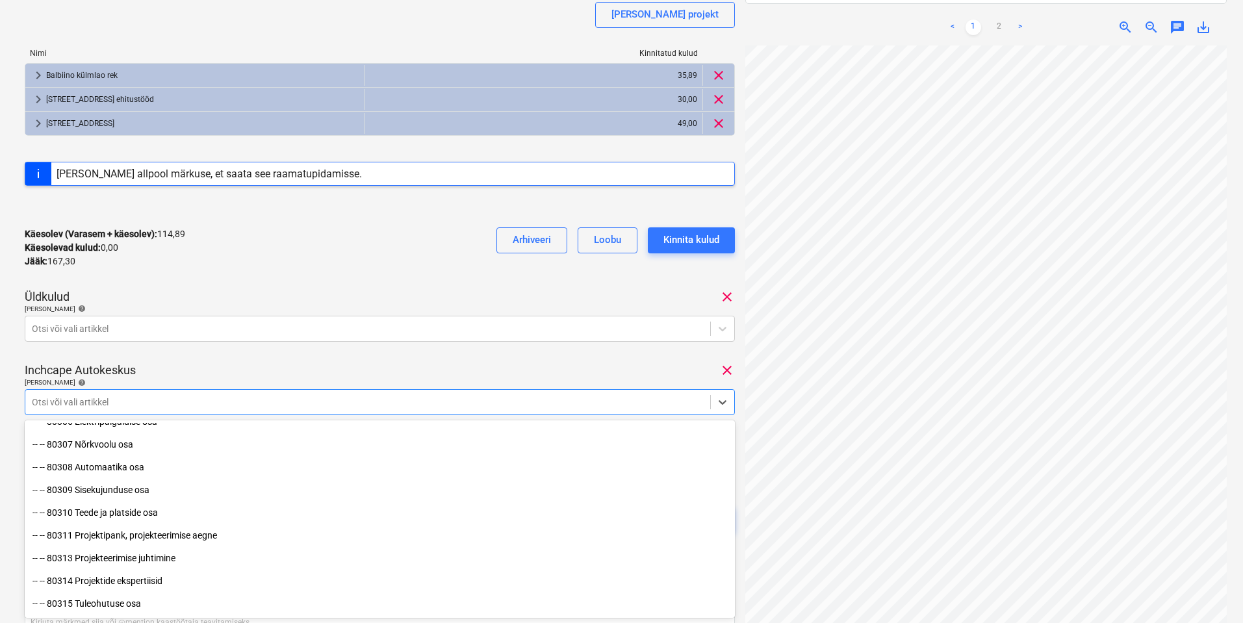
scroll to position [195, 0]
click at [373, 279] on div "Arve_20250842132867.pdf Koondarve kogusumma 282,19 Alltöövõtja Telia Eesti AS […" at bounding box center [380, 213] width 710 height 687
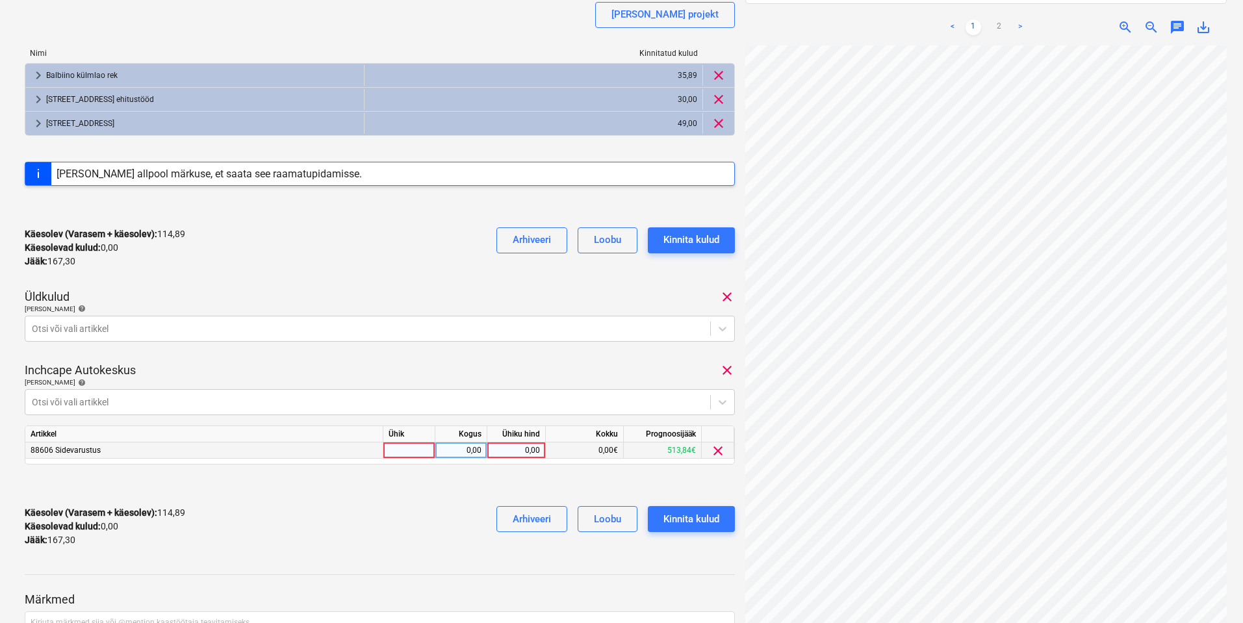
click at [428, 451] on div at bounding box center [409, 450] width 52 height 16
type input "kuu"
click at [454, 451] on div "0,00" at bounding box center [460, 450] width 41 height 16
click at [505, 451] on div "0,00" at bounding box center [515, 450] width 47 height 16
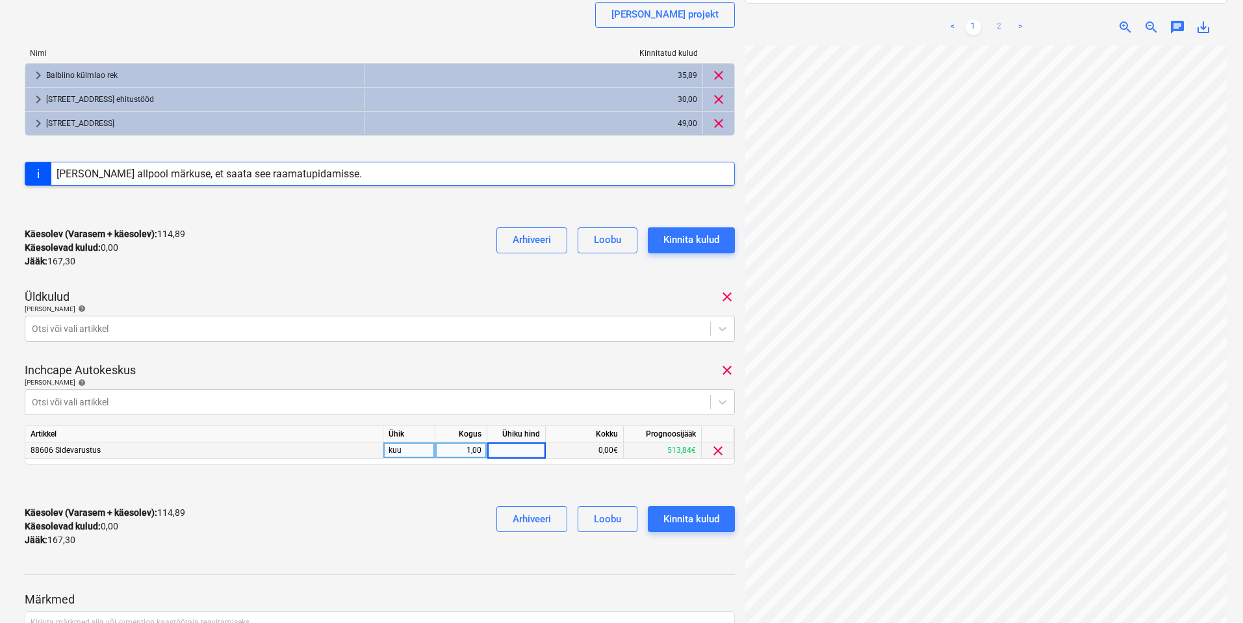
click at [998, 19] on link "2" at bounding box center [999, 27] width 16 height 16
click at [972, 19] on link "1" at bounding box center [973, 27] width 16 height 16
click at [508, 441] on div "Ühiku hind" at bounding box center [516, 434] width 58 height 16
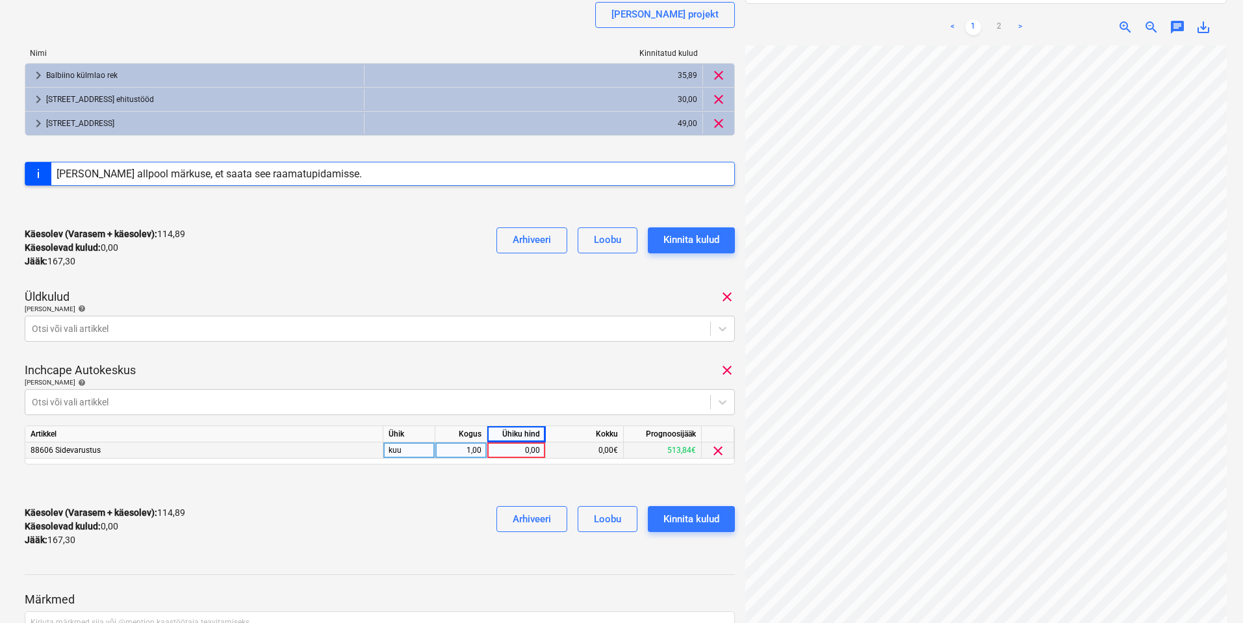
click at [518, 453] on div "0,00" at bounding box center [515, 450] width 47 height 16
type input "30"
click at [353, 559] on div at bounding box center [380, 562] width 710 height 10
click at [257, 537] on div "Käesolev (Varasem + käesolev) : 144,89 Käesolevad kulud : 30,00 Jääk : 137,30 A…" at bounding box center [380, 527] width 710 height 62
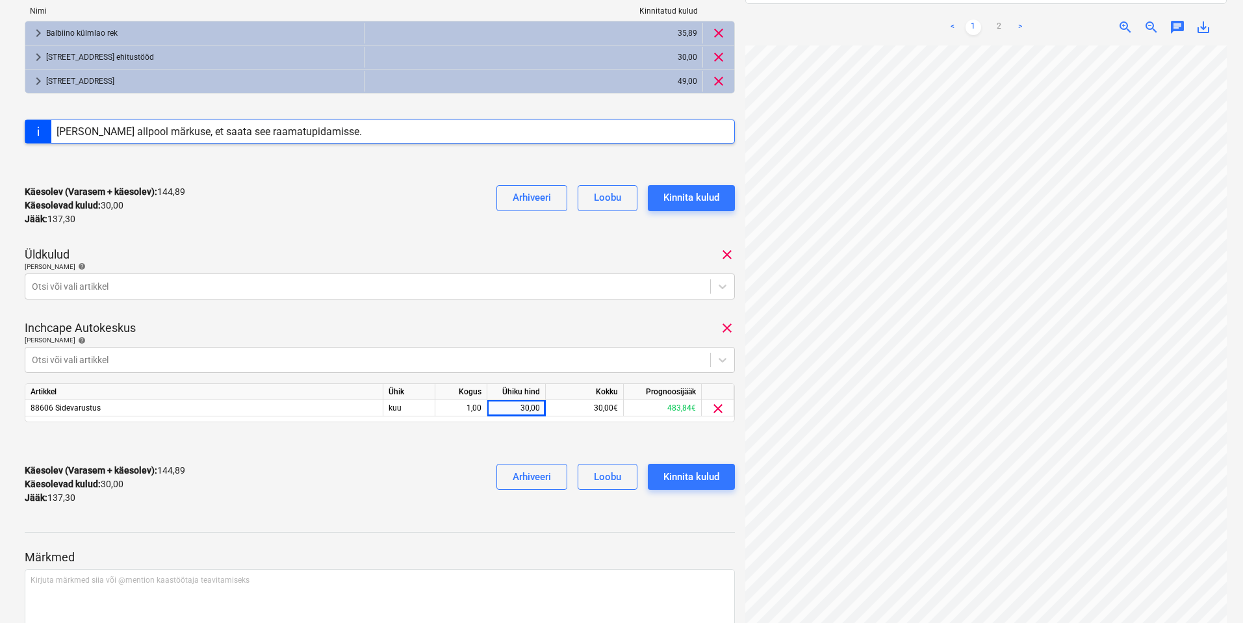
scroll to position [244, 0]
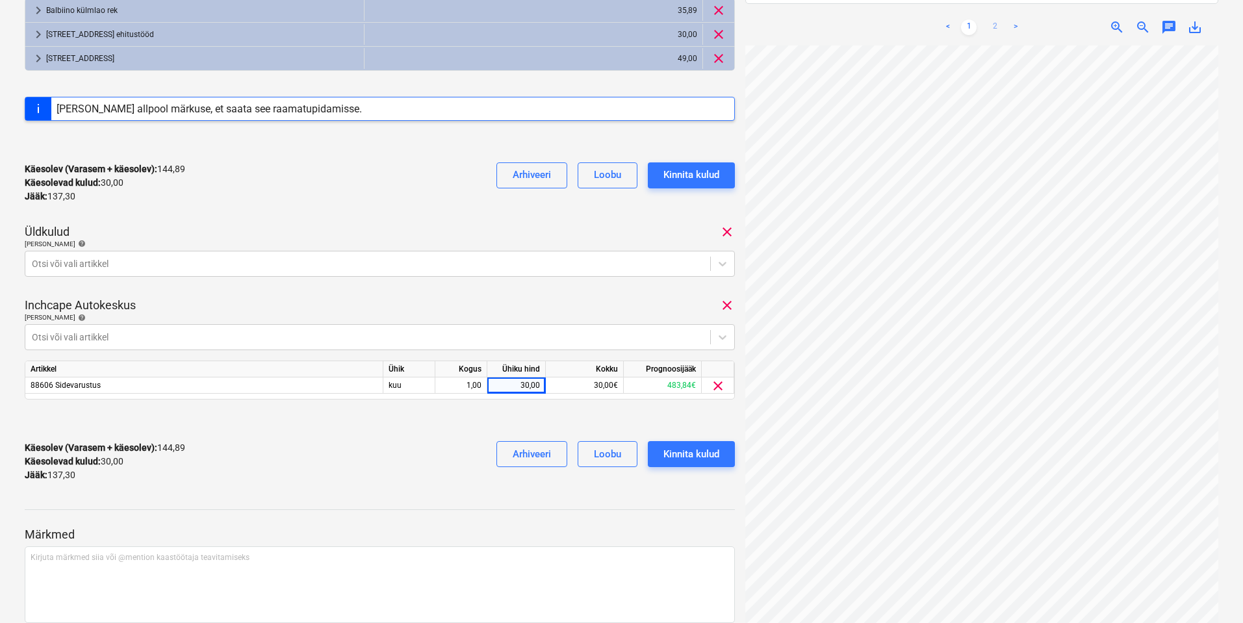
click at [996, 21] on link "2" at bounding box center [995, 27] width 16 height 16
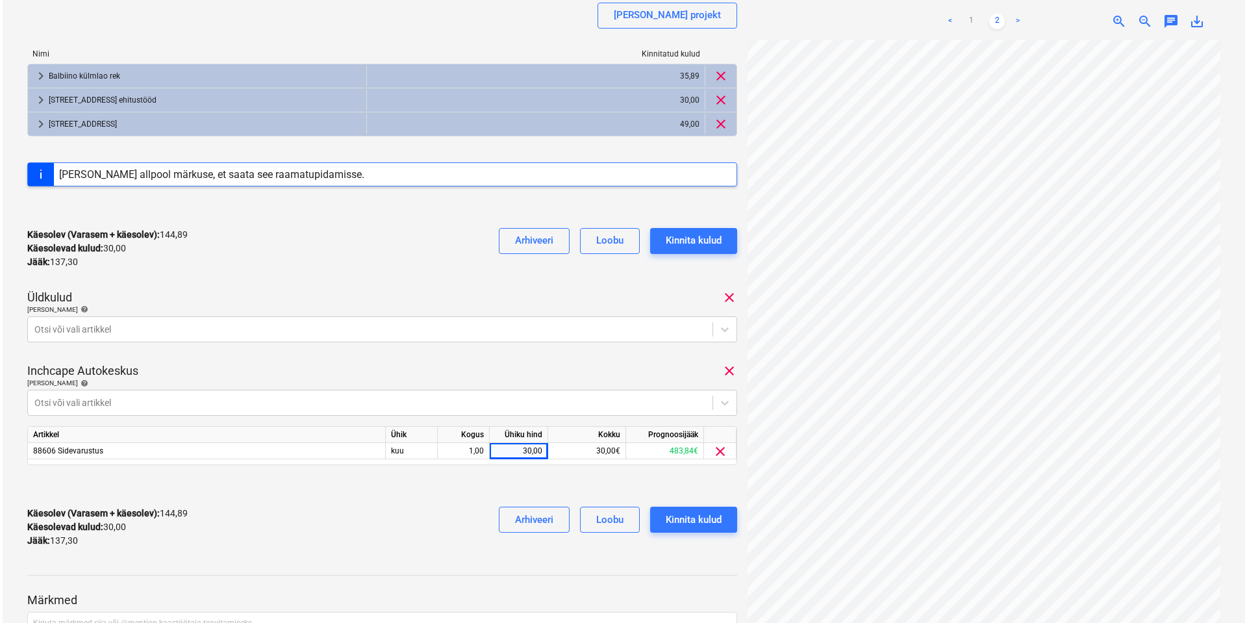
scroll to position [179, 0]
click at [416, 533] on div "Käesolev (Varasem + käesolev) : 144,89 Käesolevad kulud : 30,00 Jääk : 137,30 A…" at bounding box center [380, 527] width 710 height 62
click at [694, 522] on div "Kinnita kulud" at bounding box center [691, 519] width 56 height 17
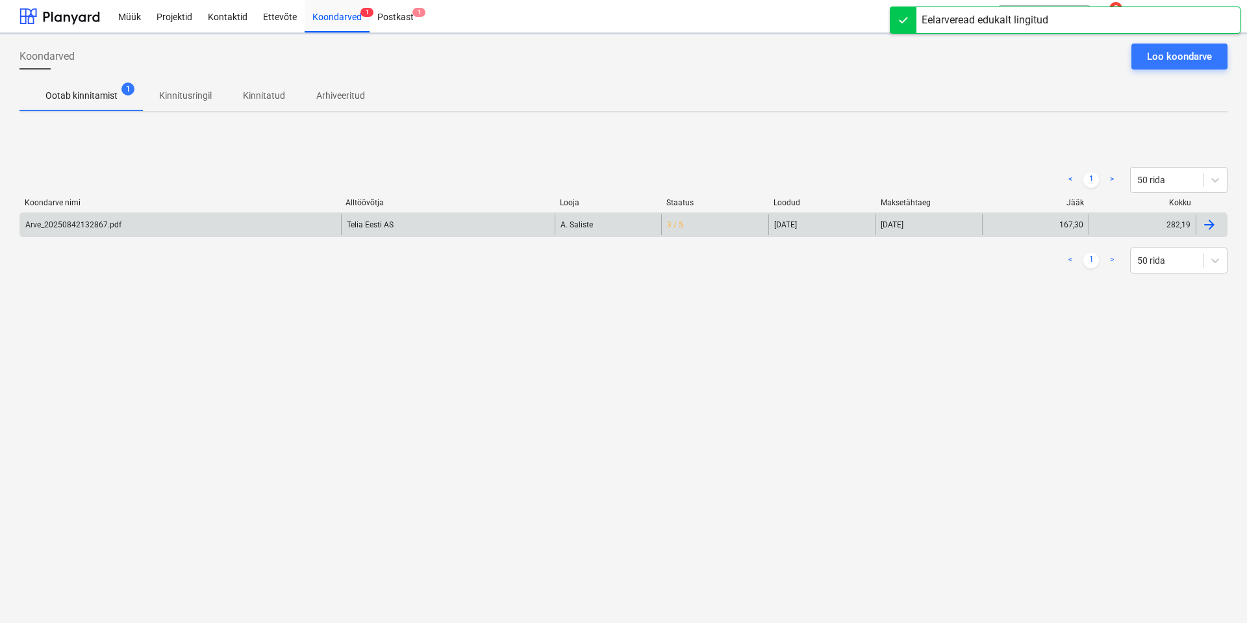
click at [106, 230] on div "Arve_20250842132867.pdf" at bounding box center [180, 224] width 321 height 21
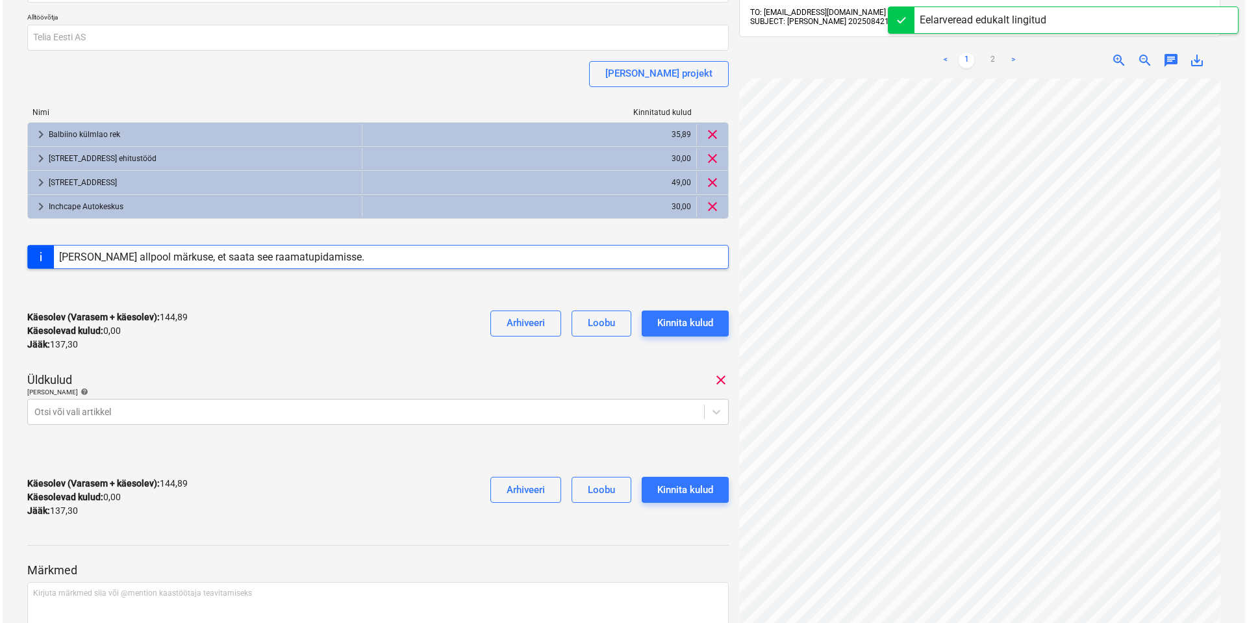
scroll to position [130, 0]
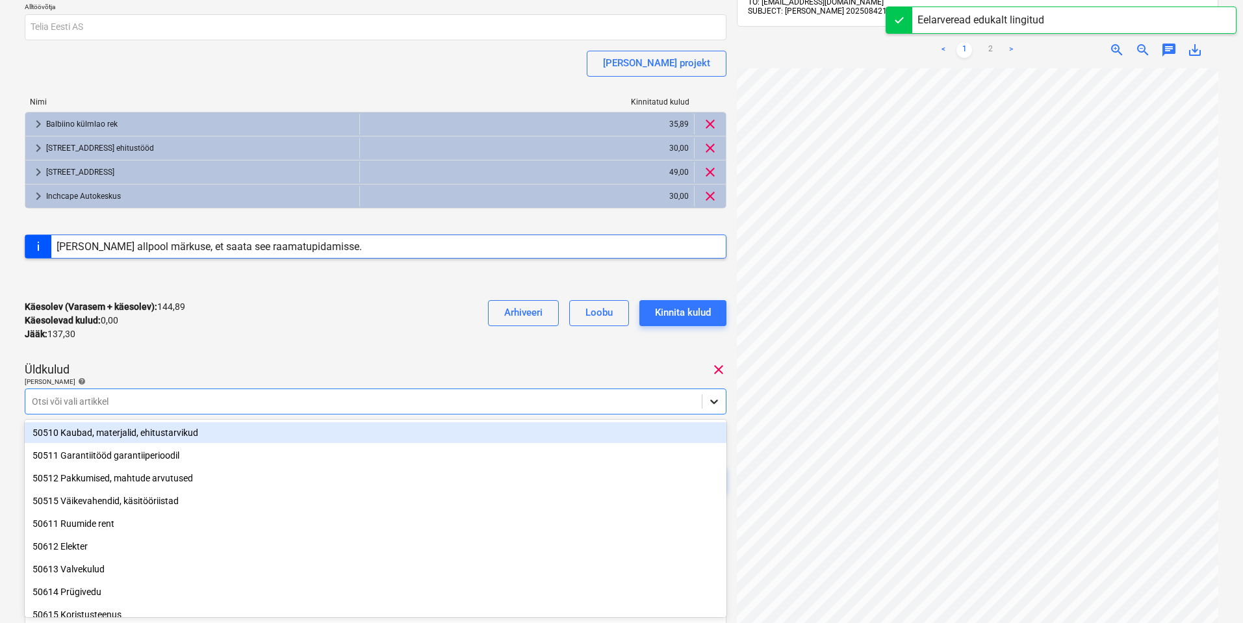
click at [709, 401] on icon at bounding box center [713, 401] width 13 height 13
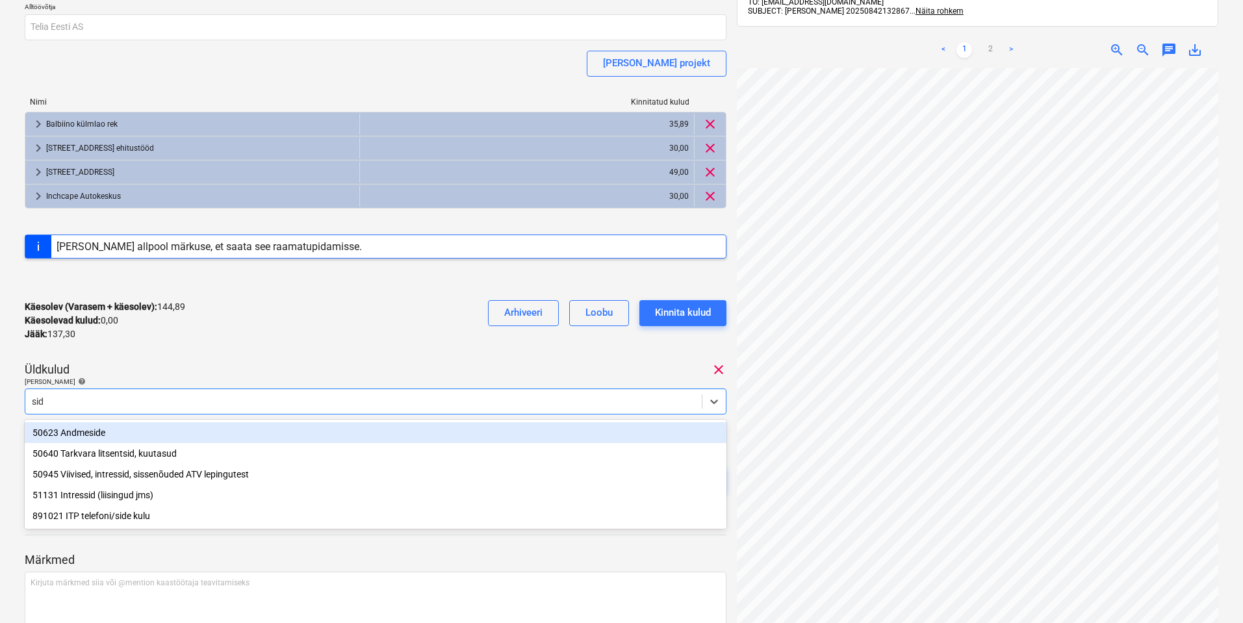
type input "side"
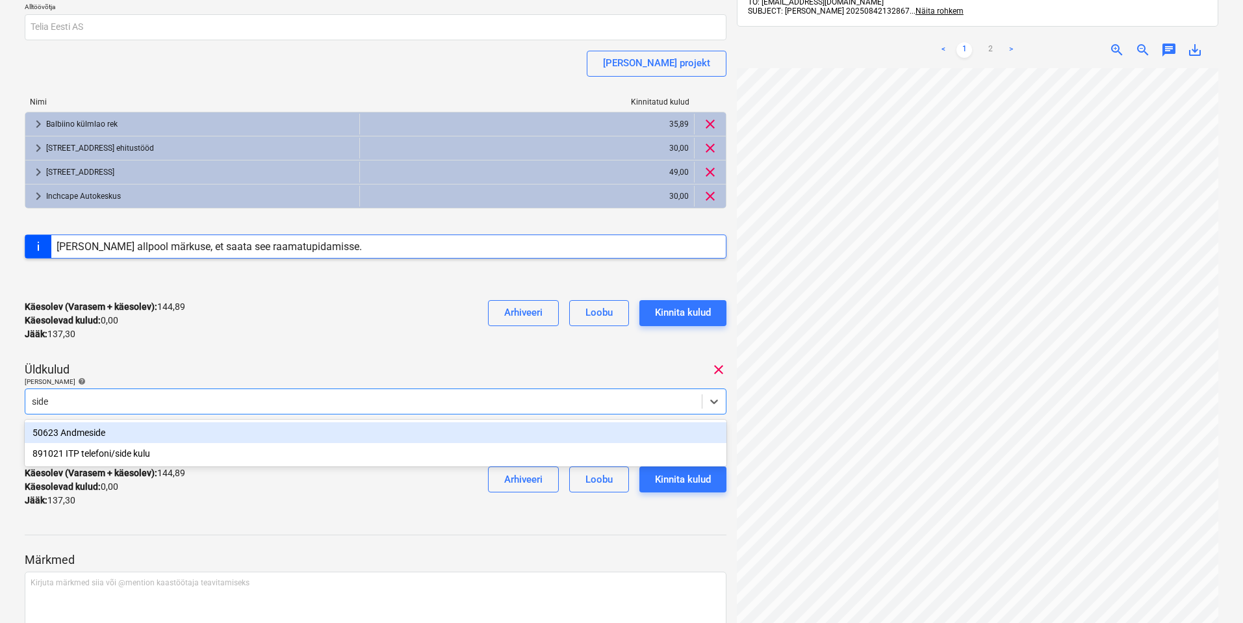
click at [110, 435] on div "50623 Andmeside" at bounding box center [376, 432] width 702 height 21
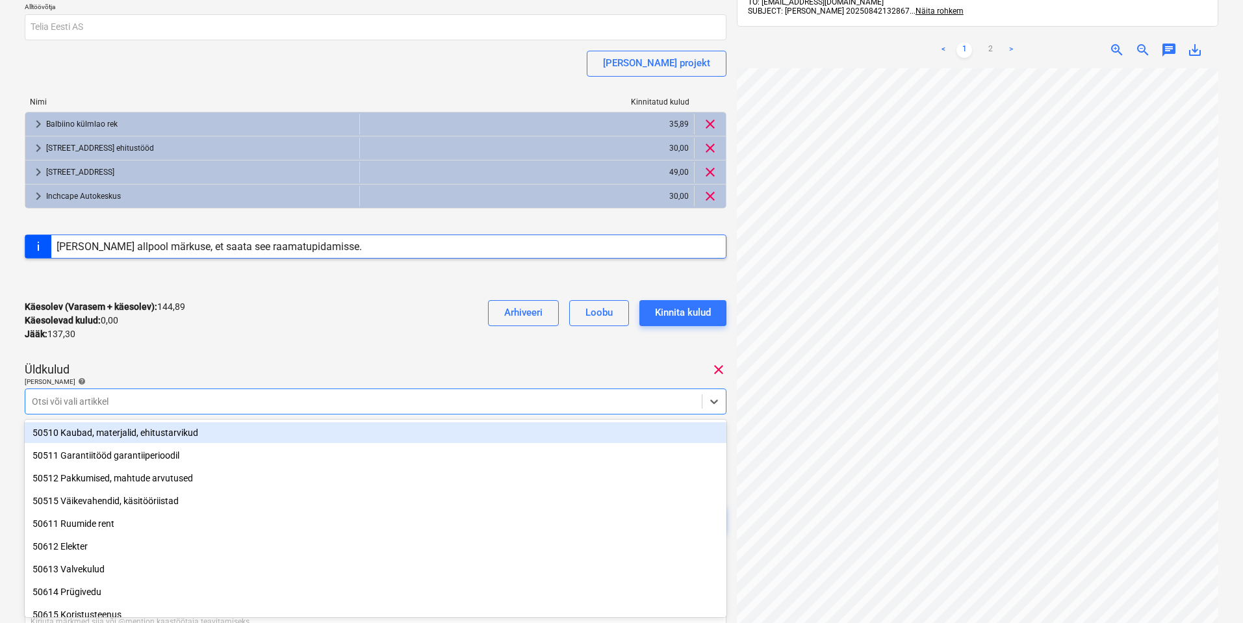
click at [187, 318] on div "Käesolev (Varasem + käesolev) : 144,89 Käesolevad kulud : 0,00 Jääk : 137,30 Ar…" at bounding box center [376, 321] width 702 height 62
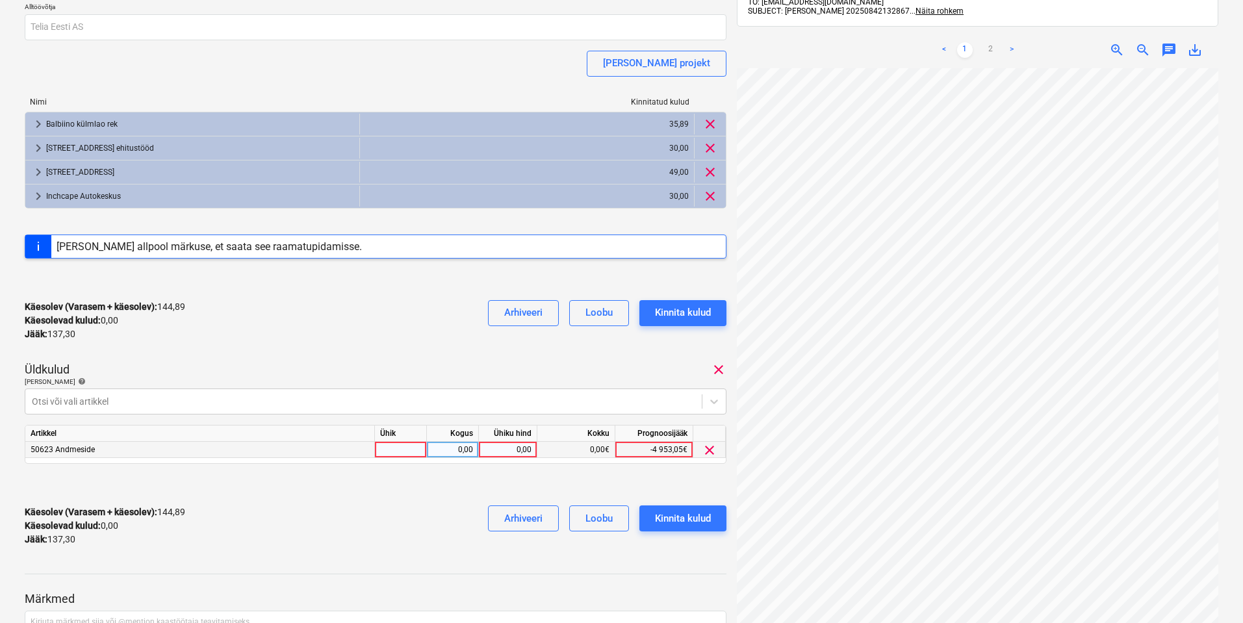
click at [391, 444] on div at bounding box center [401, 450] width 52 height 16
type input "kuu"
click at [457, 451] on div "0,00" at bounding box center [452, 450] width 41 height 16
type input "1"
click at [522, 445] on div "0,00" at bounding box center [507, 450] width 47 height 16
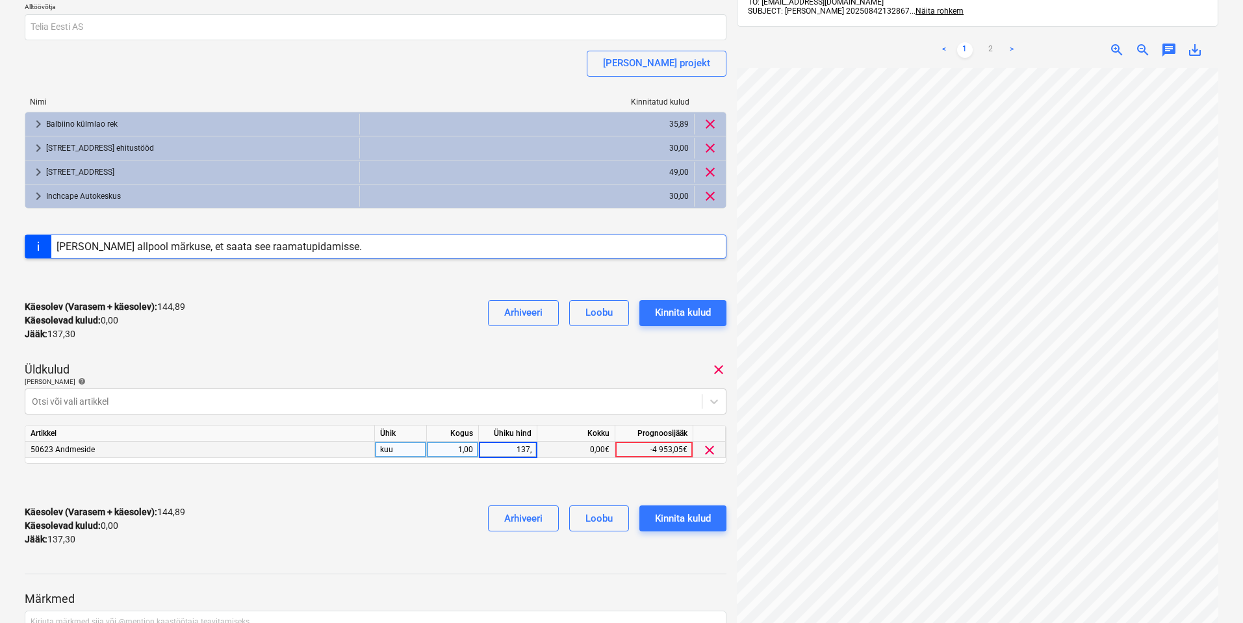
type input "137,3"
click at [406, 525] on div "Käesolev (Varasem + käesolev) : 282,19 Käesolevad kulud : 137,30 Jääk : 0,00 Ar…" at bounding box center [376, 526] width 702 height 62
click at [690, 515] on div "Kinnita kulud" at bounding box center [683, 518] width 56 height 17
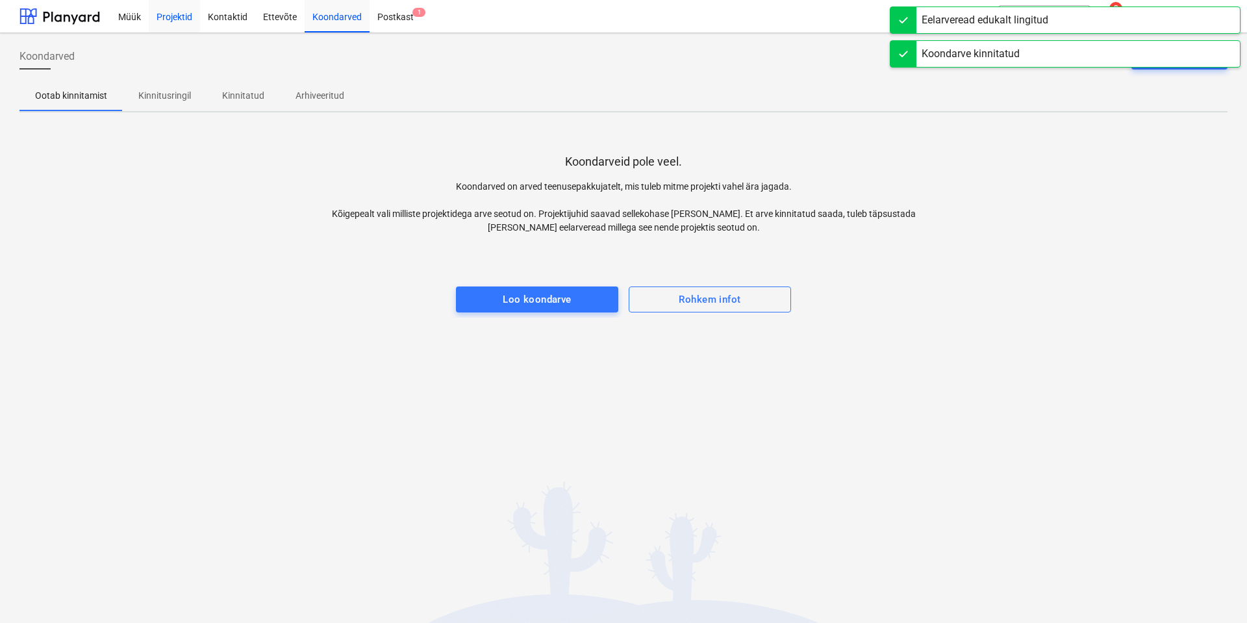
click at [191, 18] on div "Projektid" at bounding box center [174, 15] width 51 height 33
